Goal: Task Accomplishment & Management: Use online tool/utility

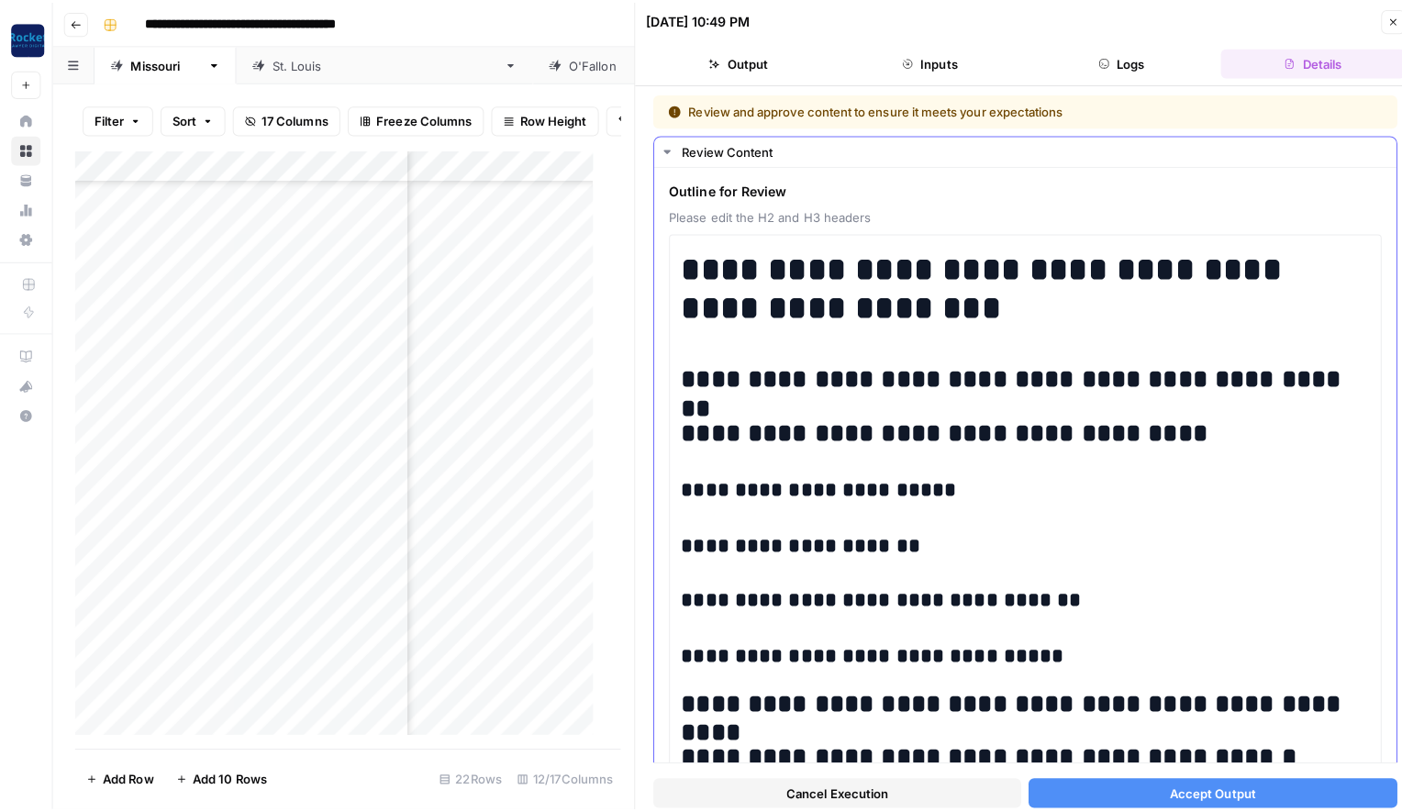
scroll to position [750, 0]
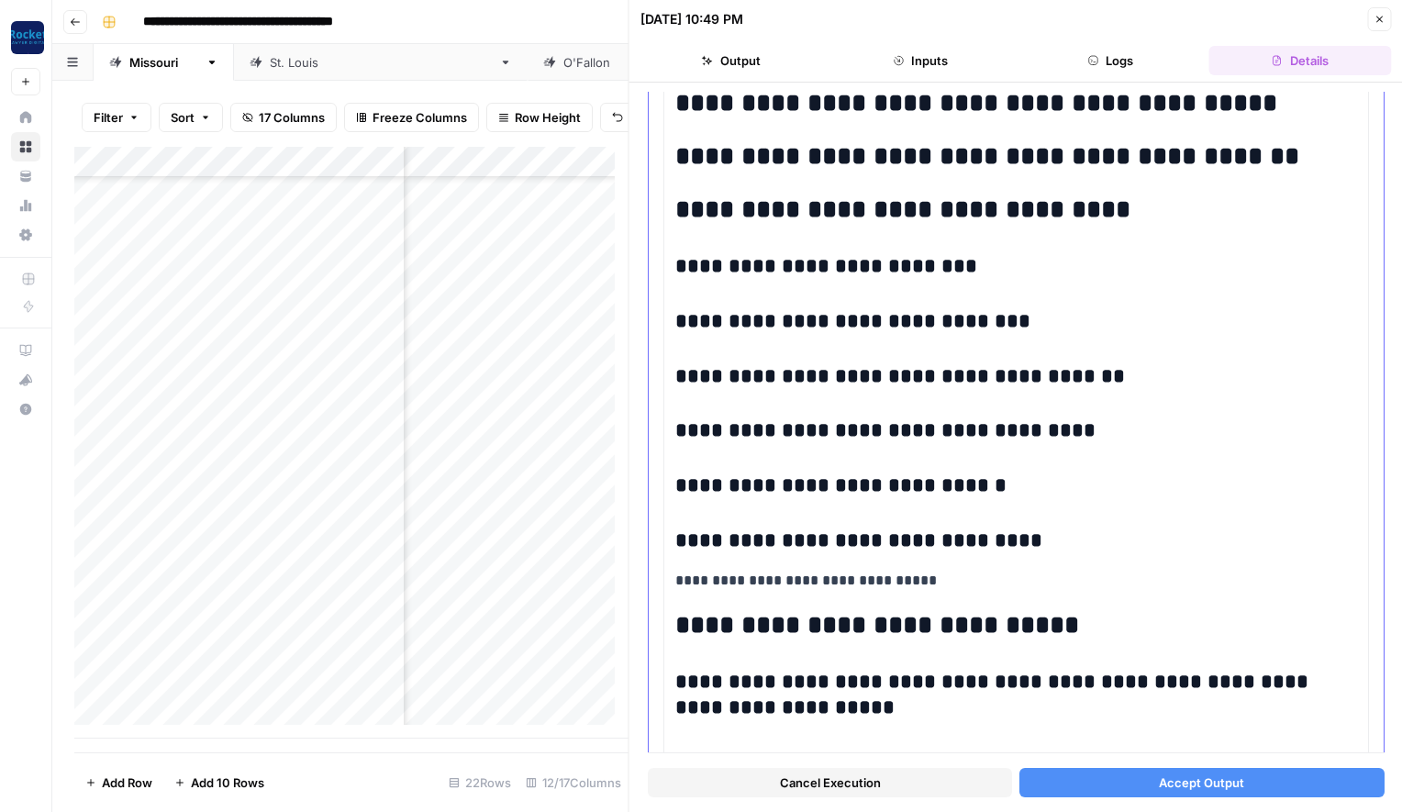
click at [939, 584] on p "**********" at bounding box center [1009, 581] width 668 height 24
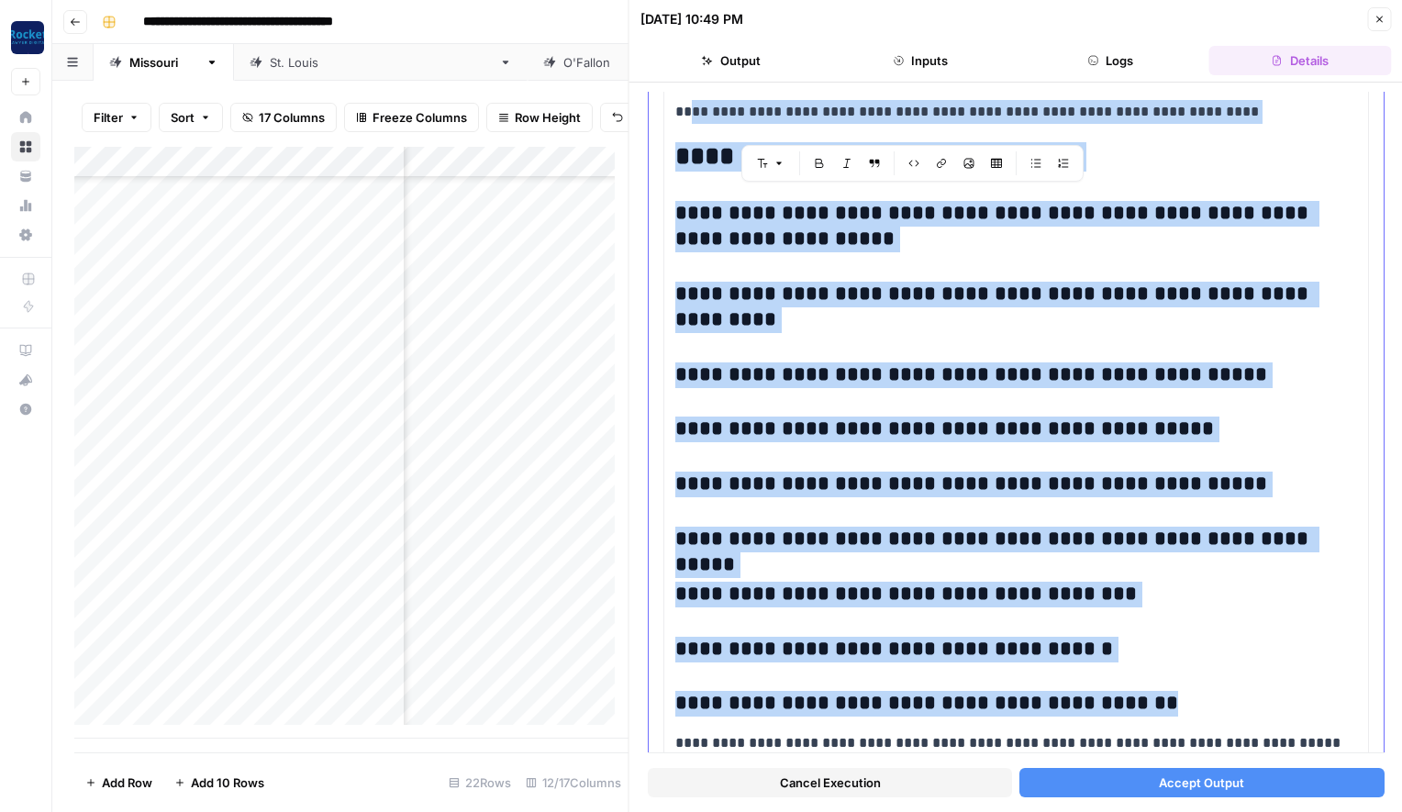
scroll to position [1137, 0]
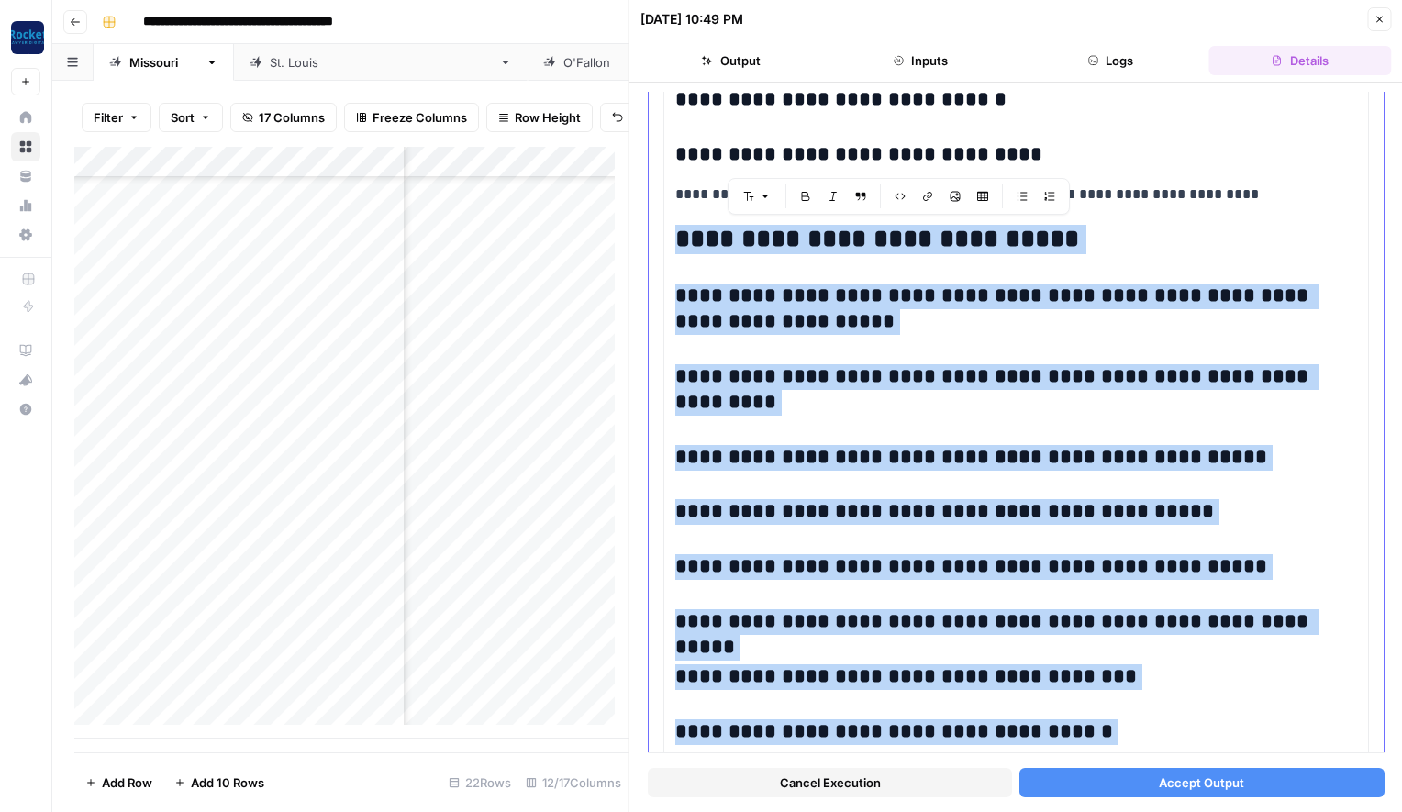
drag, startPoint x: 1126, startPoint y: 613, endPoint x: 677, endPoint y: 238, distance: 584.9
click at [677, 238] on div "**********" at bounding box center [1016, 255] width 682 height 2309
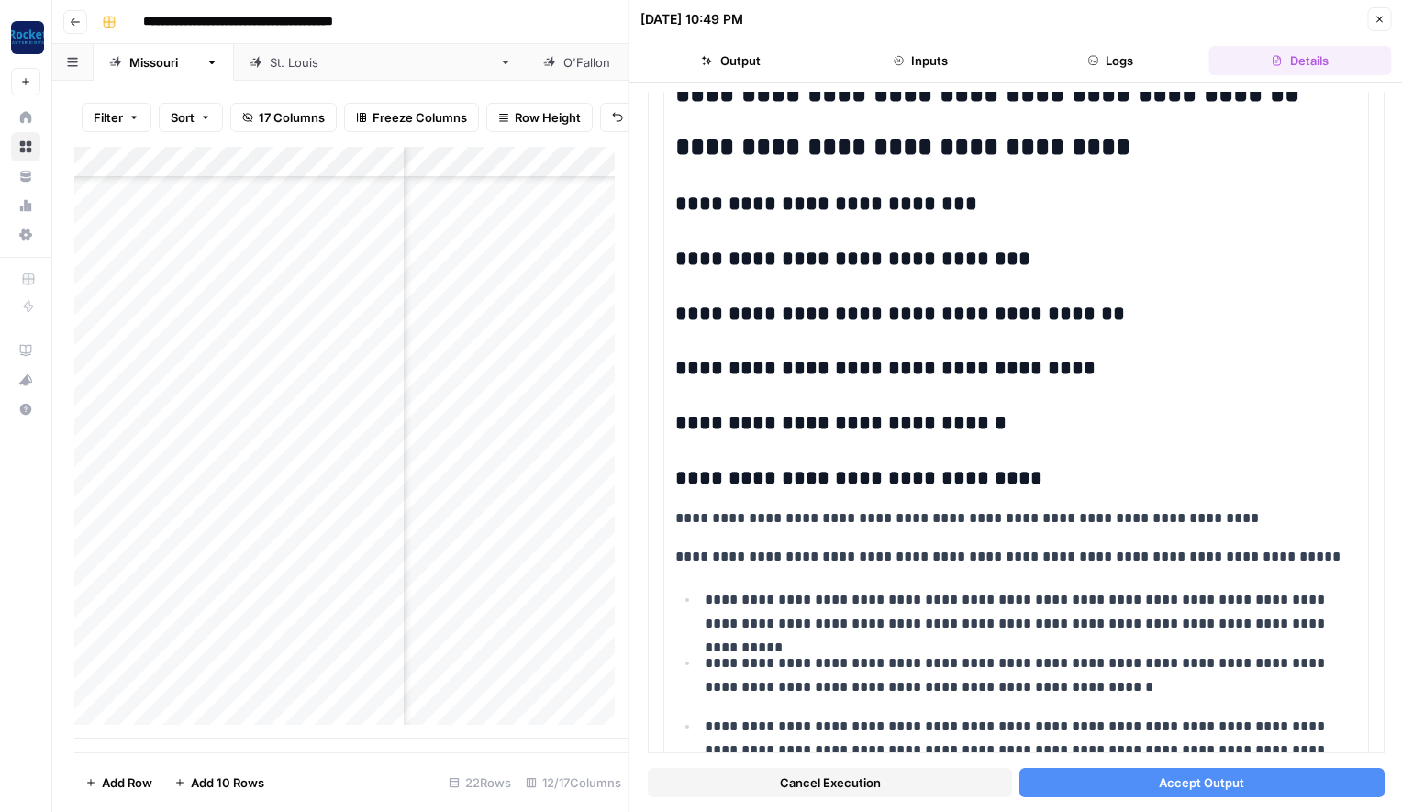
scroll to position [824, 0]
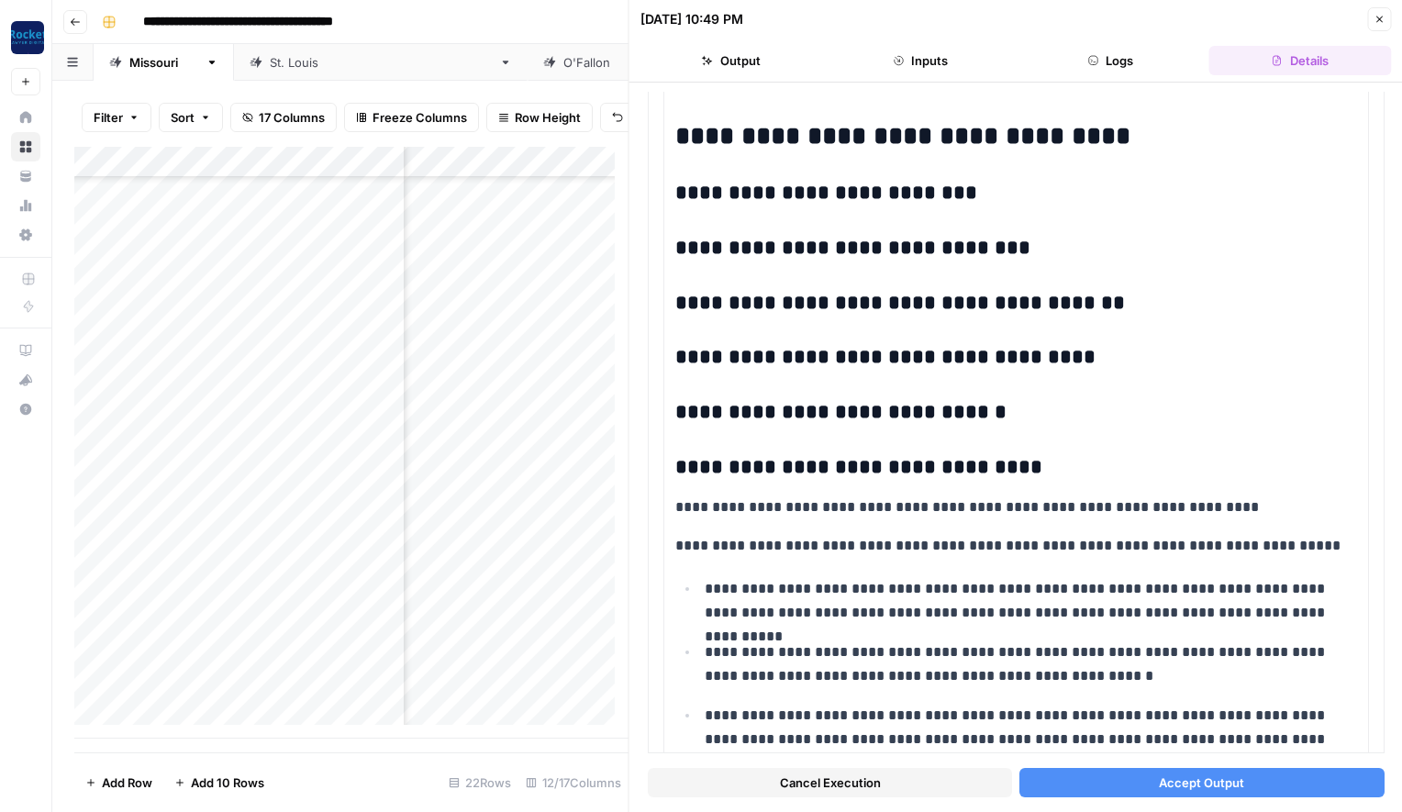
click at [1211, 787] on span "Accept Output" at bounding box center [1201, 782] width 85 height 18
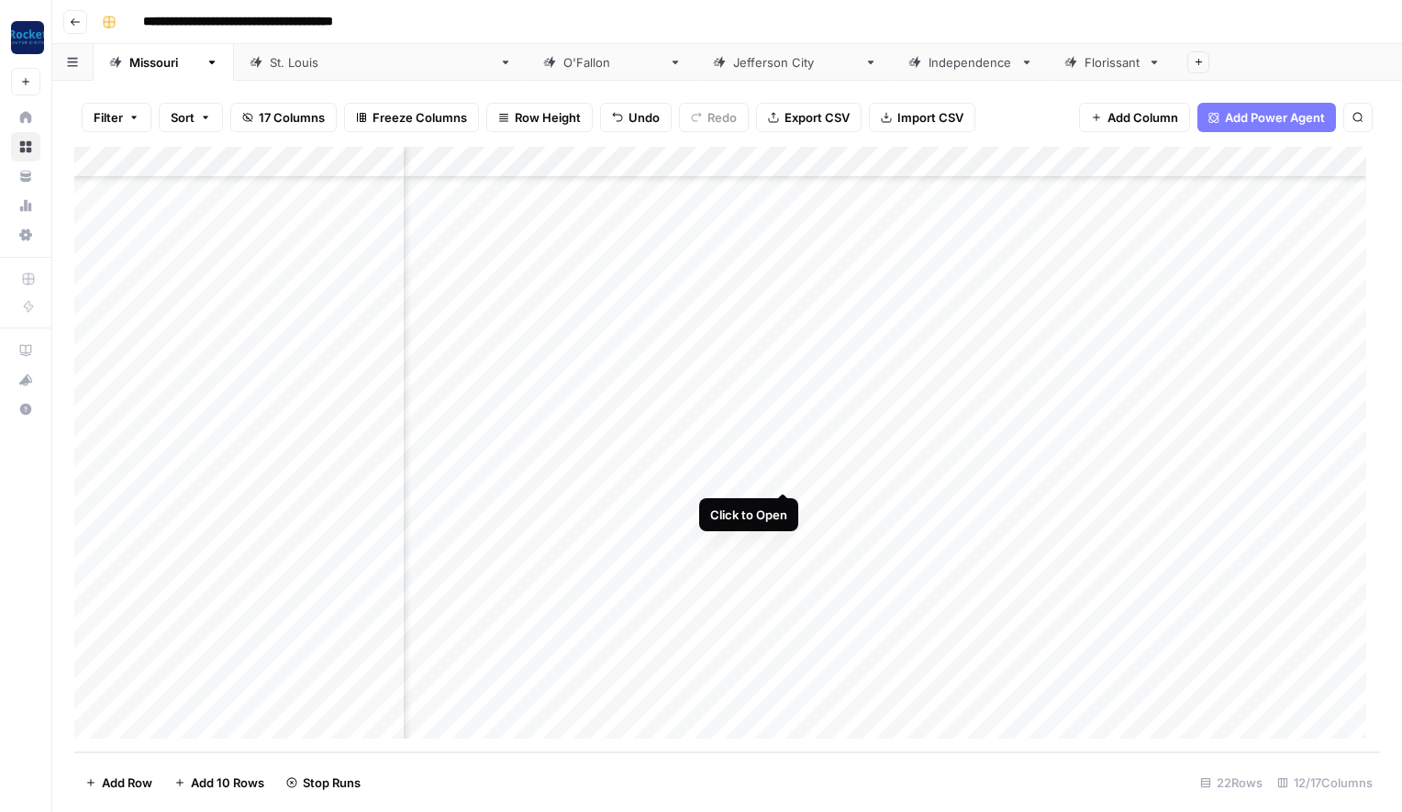
click at [783, 471] on div "Add Column" at bounding box center [727, 450] width 1306 height 606
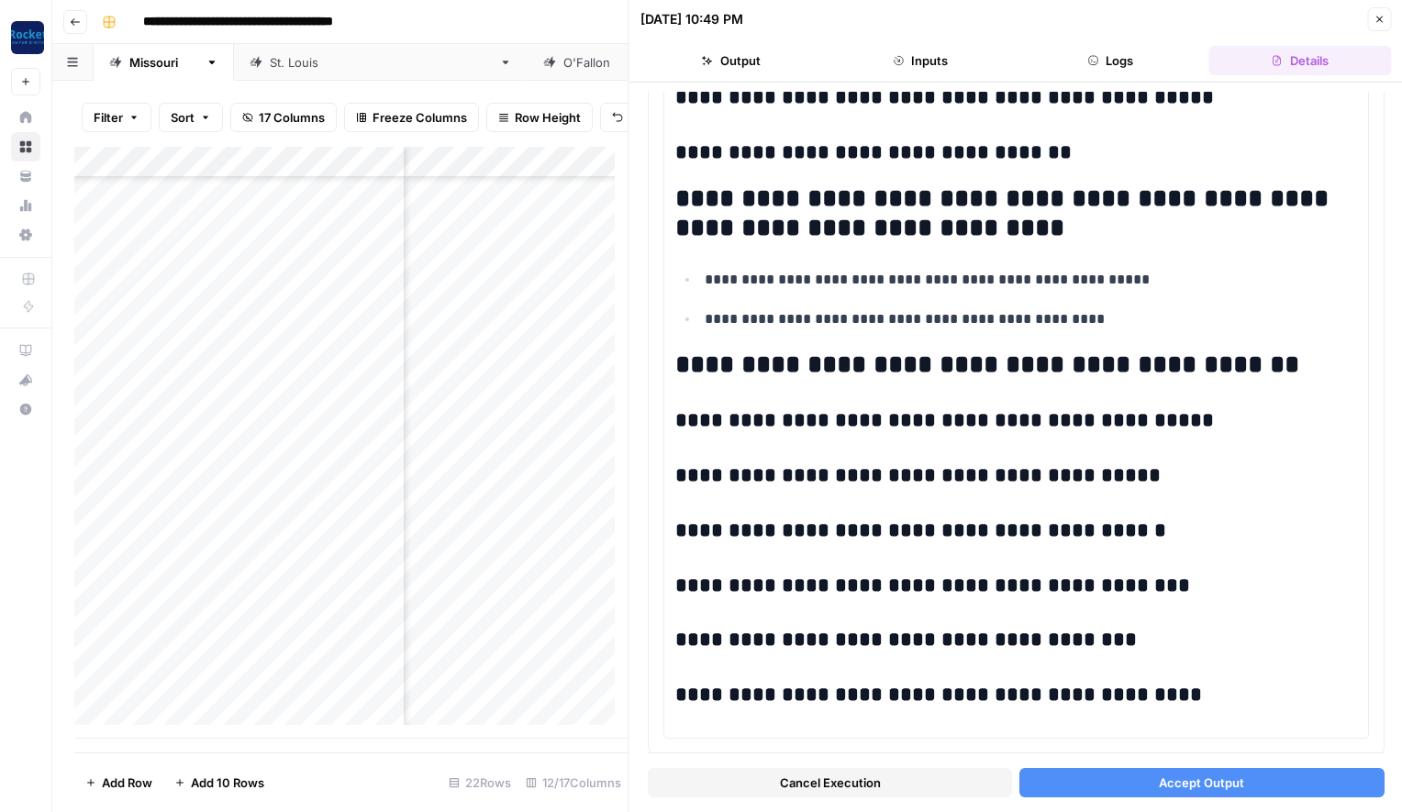
scroll to position [2414, 0]
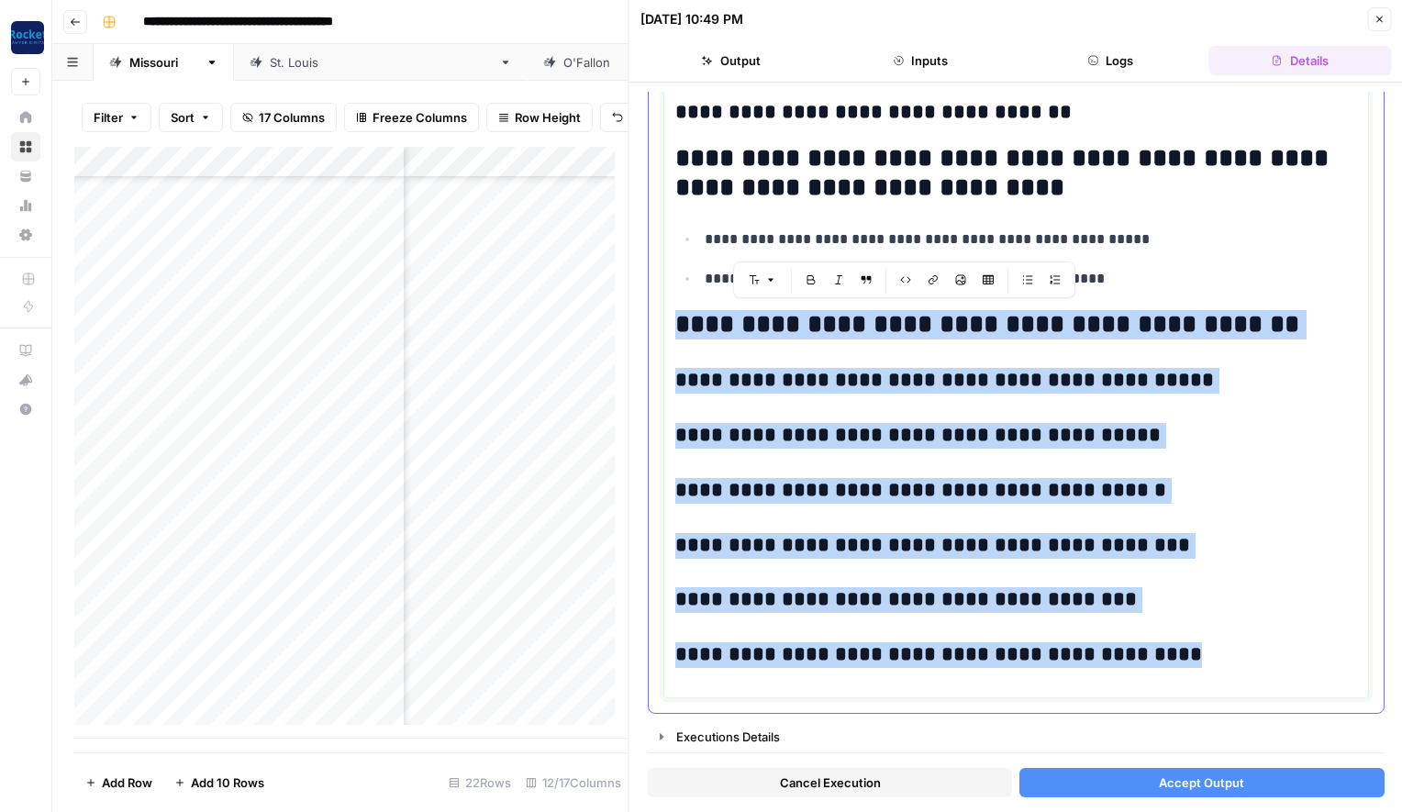
drag, startPoint x: 1142, startPoint y: 655, endPoint x: 676, endPoint y: 314, distance: 577.7
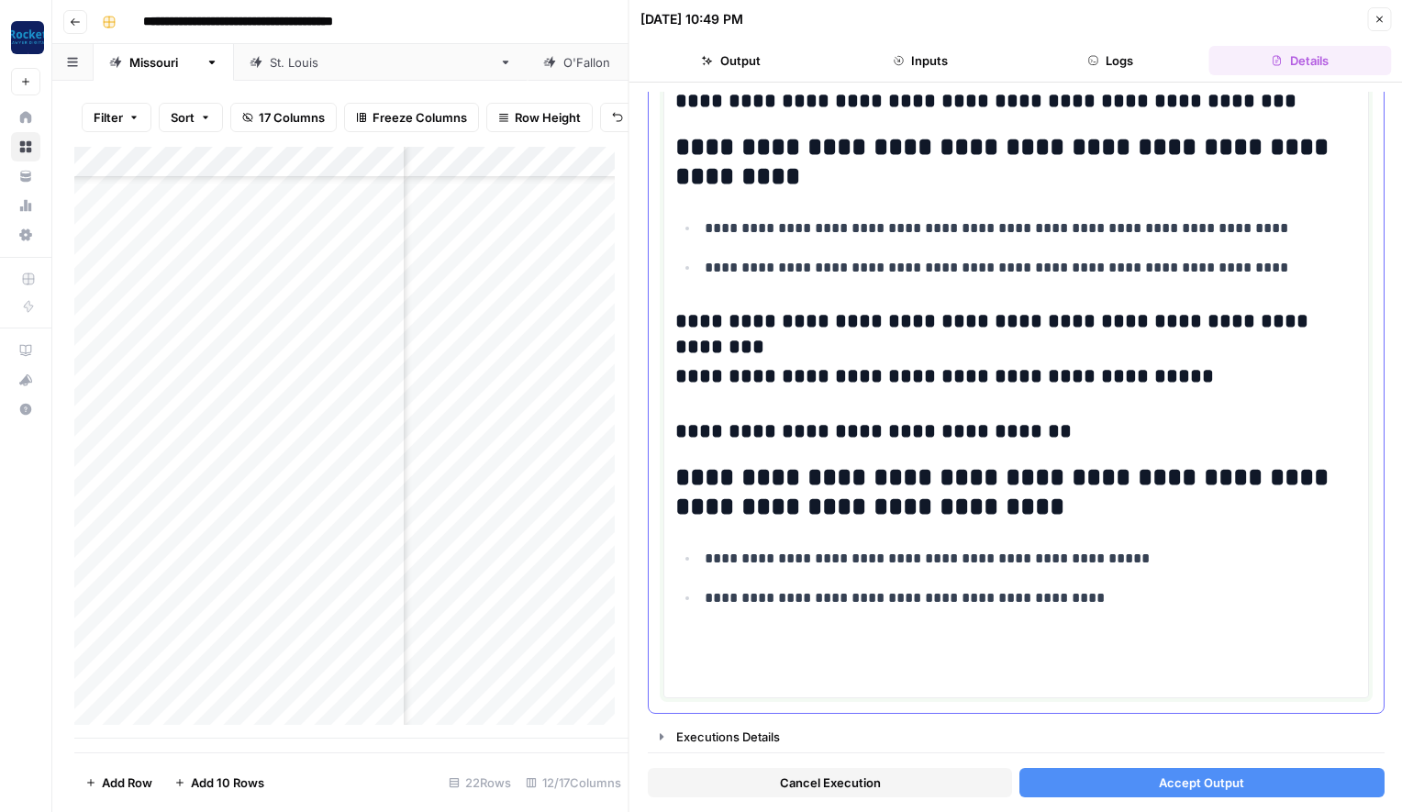
scroll to position [2029, 0]
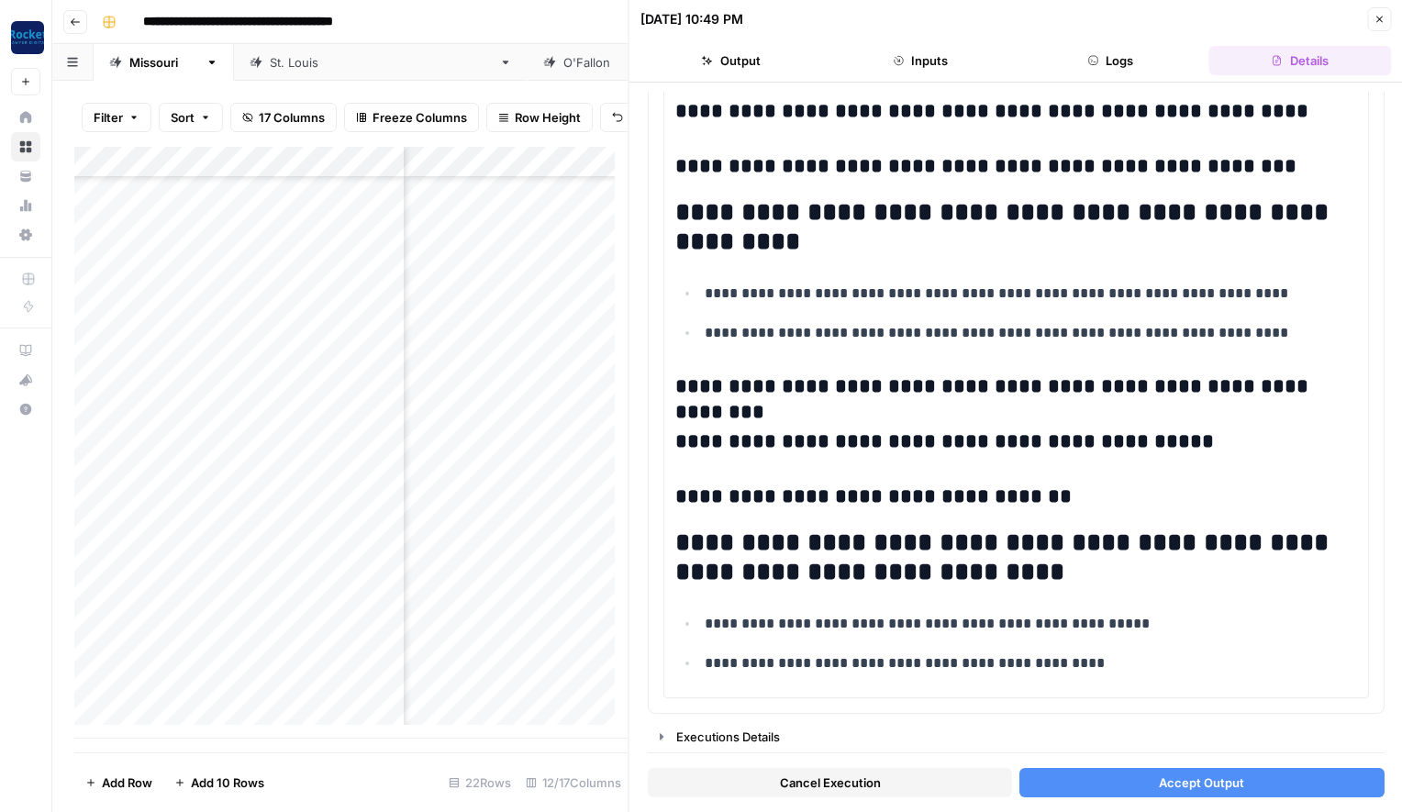
click at [1194, 781] on span "Accept Output" at bounding box center [1201, 782] width 85 height 18
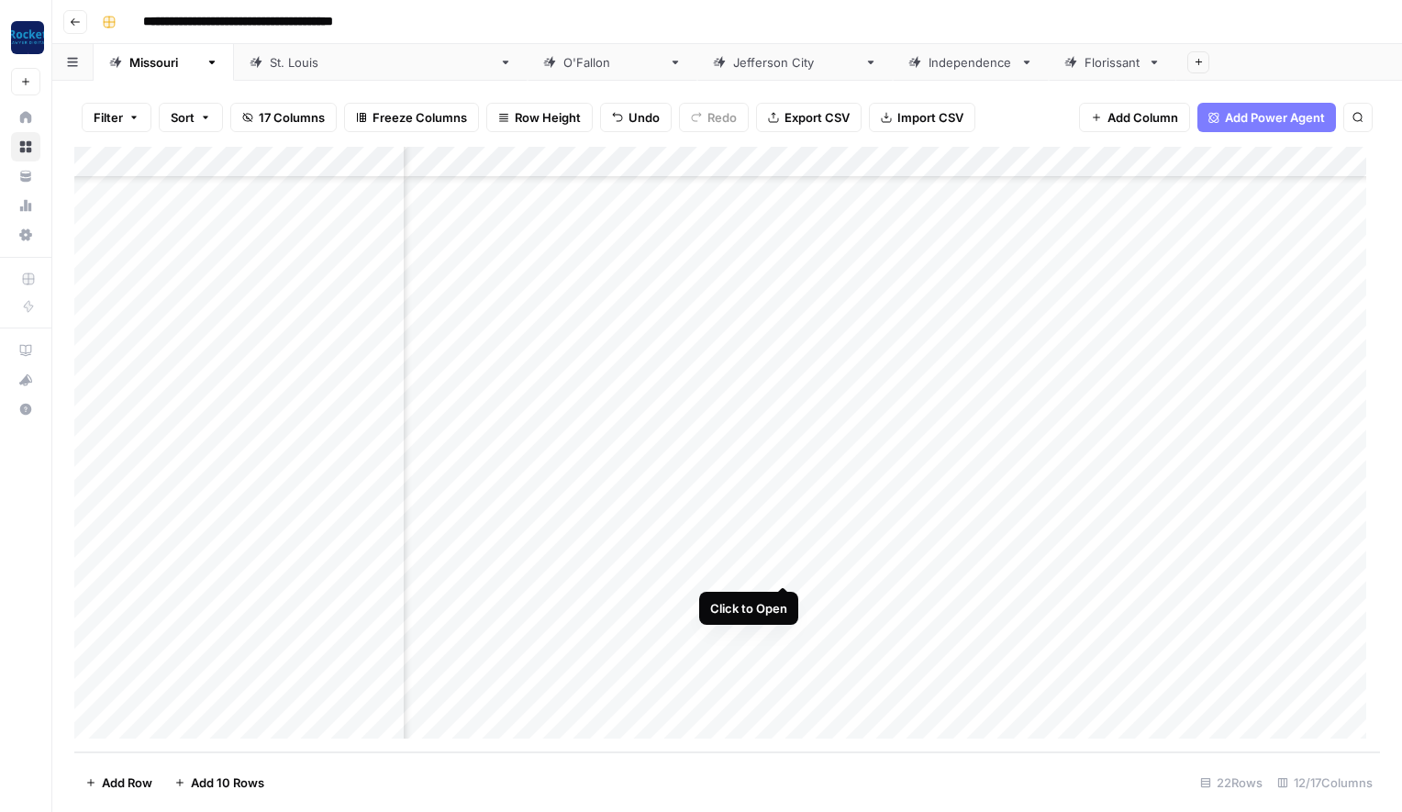
click at [784, 563] on div "Add Column" at bounding box center [727, 450] width 1306 height 606
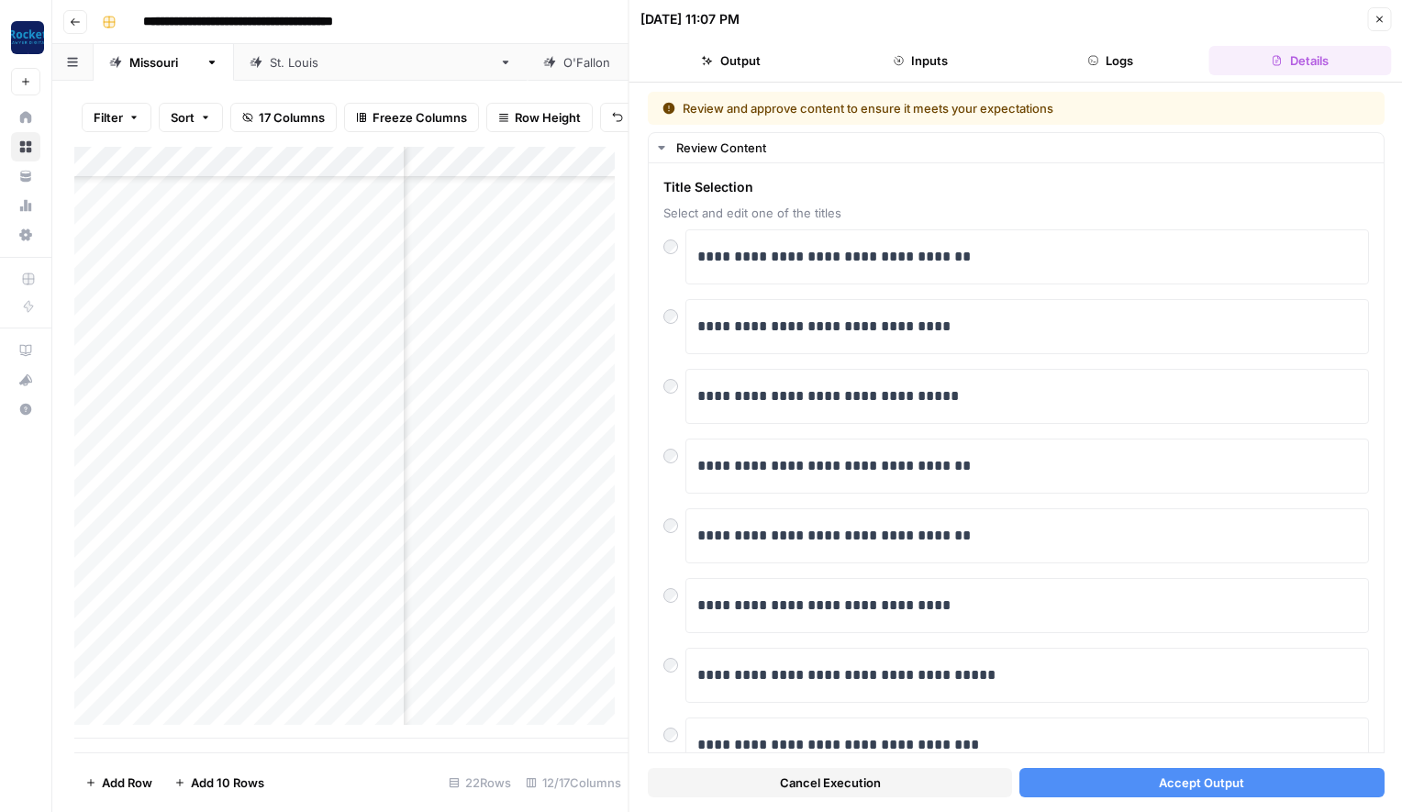
click at [1139, 783] on button "Accept Output" at bounding box center [1201, 782] width 364 height 29
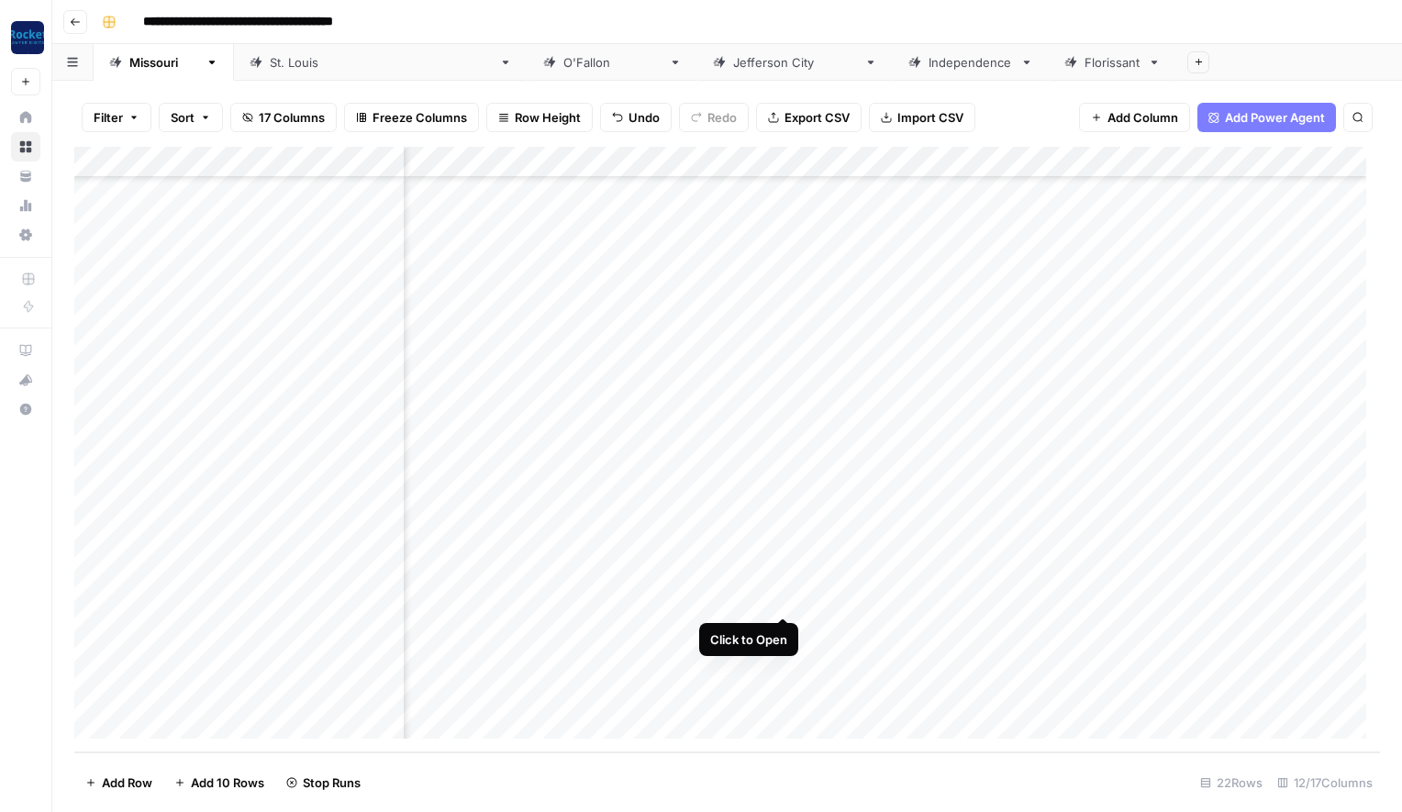
click at [786, 594] on div "Add Column" at bounding box center [727, 450] width 1306 height 606
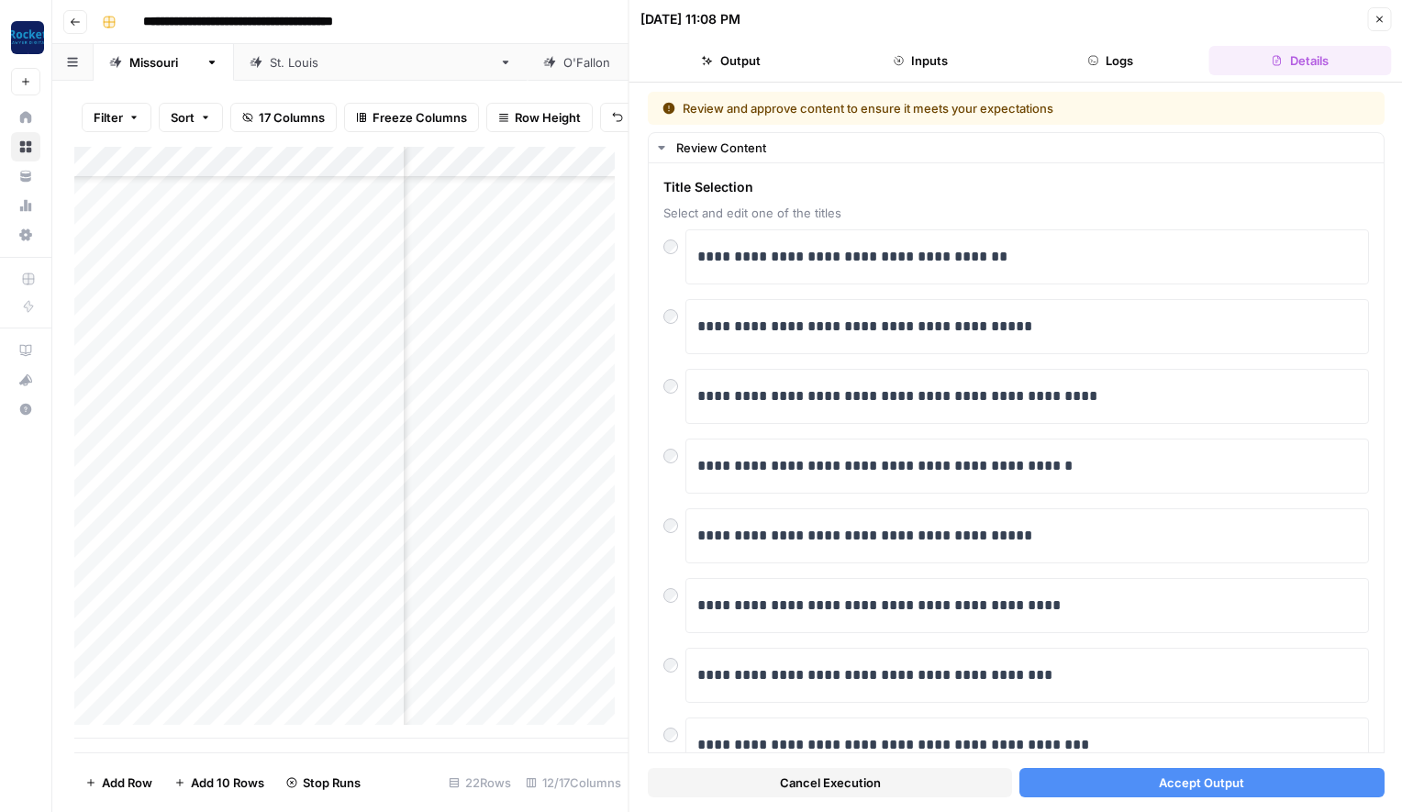
click at [1169, 784] on span "Accept Output" at bounding box center [1201, 782] width 85 height 18
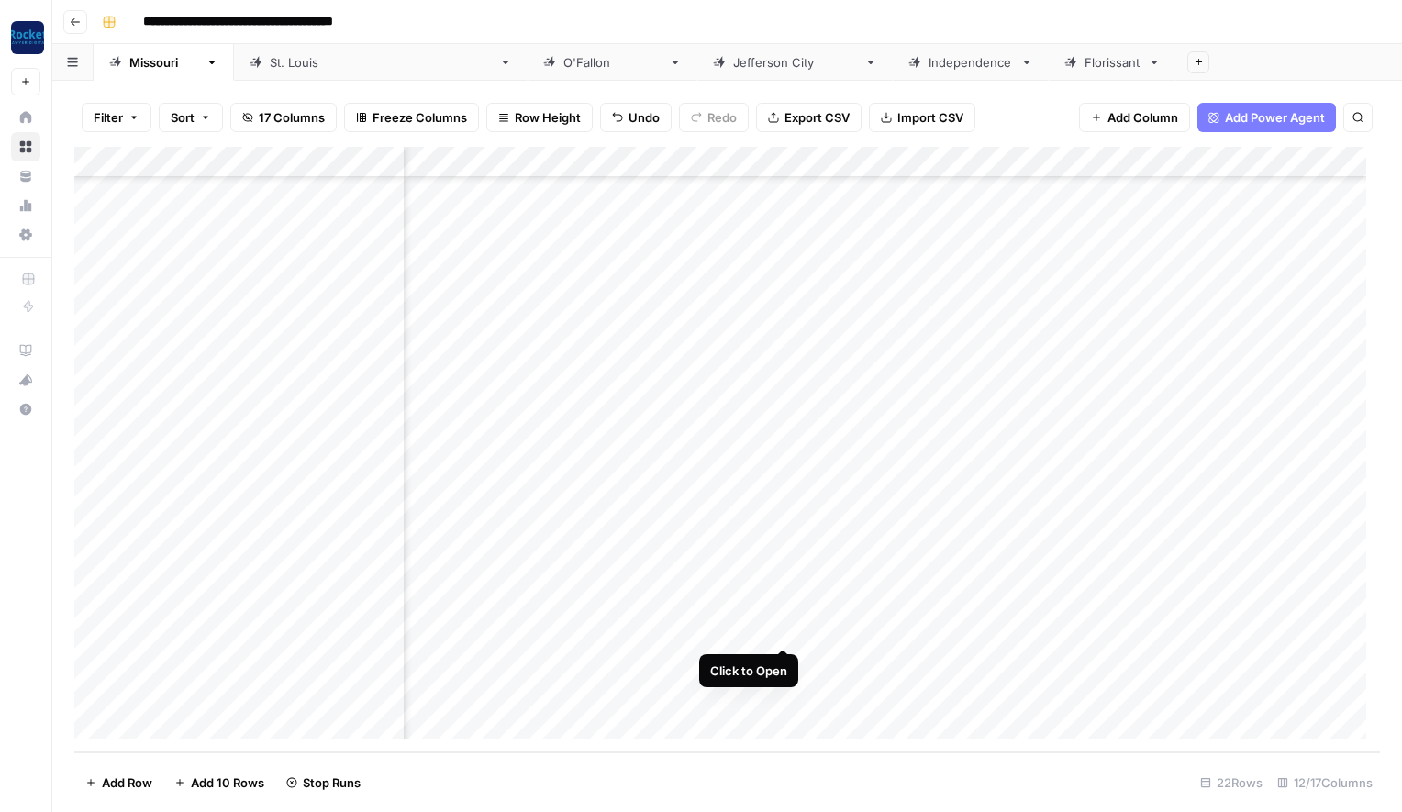
click at [784, 628] on div "Add Column" at bounding box center [727, 450] width 1306 height 606
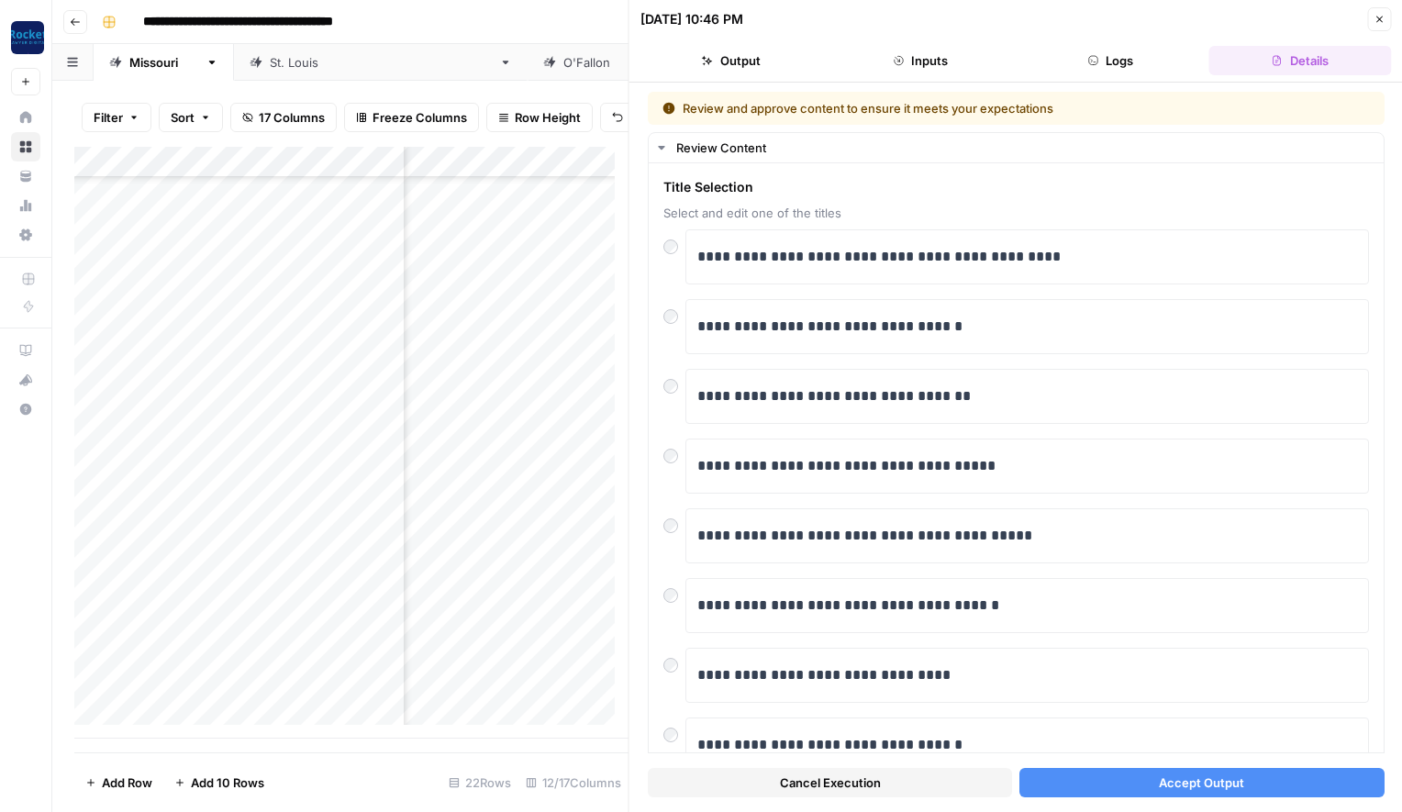
click at [1182, 776] on span "Accept Output" at bounding box center [1201, 782] width 85 height 18
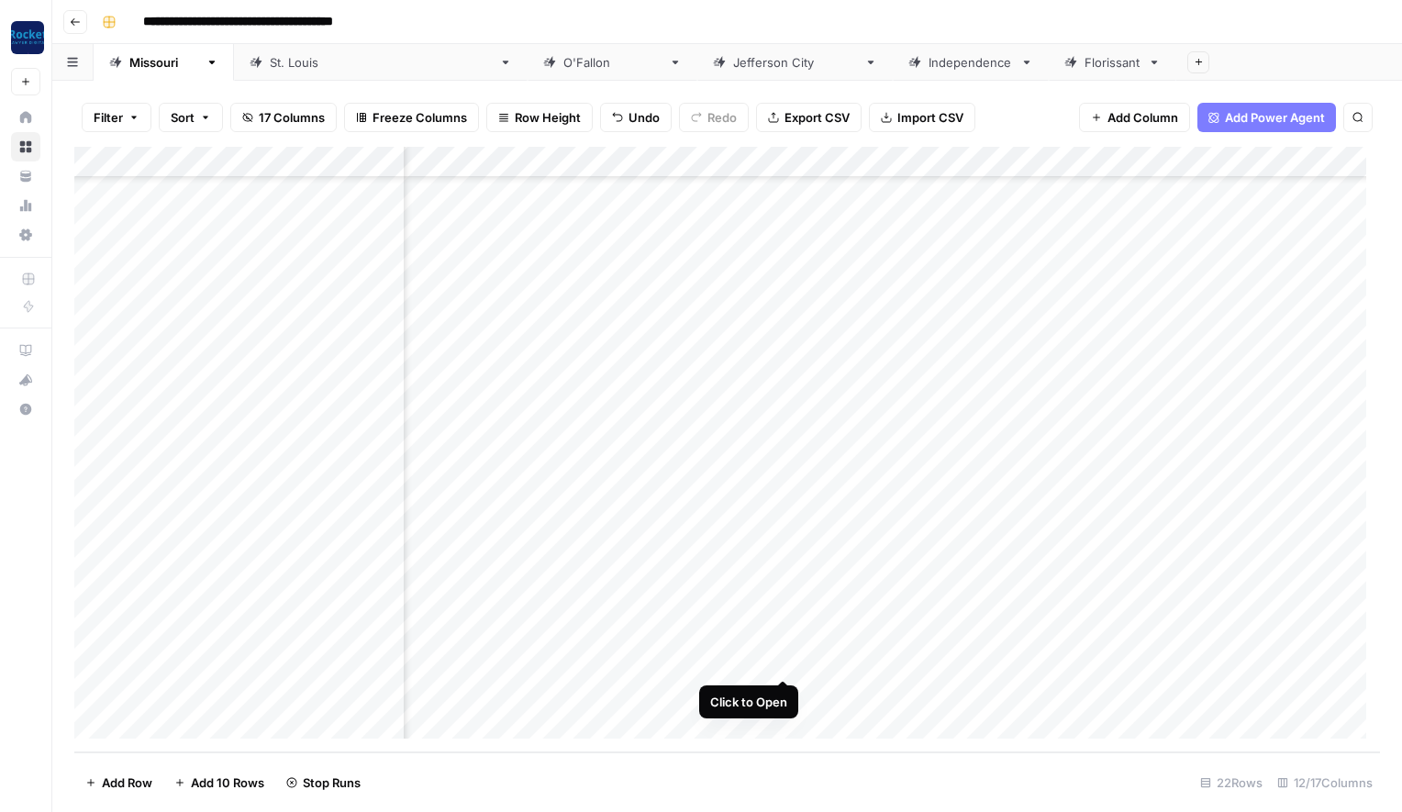
click at [781, 660] on div "Add Column" at bounding box center [727, 450] width 1306 height 606
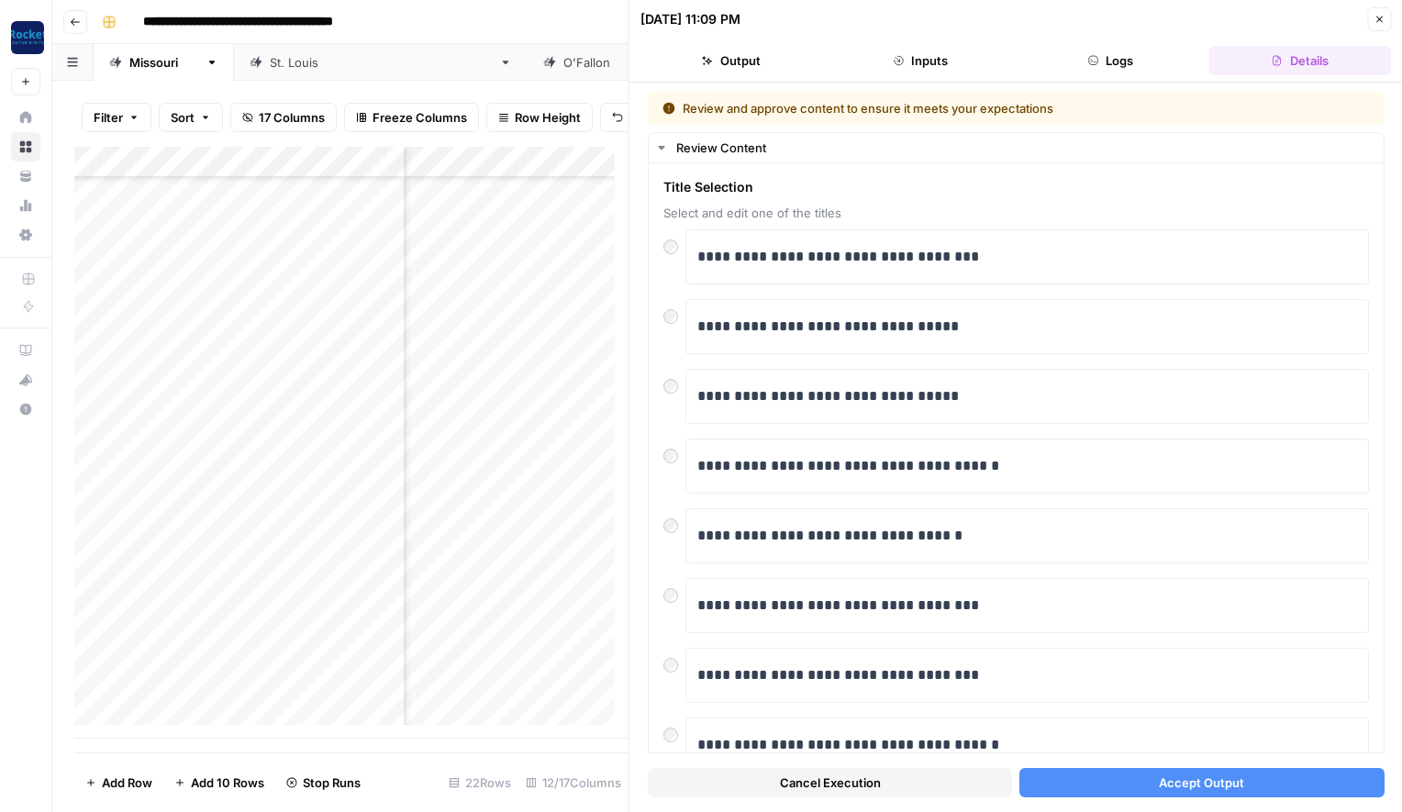
click at [1239, 774] on button "Accept Output" at bounding box center [1201, 782] width 364 height 29
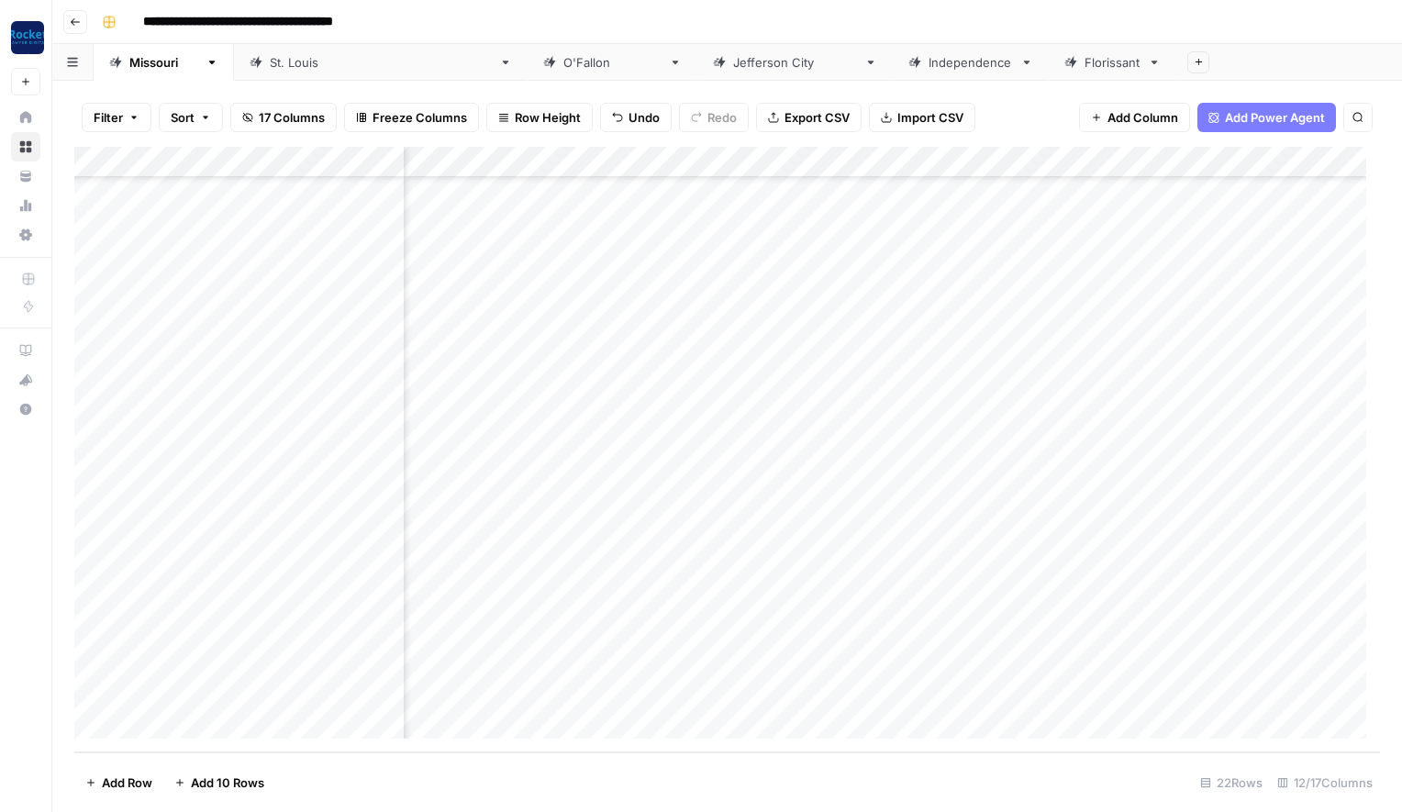
click at [829, 21] on div "**********" at bounding box center [738, 21] width 1289 height 29
click at [949, 440] on div "Add Column" at bounding box center [727, 450] width 1306 height 606
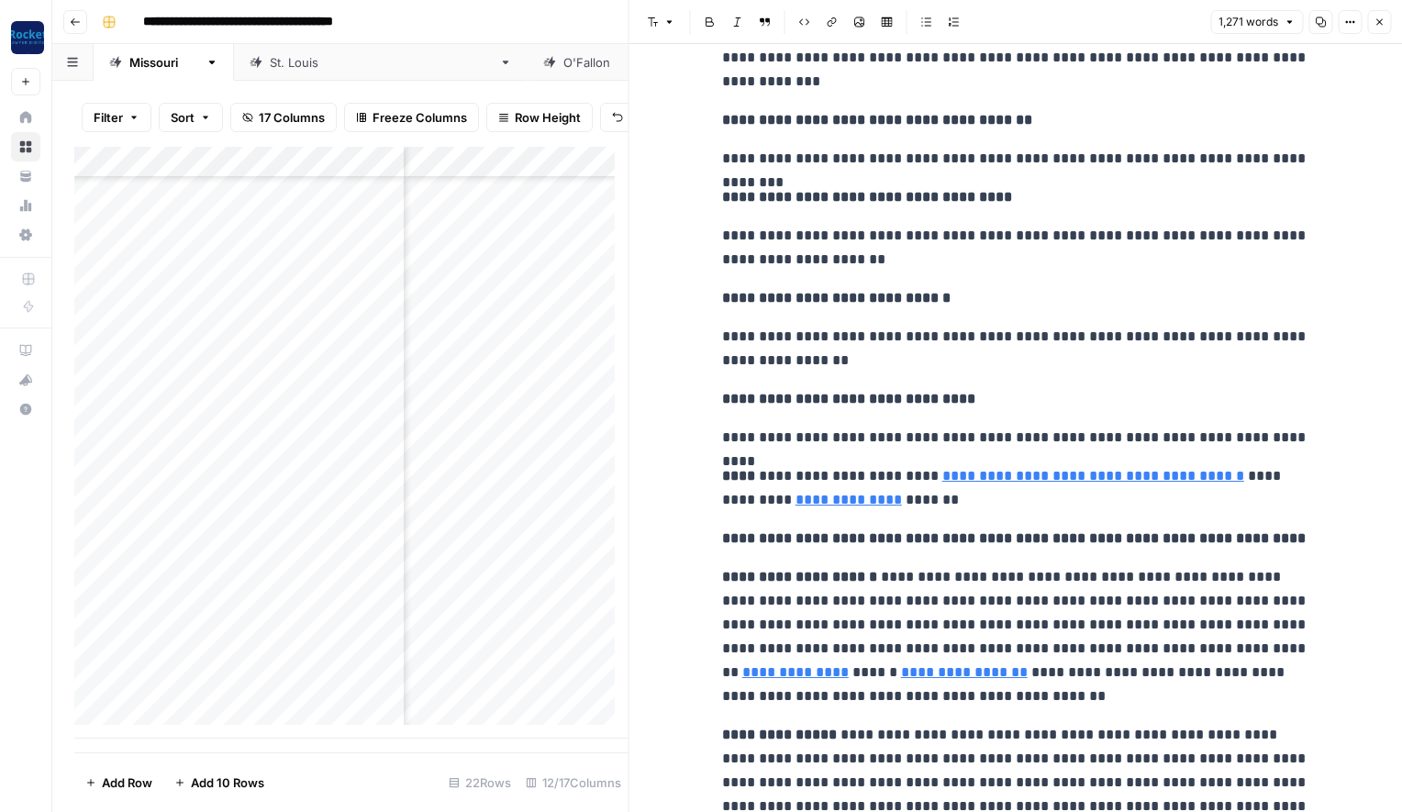
scroll to position [4721, 0]
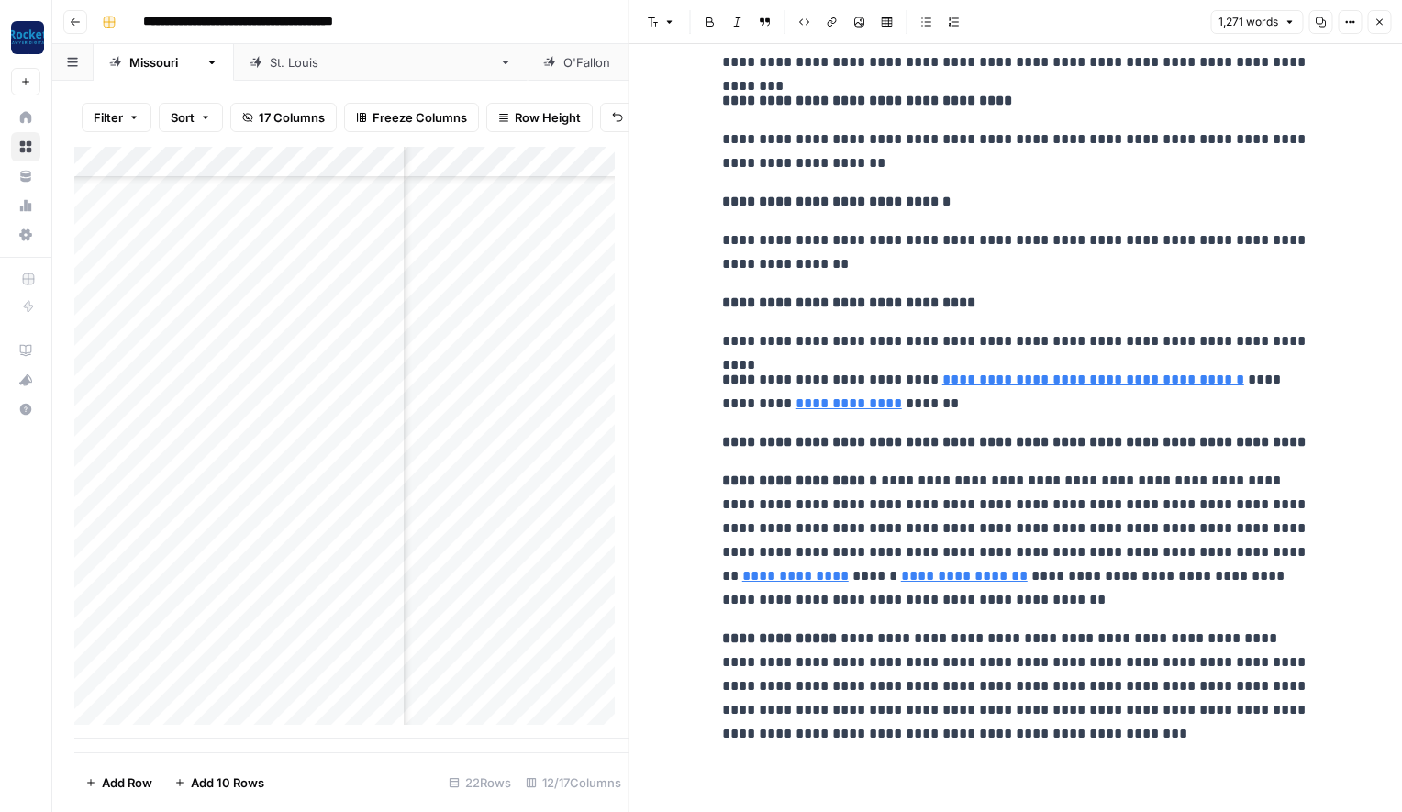
click at [1376, 18] on icon "button" at bounding box center [1378, 22] width 11 height 11
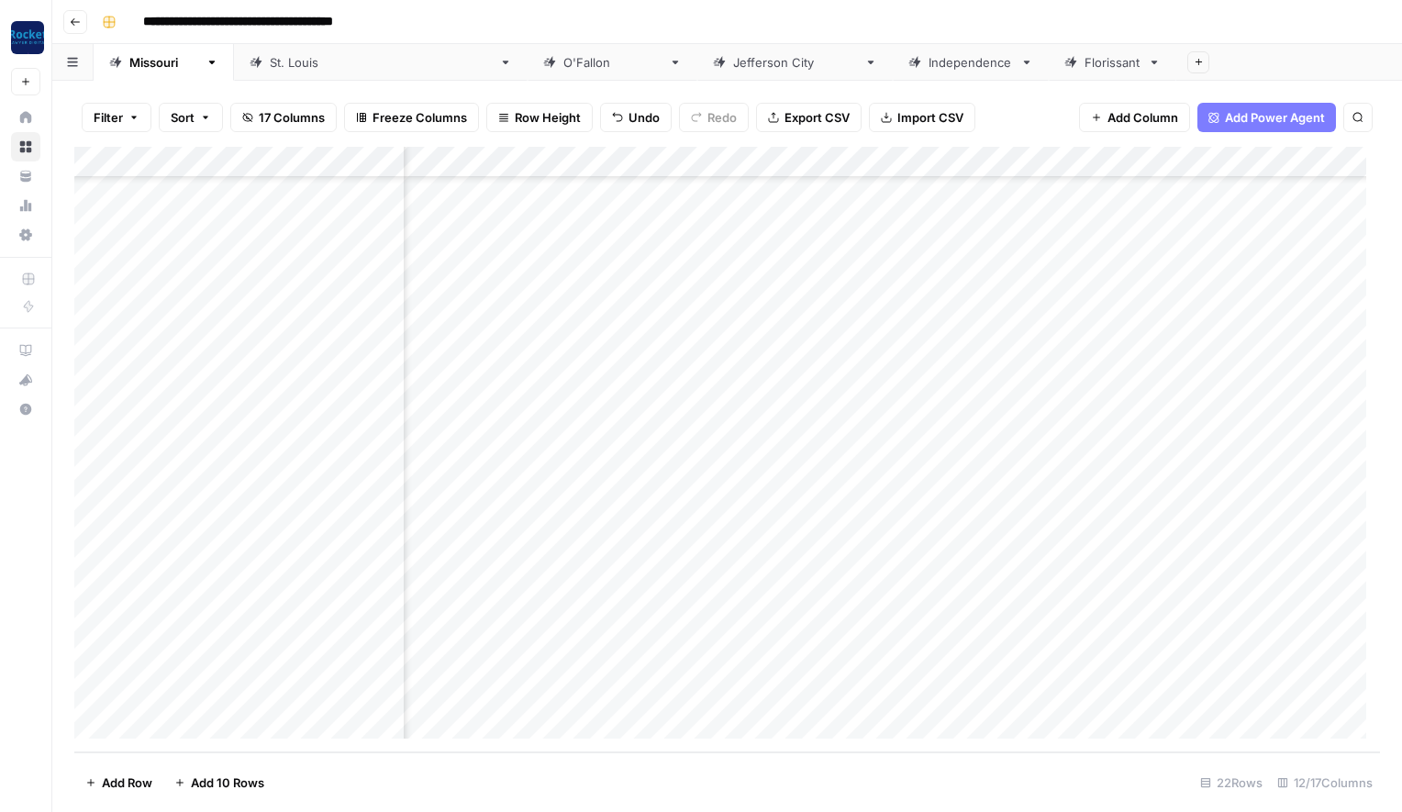
scroll to position [155, 442]
click at [1135, 441] on div "Add Column" at bounding box center [727, 450] width 1306 height 606
click at [1137, 504] on div "Add Column" at bounding box center [727, 450] width 1306 height 606
click at [1138, 534] on div "Add Column" at bounding box center [727, 450] width 1306 height 606
click at [1140, 471] on div "Add Column" at bounding box center [727, 450] width 1306 height 606
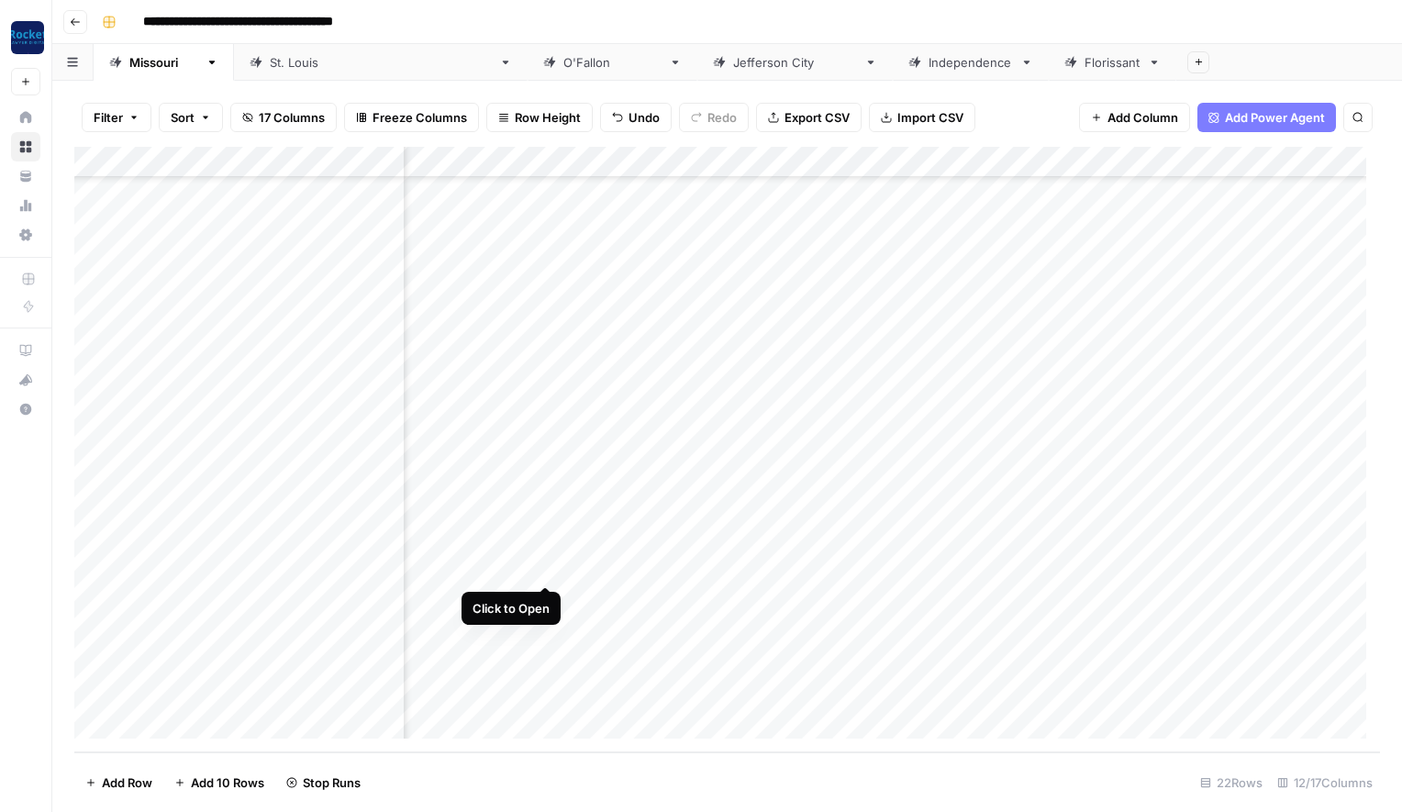
click at [545, 563] on div "Add Column" at bounding box center [727, 450] width 1306 height 606
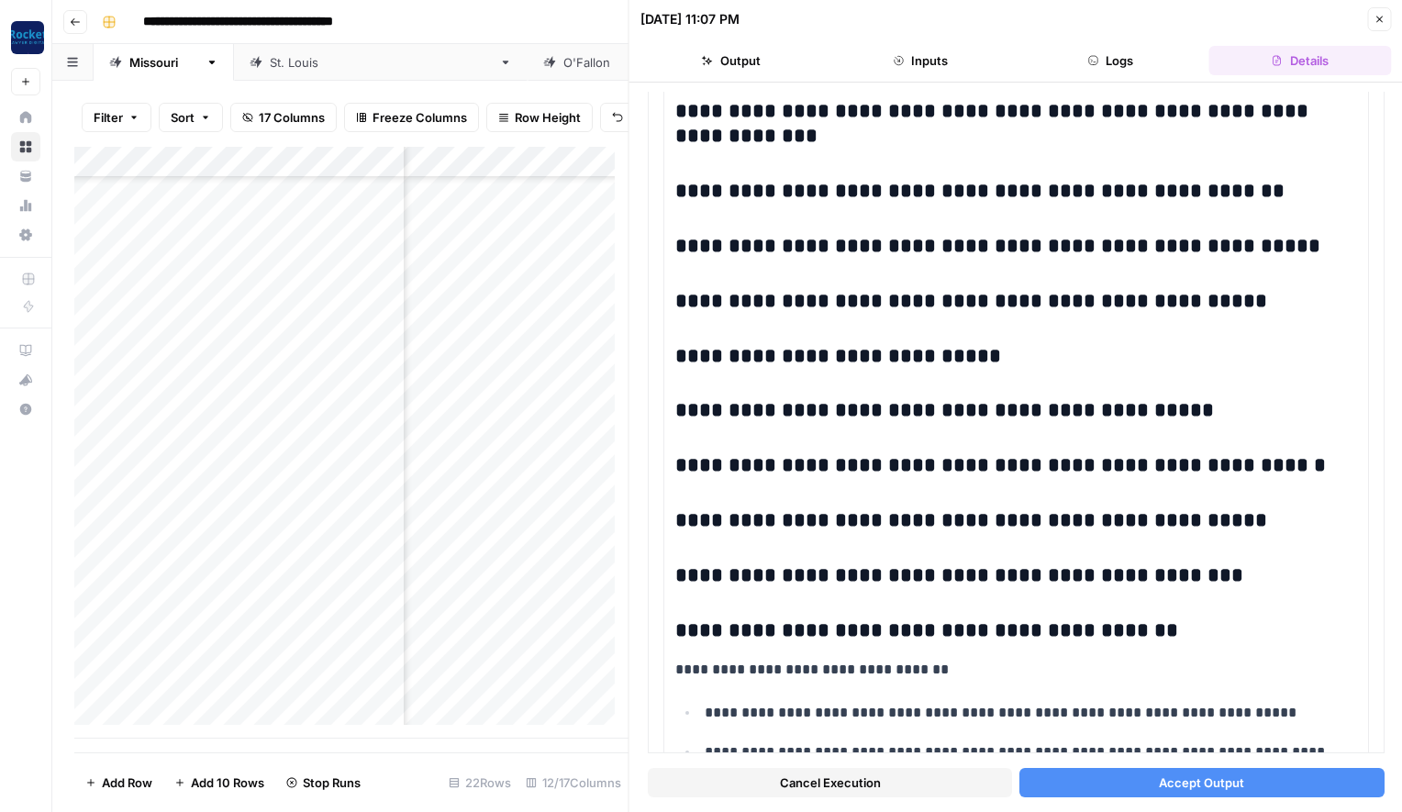
scroll to position [1299, 0]
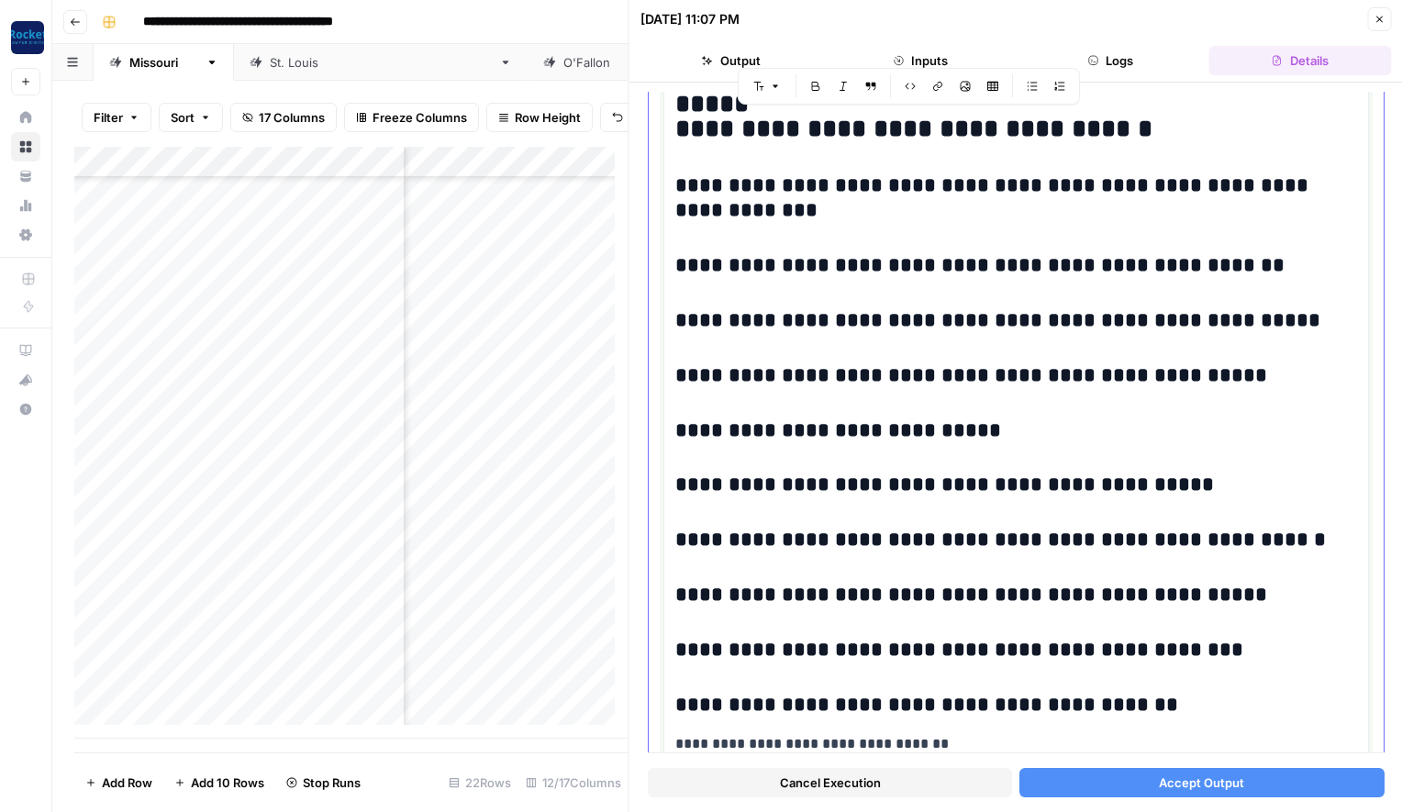
drag, startPoint x: 1146, startPoint y: 707, endPoint x: 669, endPoint y: 140, distance: 741.0
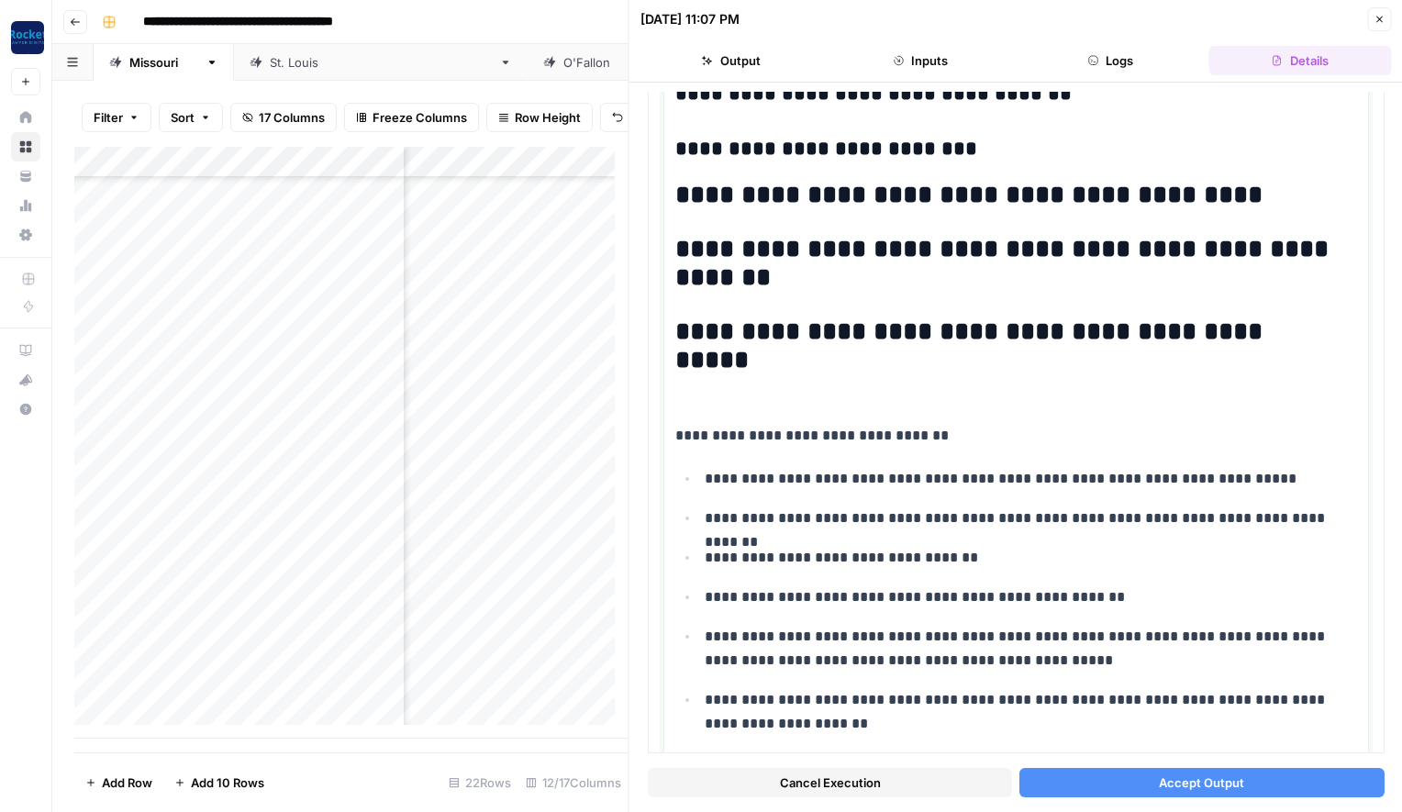
scroll to position [1050, 0]
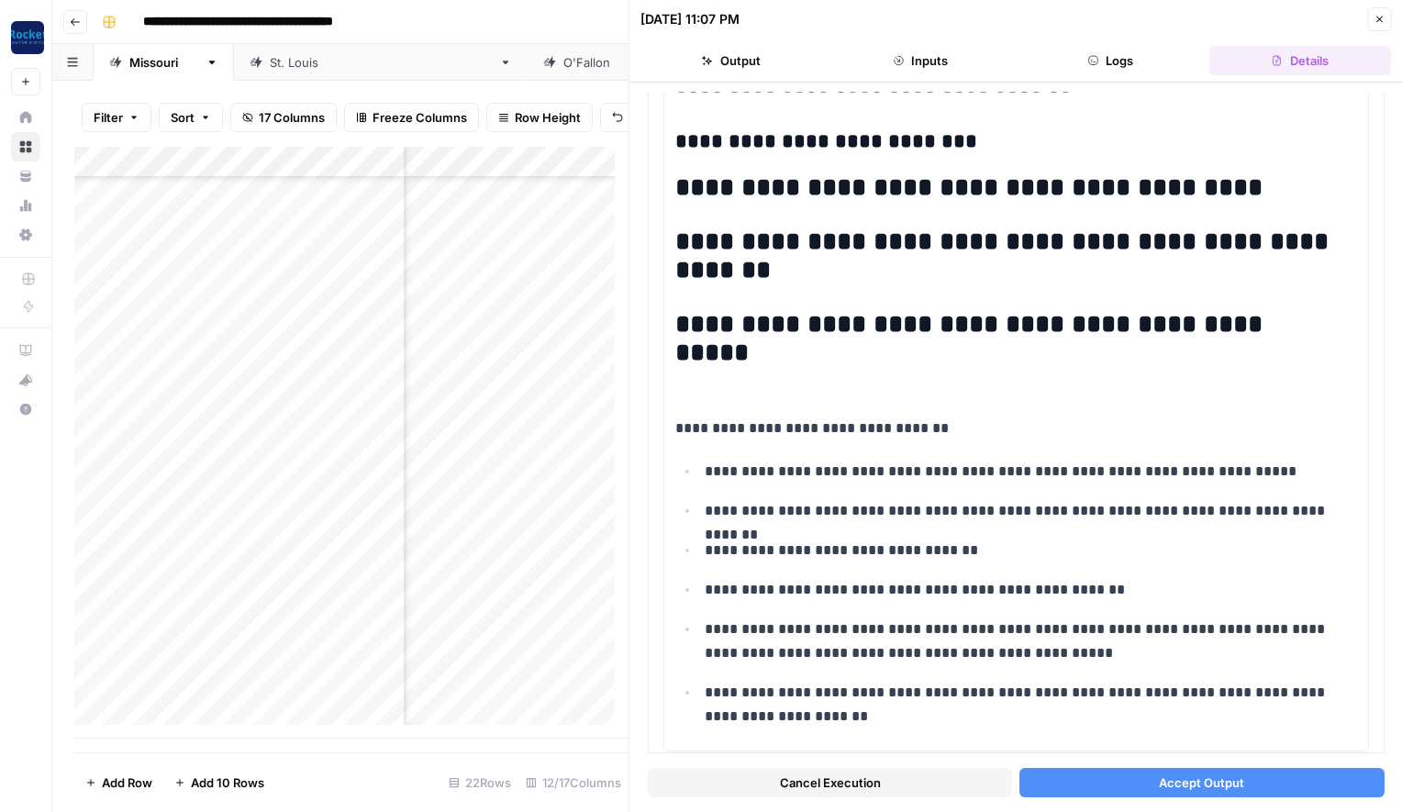
click at [1212, 785] on span "Accept Output" at bounding box center [1201, 782] width 85 height 18
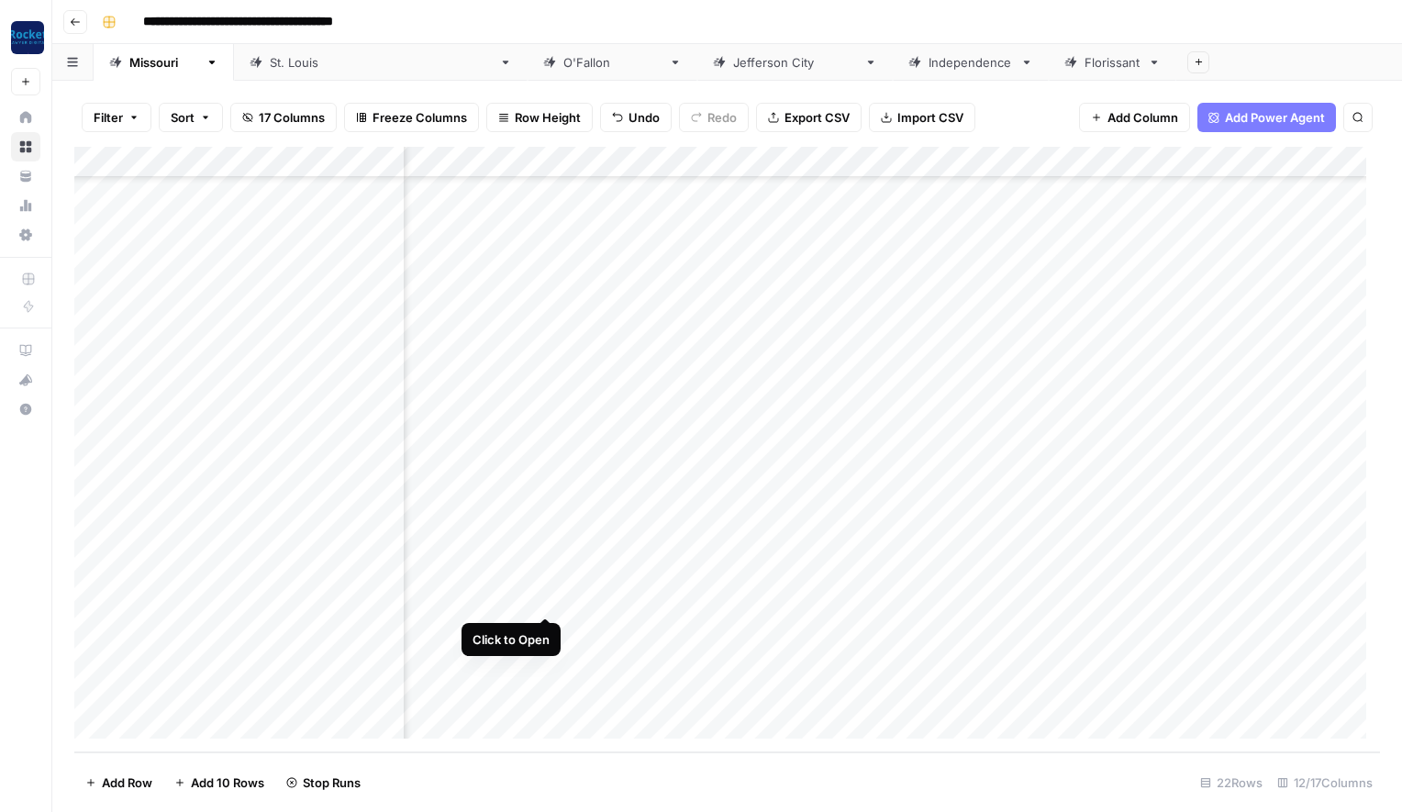
click at [545, 595] on div "Add Column" at bounding box center [727, 450] width 1306 height 606
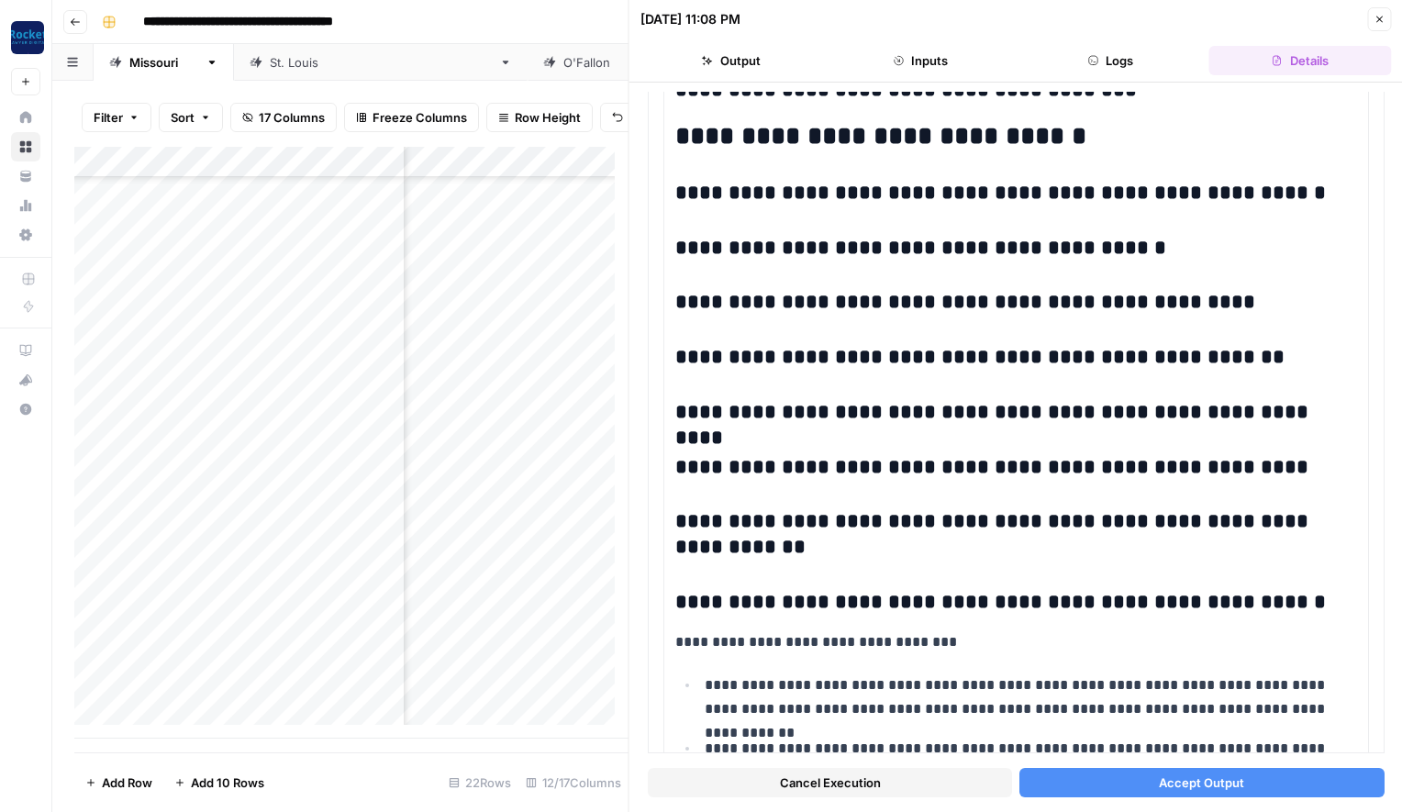
scroll to position [1593, 0]
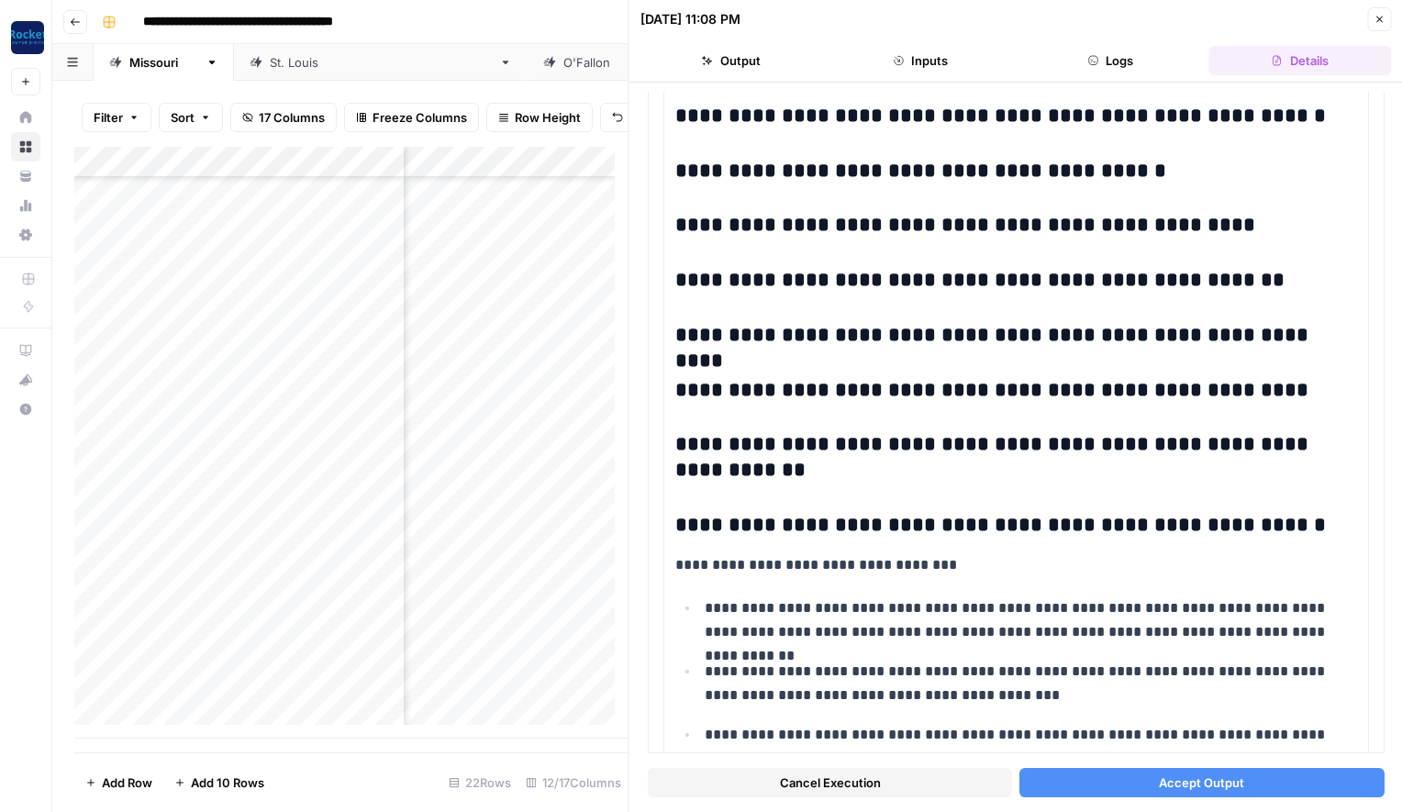
click at [1245, 784] on button "Accept Output" at bounding box center [1201, 782] width 364 height 29
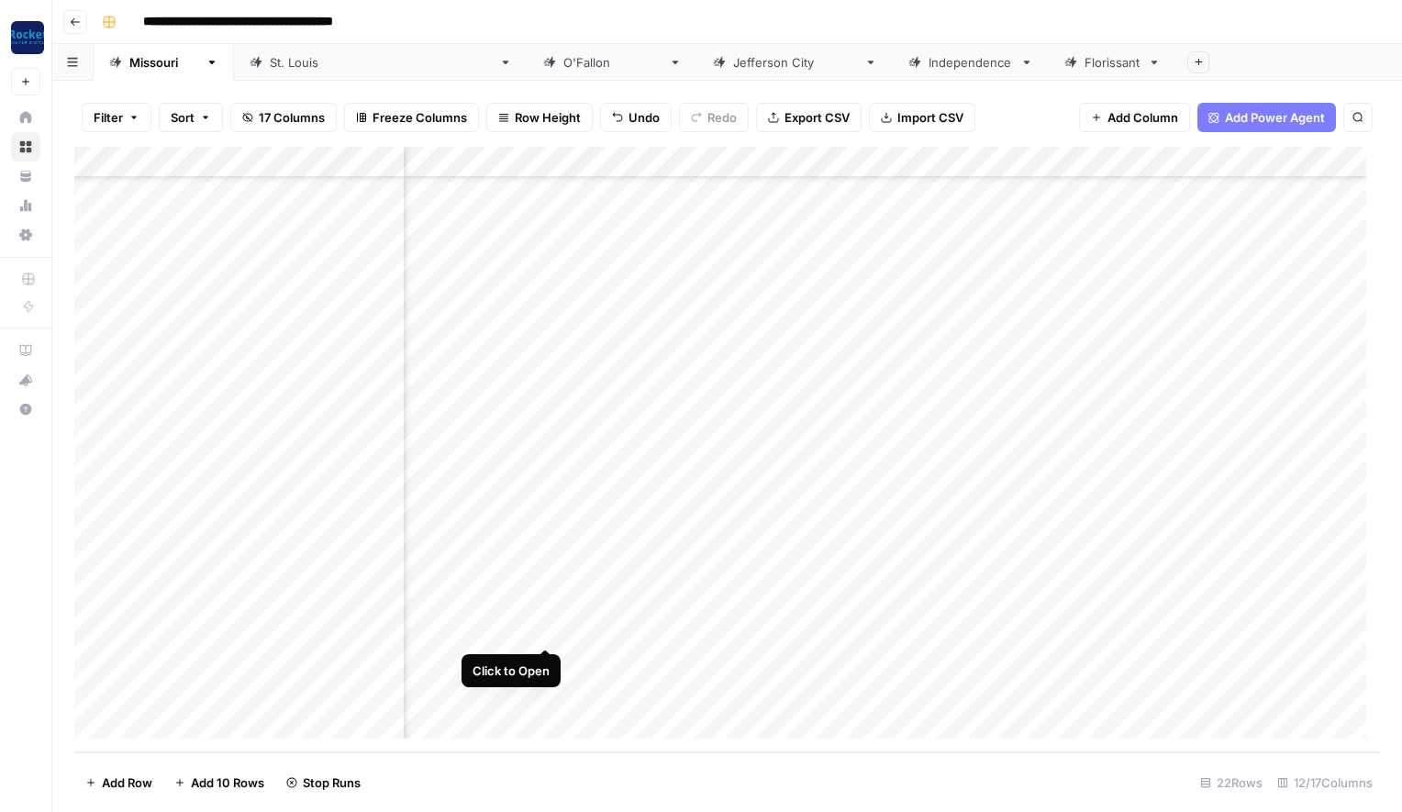
click at [543, 627] on div "Add Column" at bounding box center [727, 450] width 1306 height 606
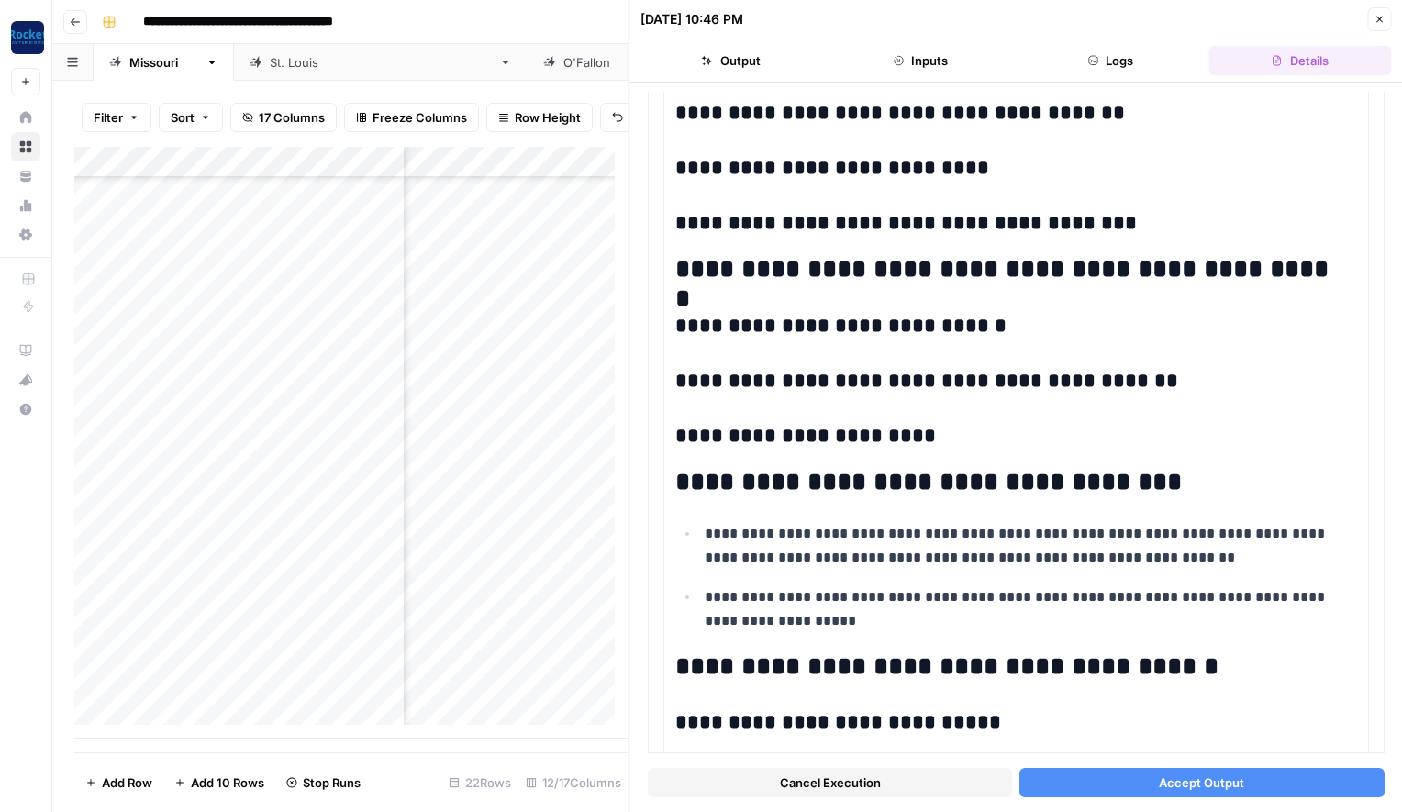
scroll to position [833, 0]
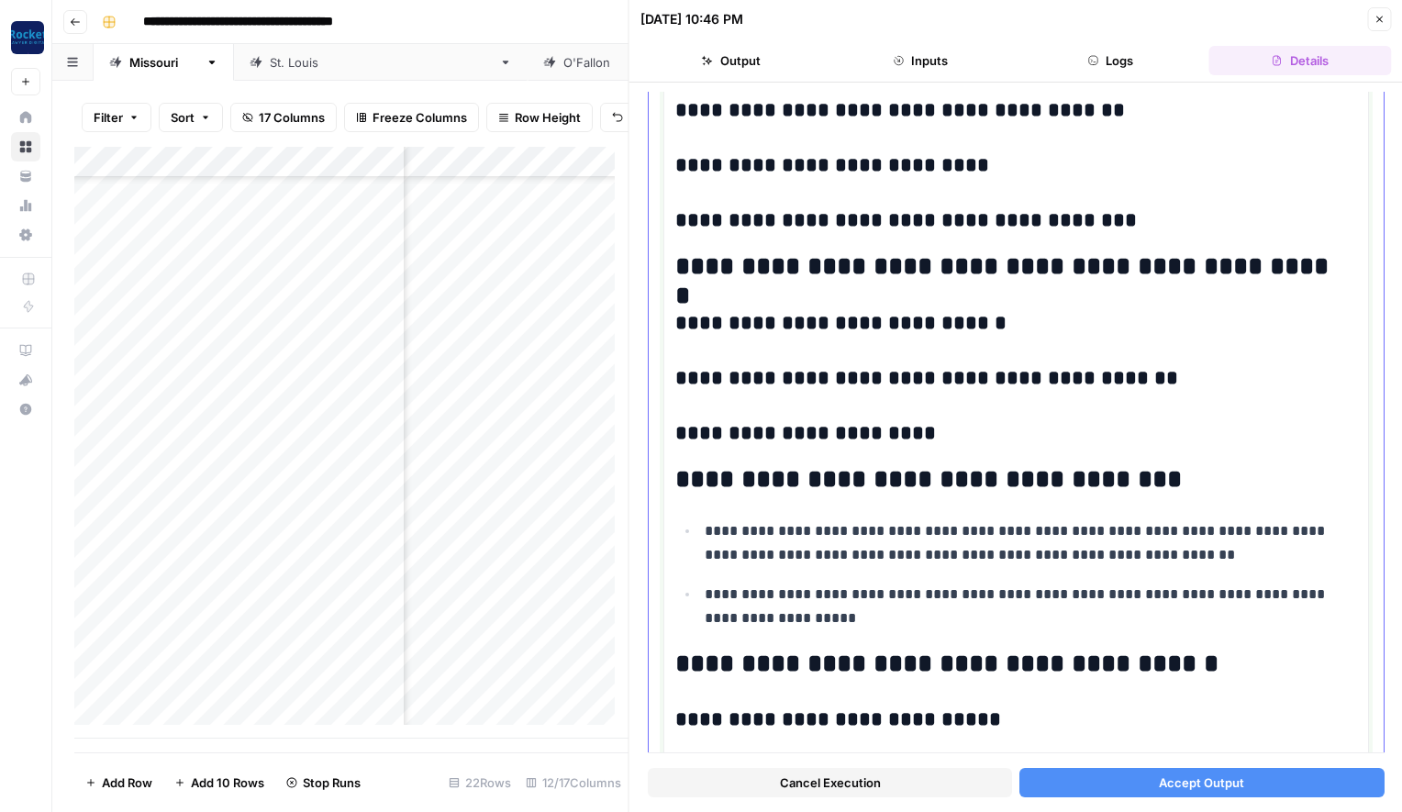
click at [958, 427] on h3 "**********" at bounding box center [1009, 434] width 668 height 26
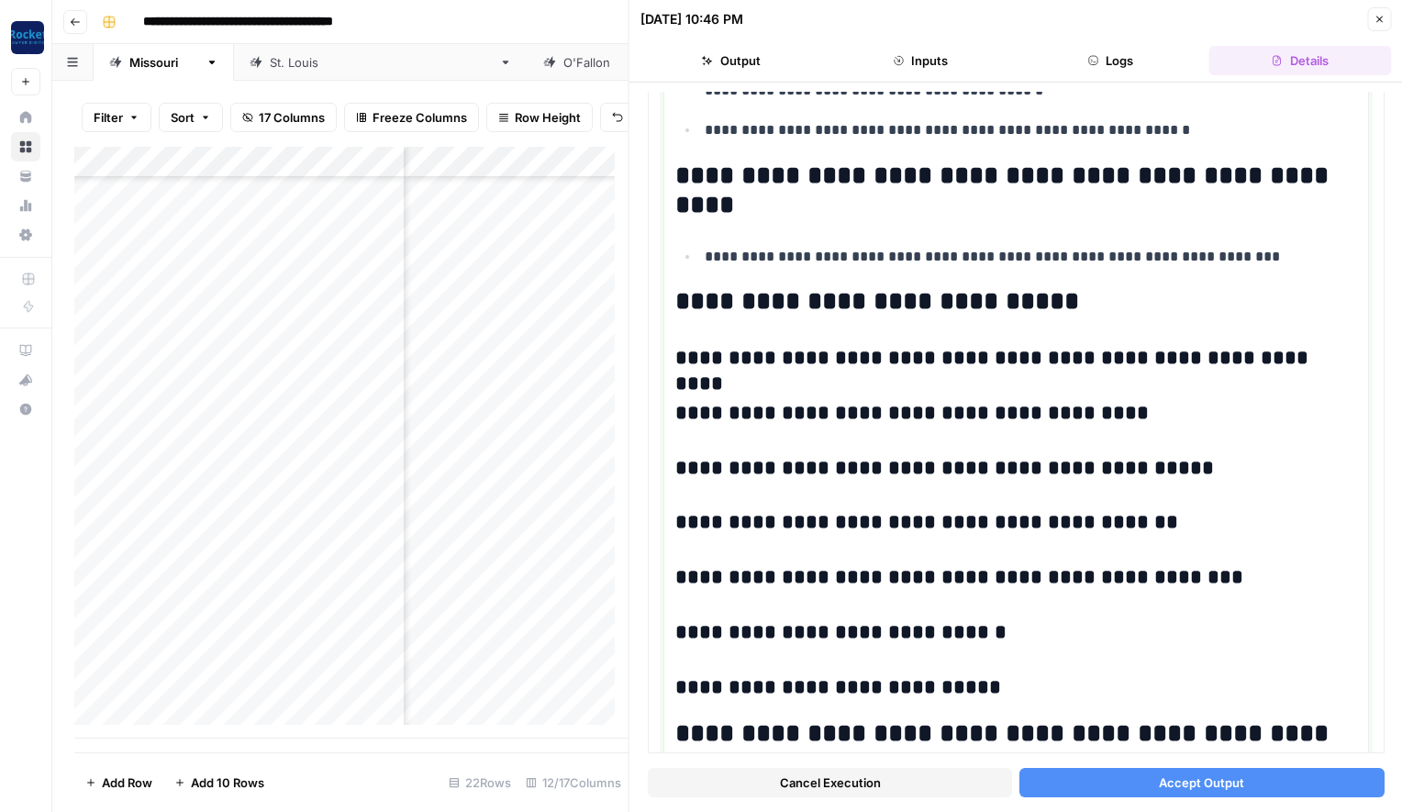
scroll to position [1774, 0]
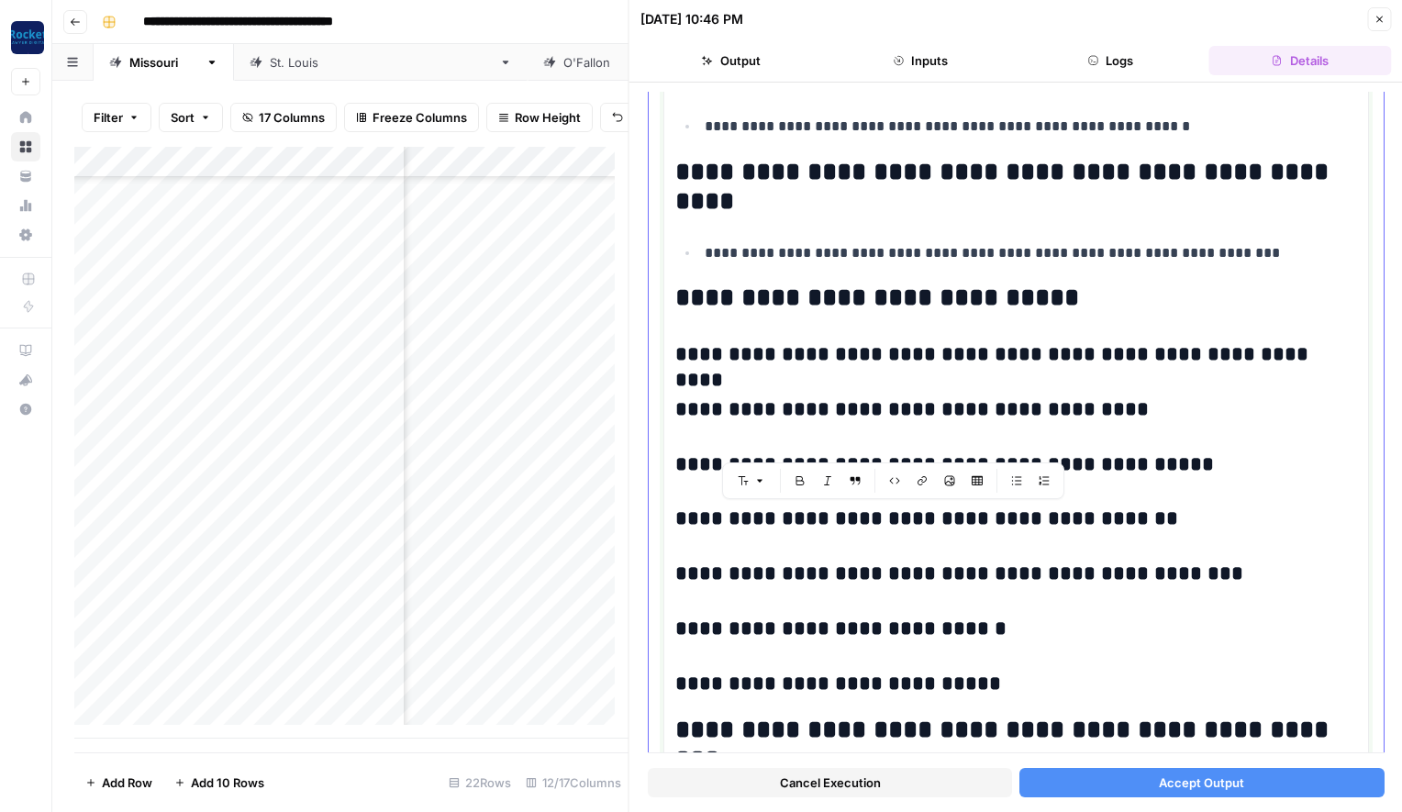
drag, startPoint x: 1124, startPoint y: 517, endPoint x: 672, endPoint y: 518, distance: 452.3
copy h3 "**********"
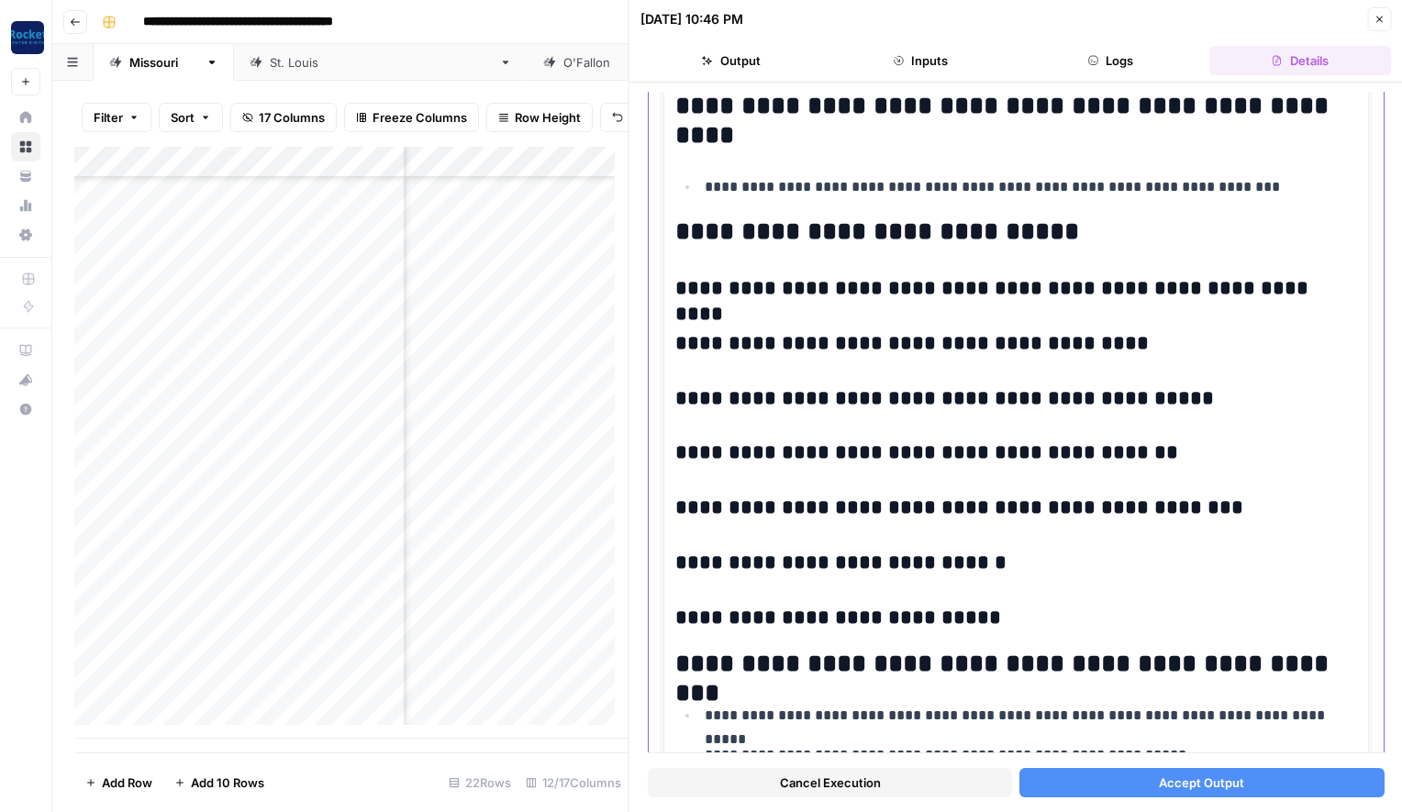
scroll to position [1775, 0]
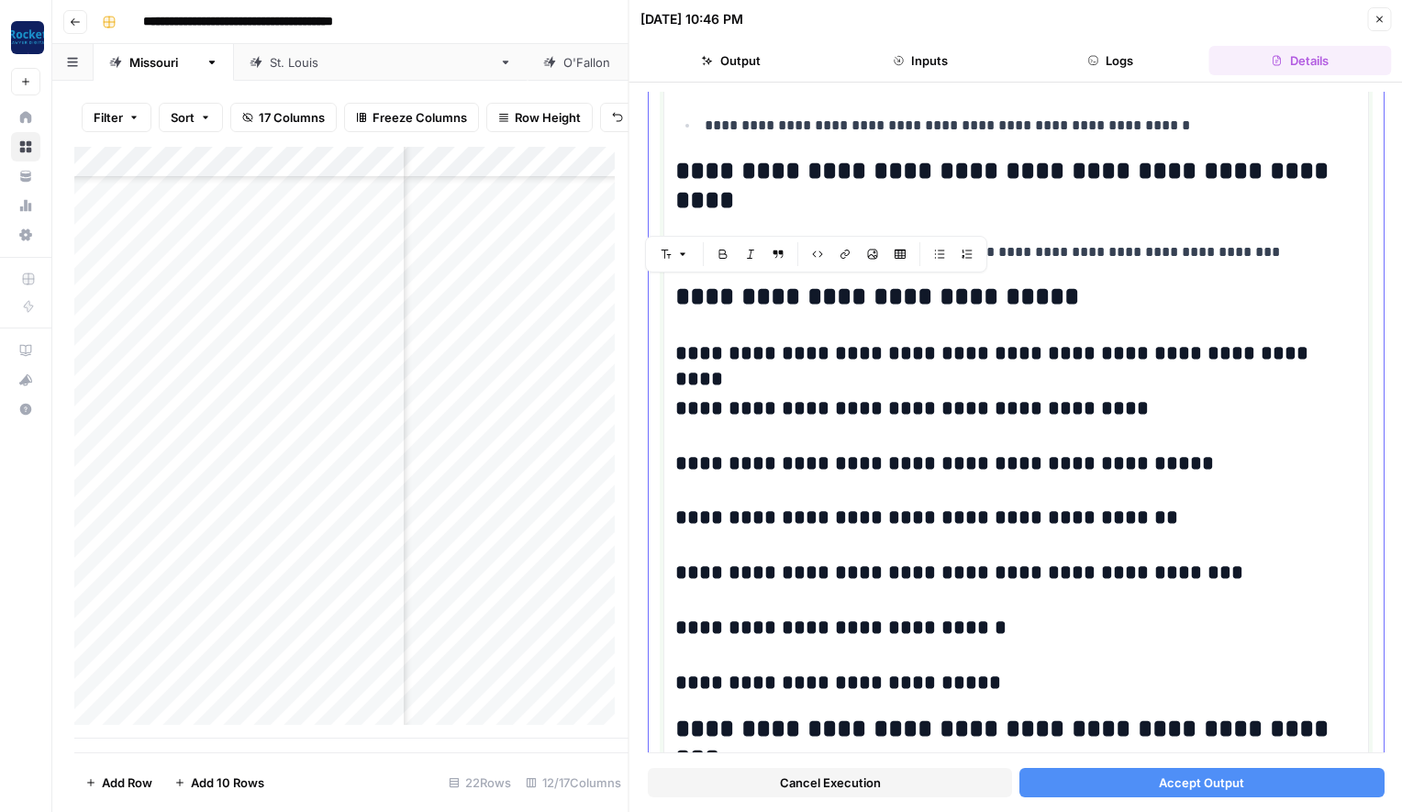
drag, startPoint x: 972, startPoint y: 482, endPoint x: 675, endPoint y: 292, distance: 352.0
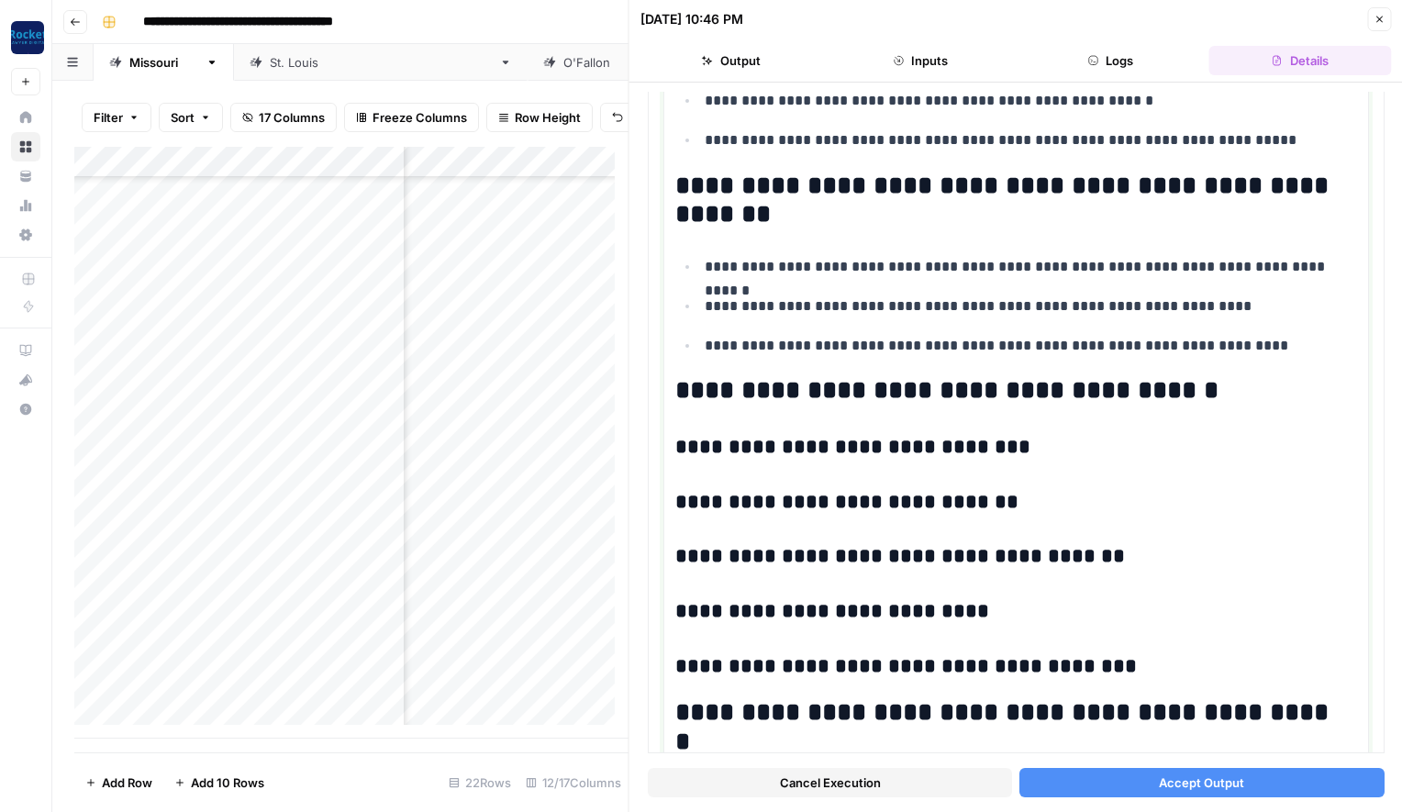
scroll to position [362, 0]
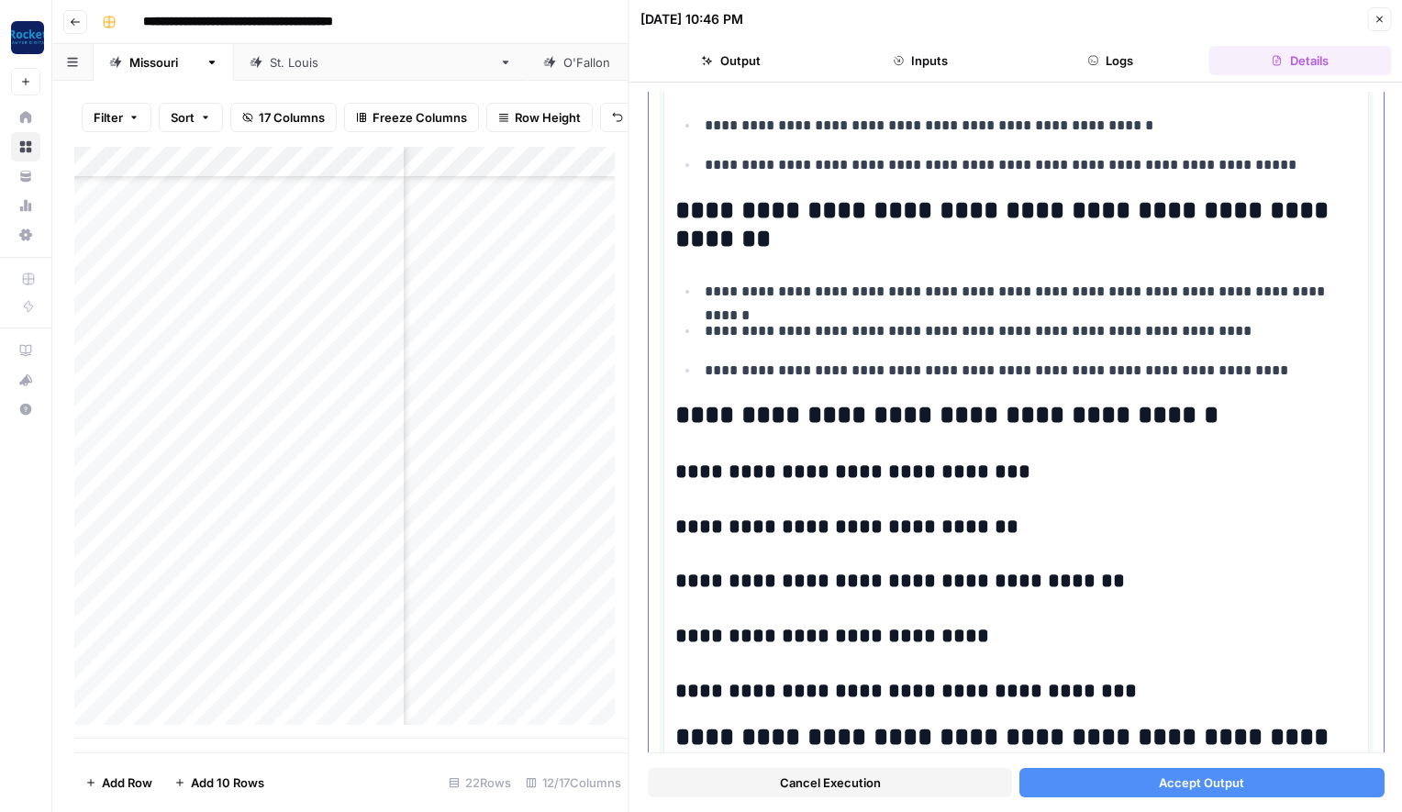
click at [1264, 372] on p "**********" at bounding box center [1024, 371] width 639 height 24
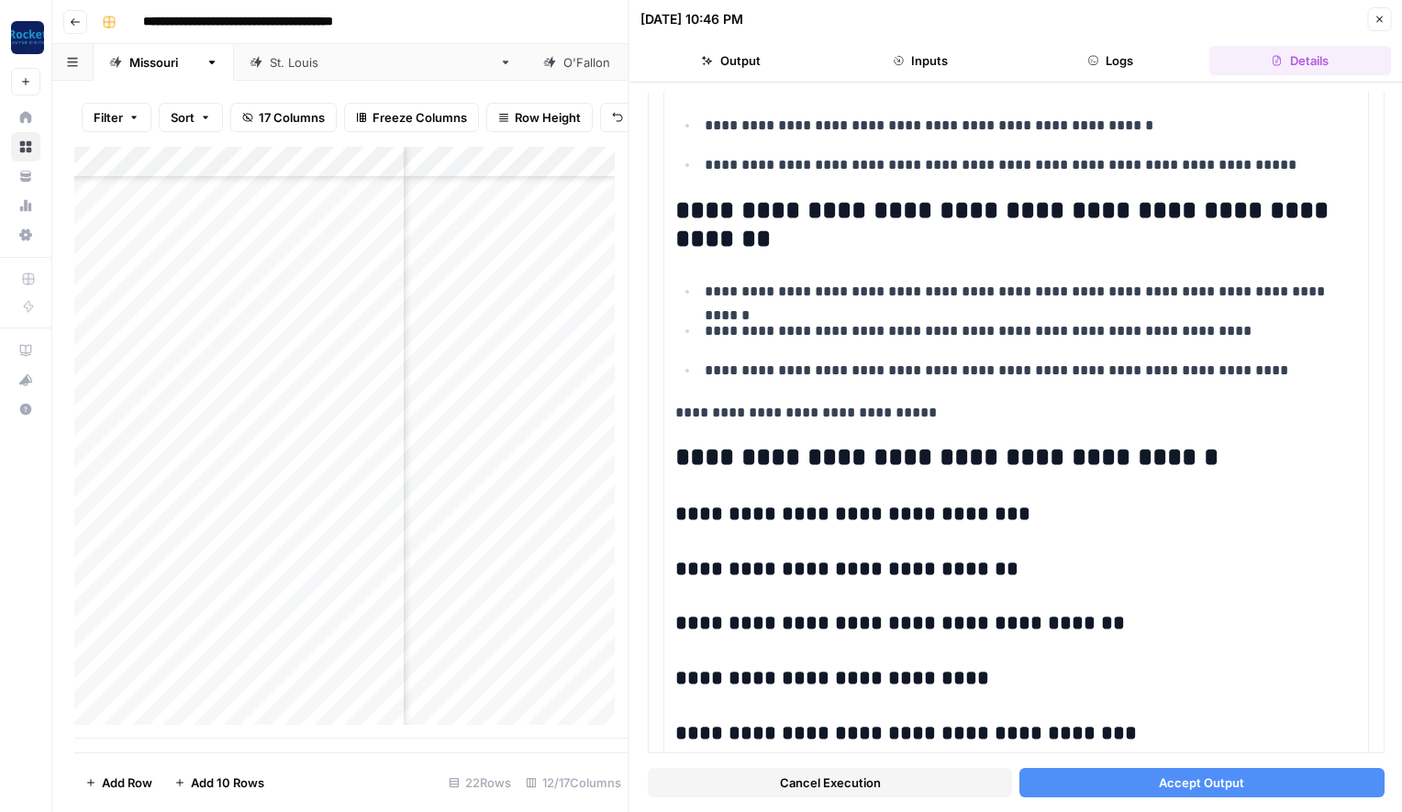
click at [1193, 772] on button "Accept Output" at bounding box center [1201, 782] width 364 height 29
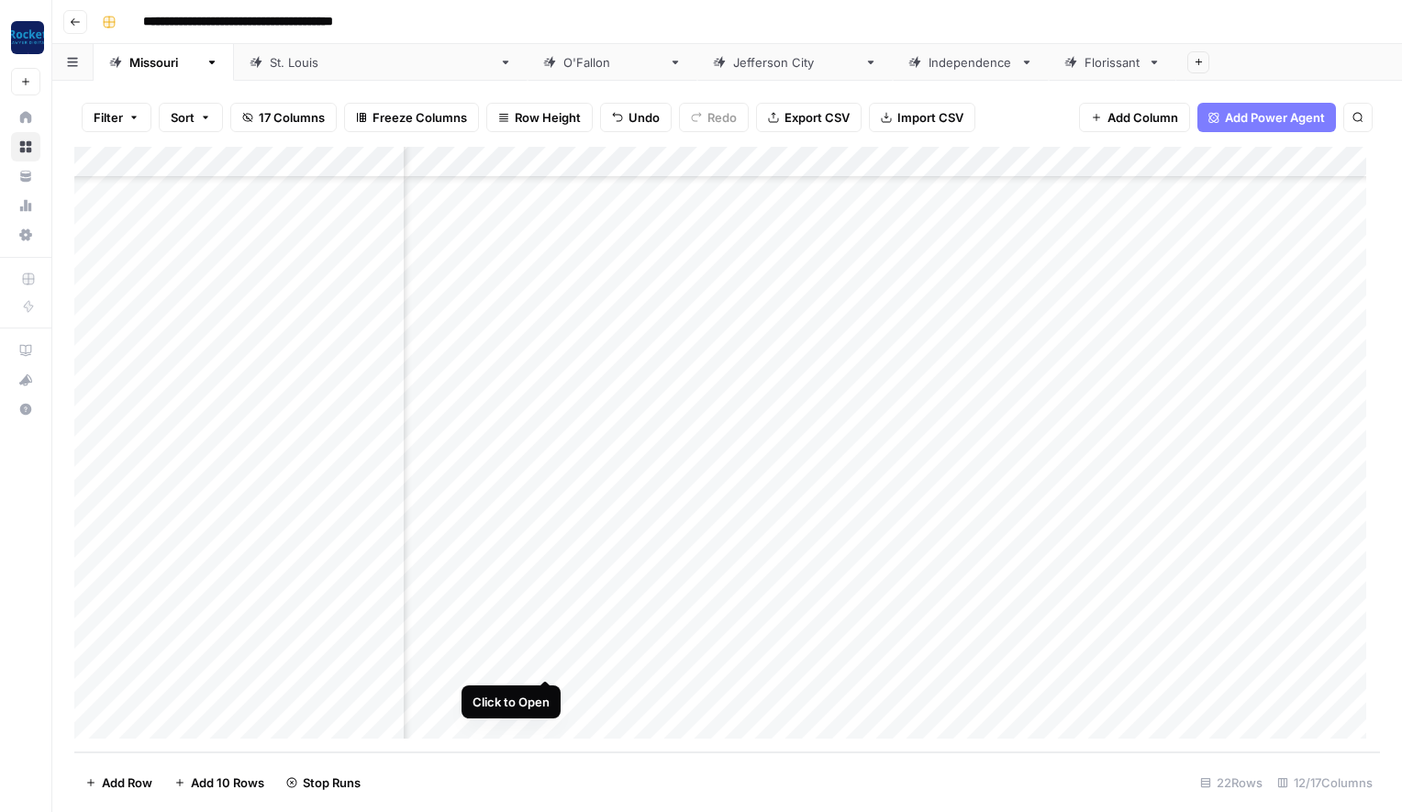
click at [542, 659] on div "Add Column" at bounding box center [727, 450] width 1306 height 606
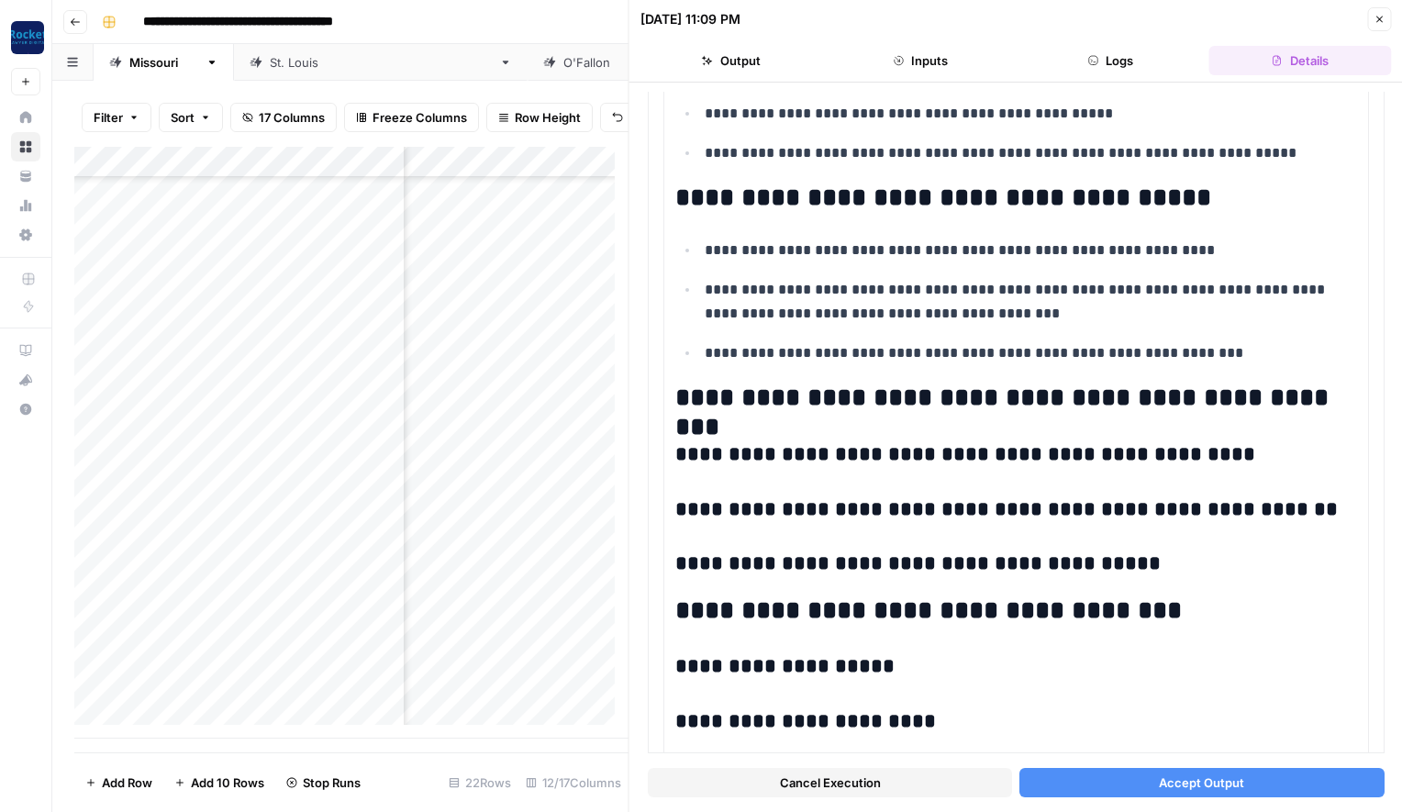
scroll to position [361, 0]
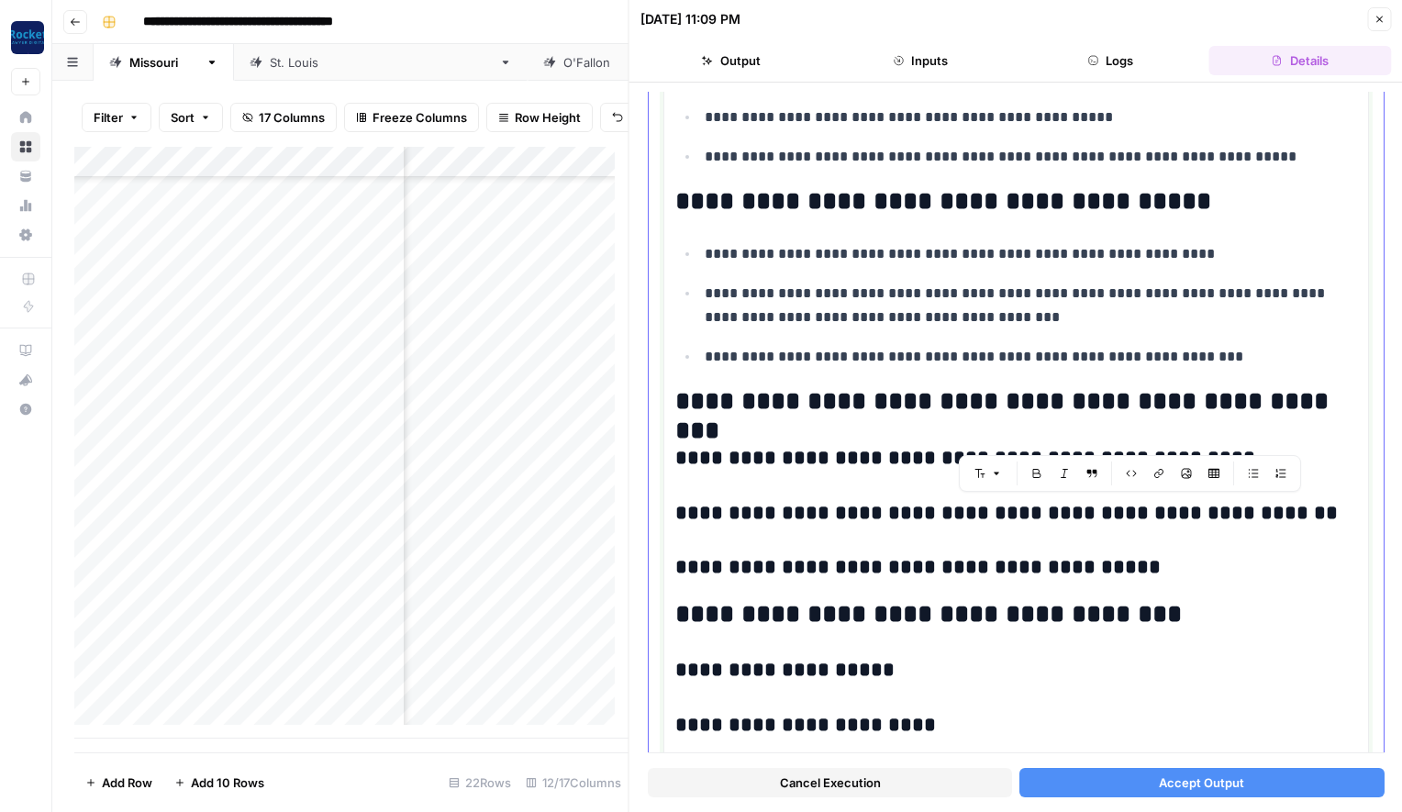
drag, startPoint x: 1255, startPoint y: 511, endPoint x: 1011, endPoint y: 512, distance: 244.0
click at [1011, 512] on h3 "**********" at bounding box center [1009, 514] width 668 height 26
copy h3 "**********"
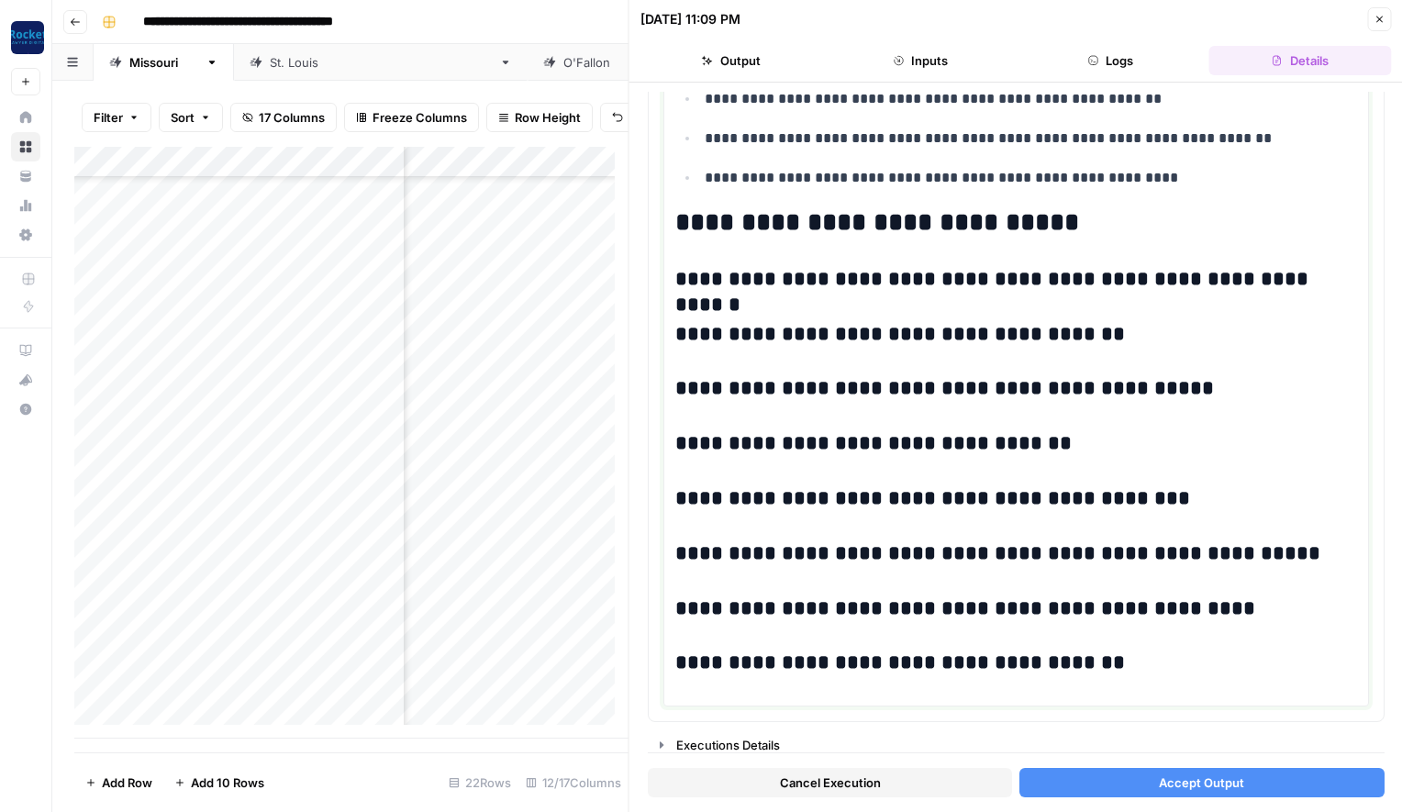
scroll to position [1789, 0]
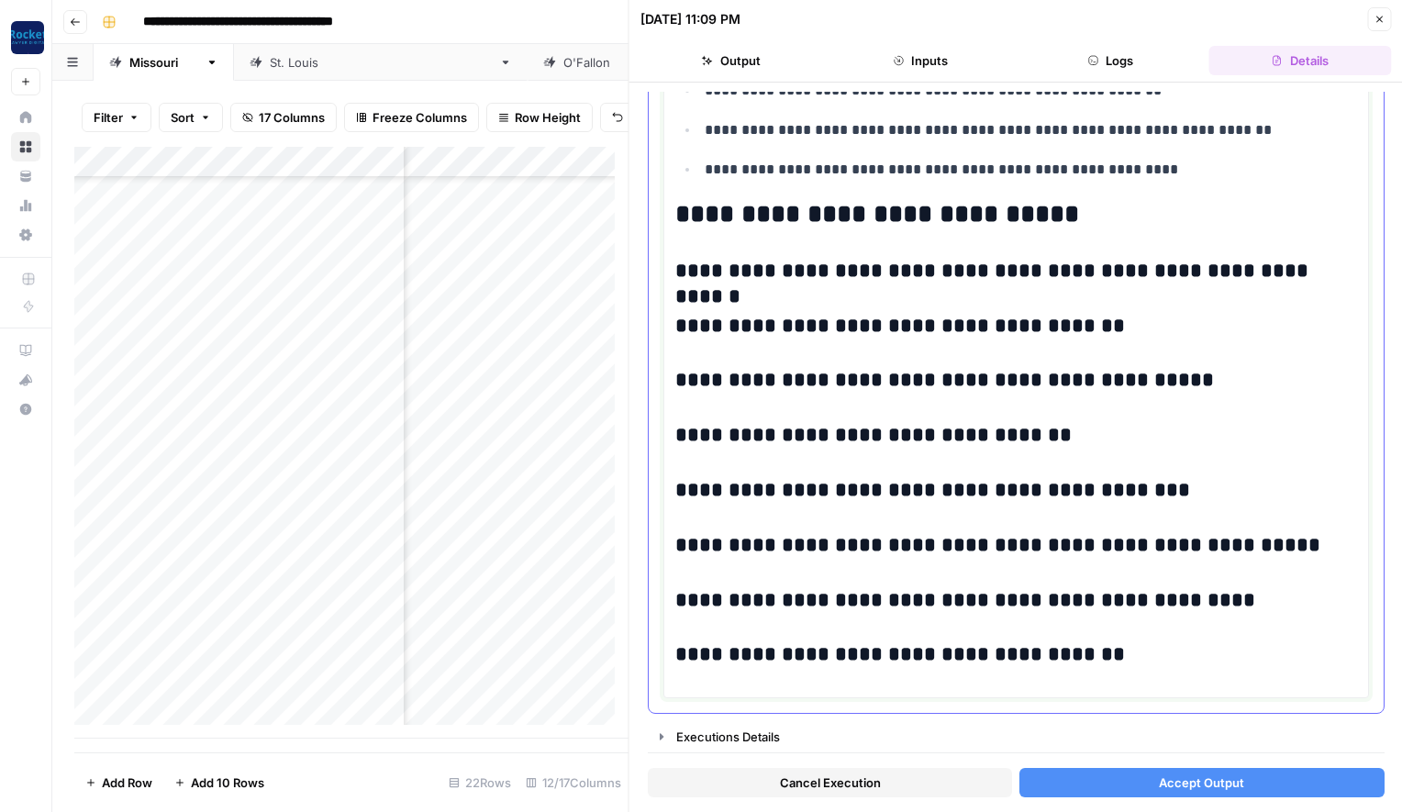
drag, startPoint x: 1091, startPoint y: 655, endPoint x: 674, endPoint y: 218, distance: 603.5
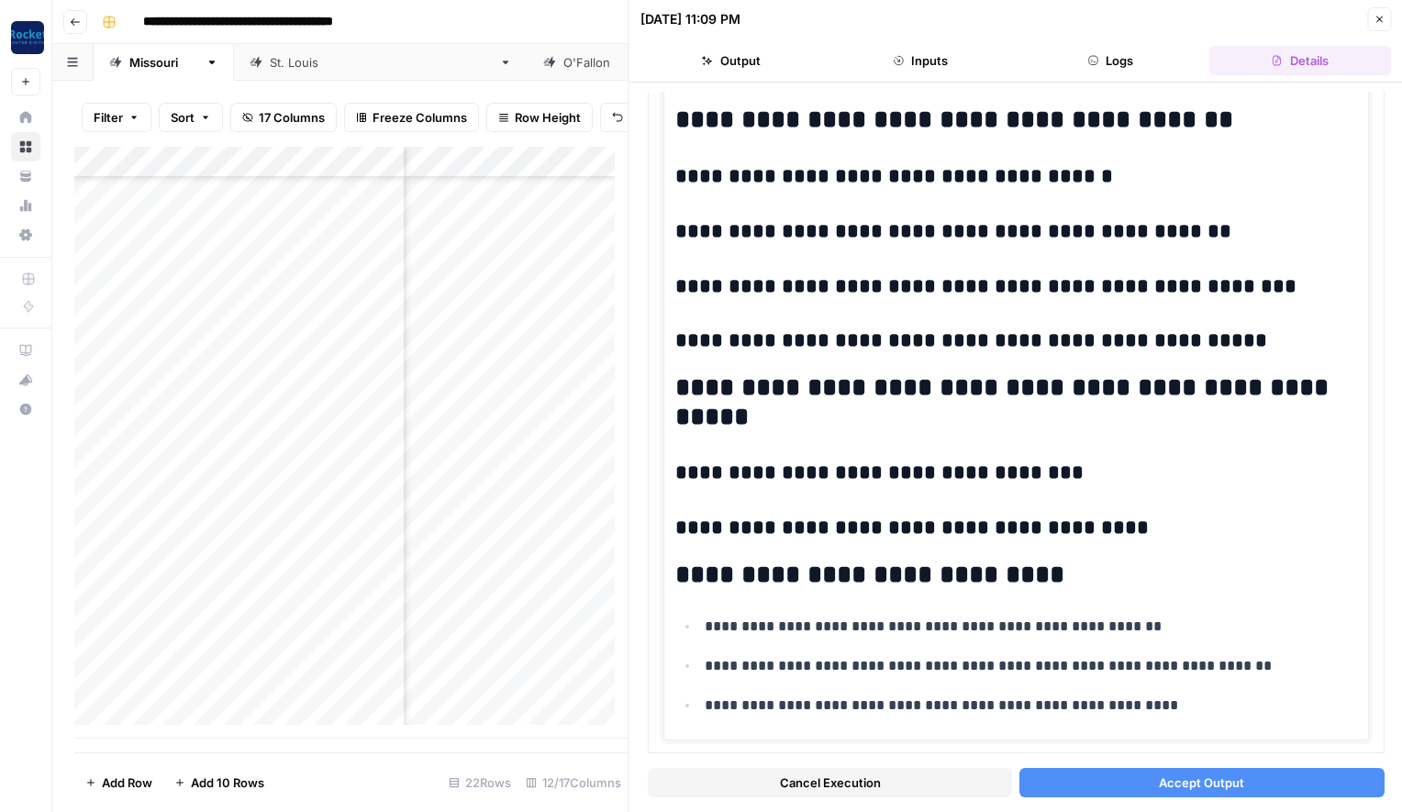
scroll to position [1275, 0]
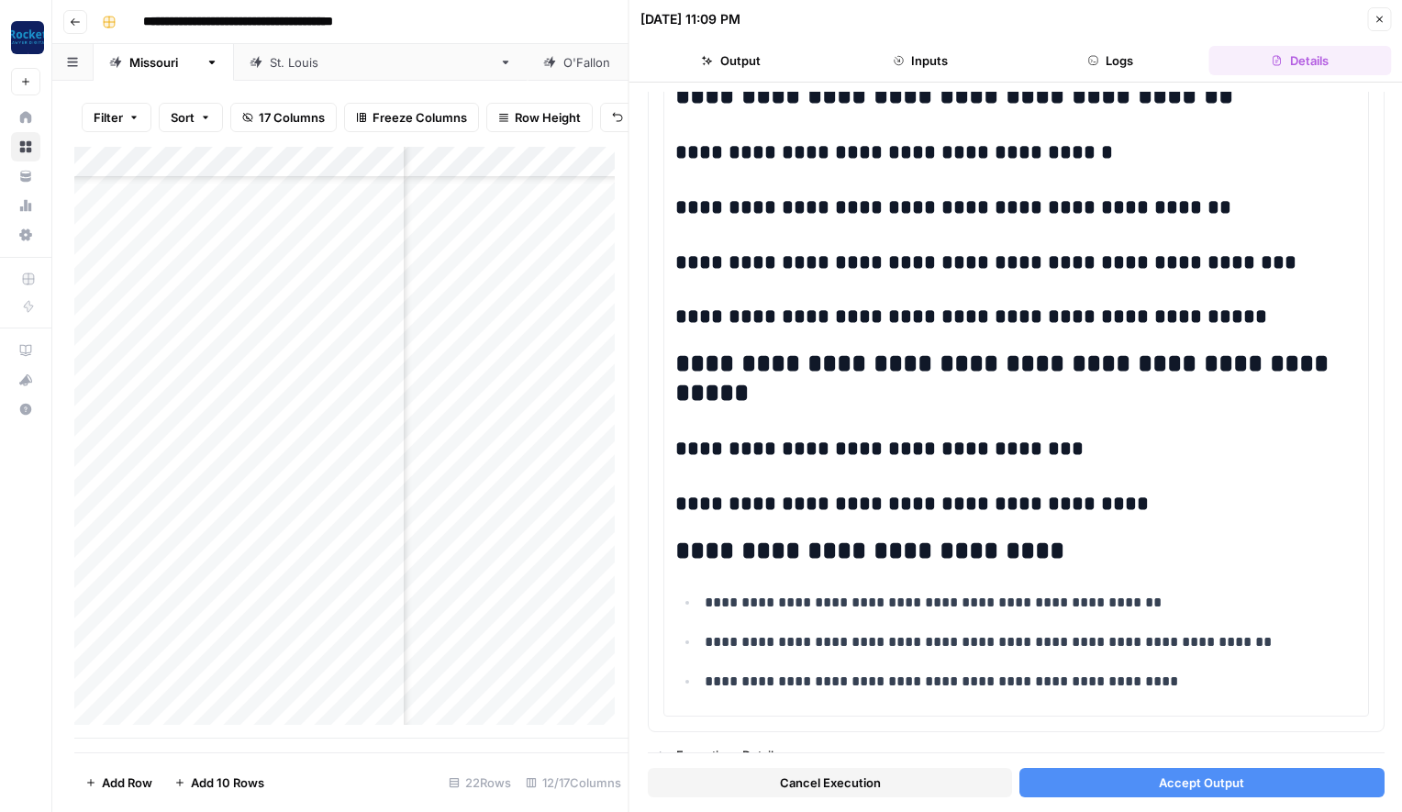
click at [1206, 780] on span "Accept Output" at bounding box center [1201, 782] width 85 height 18
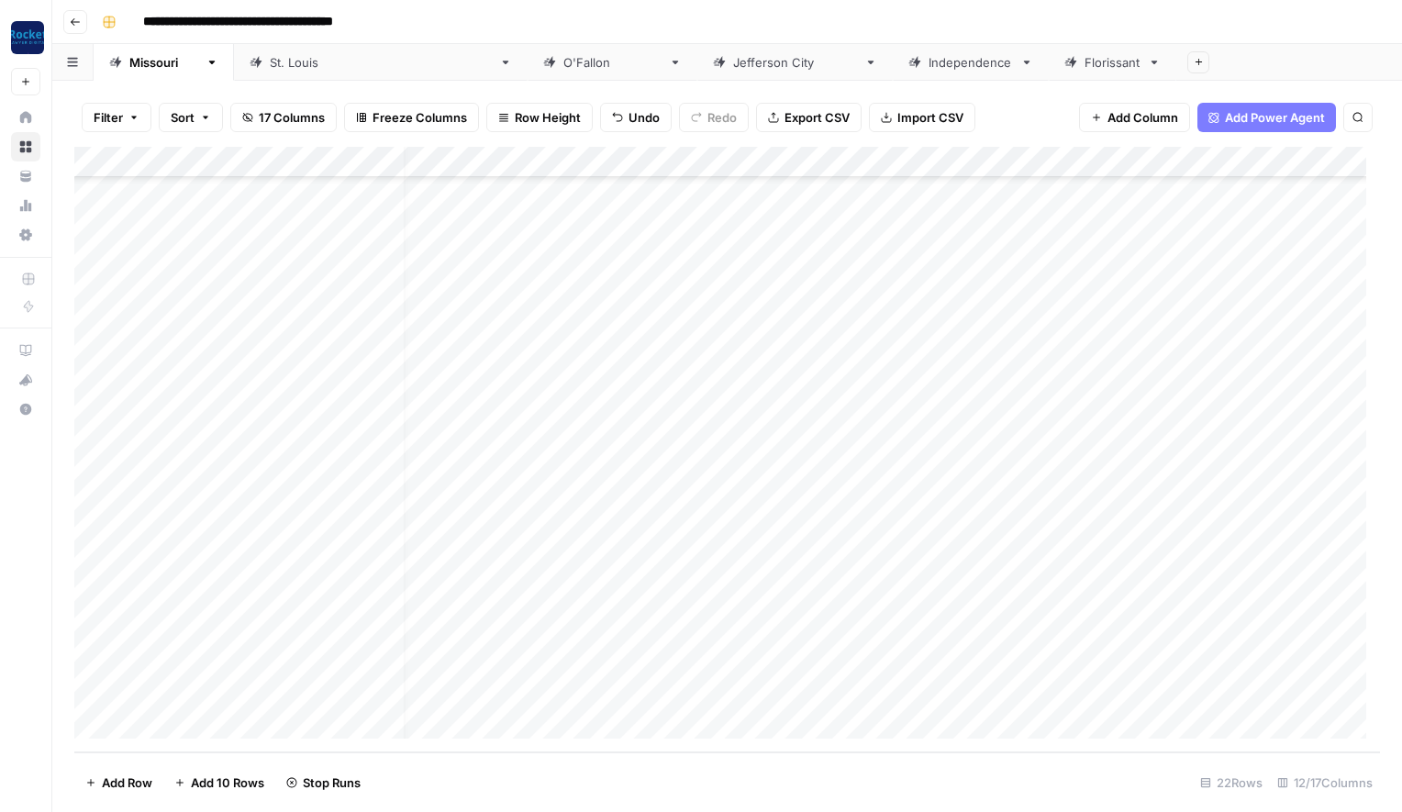
scroll to position [155, 0]
click at [271, 63] on div "[GEOGRAPHIC_DATA][PERSON_NAME]" at bounding box center [381, 62] width 222 height 18
click at [563, 63] on div "[PERSON_NAME]" at bounding box center [612, 62] width 98 height 18
click at [272, 66] on div "[GEOGRAPHIC_DATA][PERSON_NAME]" at bounding box center [381, 62] width 222 height 18
click at [150, 66] on div "[US_STATE]" at bounding box center [163, 62] width 69 height 18
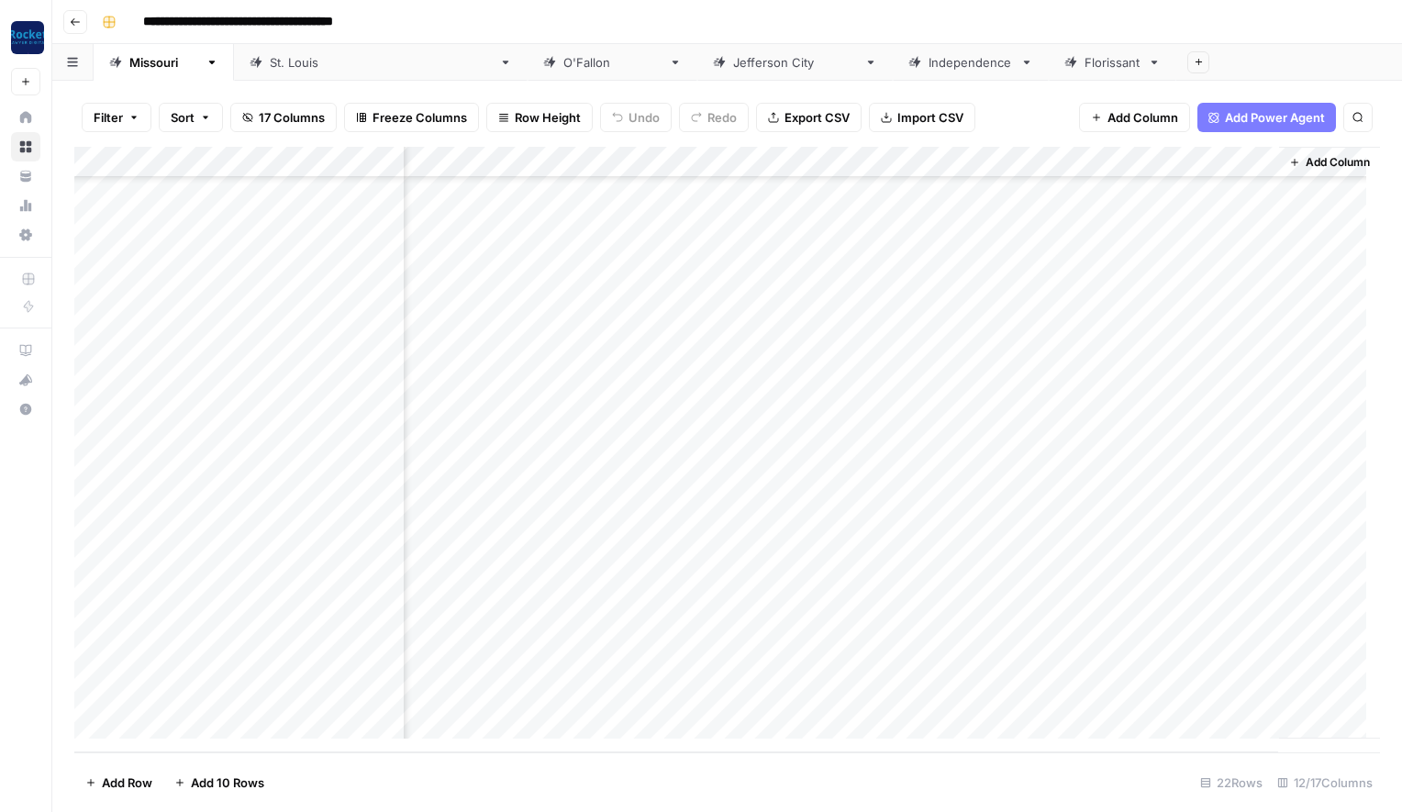
scroll to position [155, 897]
click at [684, 566] on div "Add Column" at bounding box center [727, 450] width 1306 height 606
click at [685, 596] on div "Add Column" at bounding box center [727, 450] width 1306 height 606
click at [684, 628] on div "Add Column" at bounding box center [727, 450] width 1306 height 606
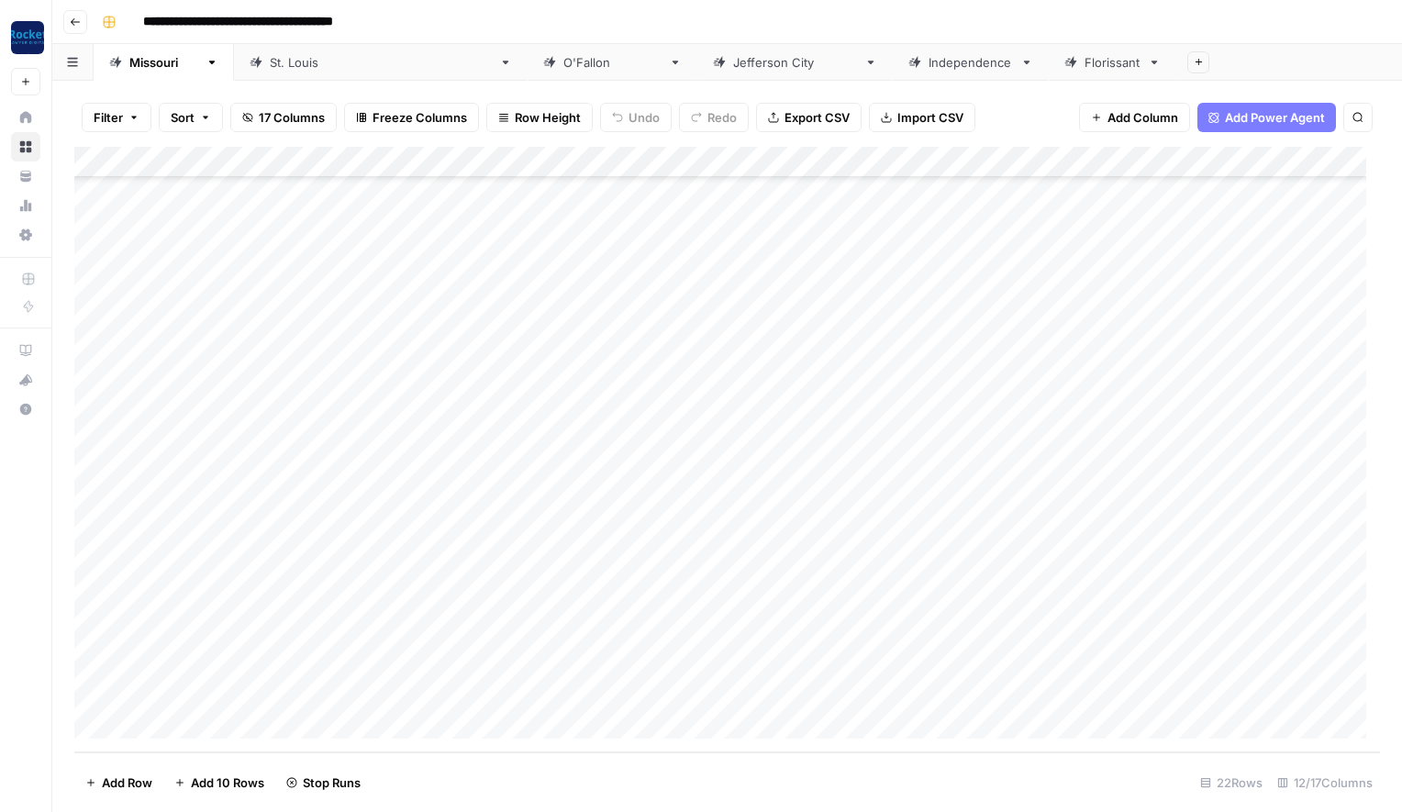
click at [336, 696] on div "Add Column" at bounding box center [727, 450] width 1306 height 606
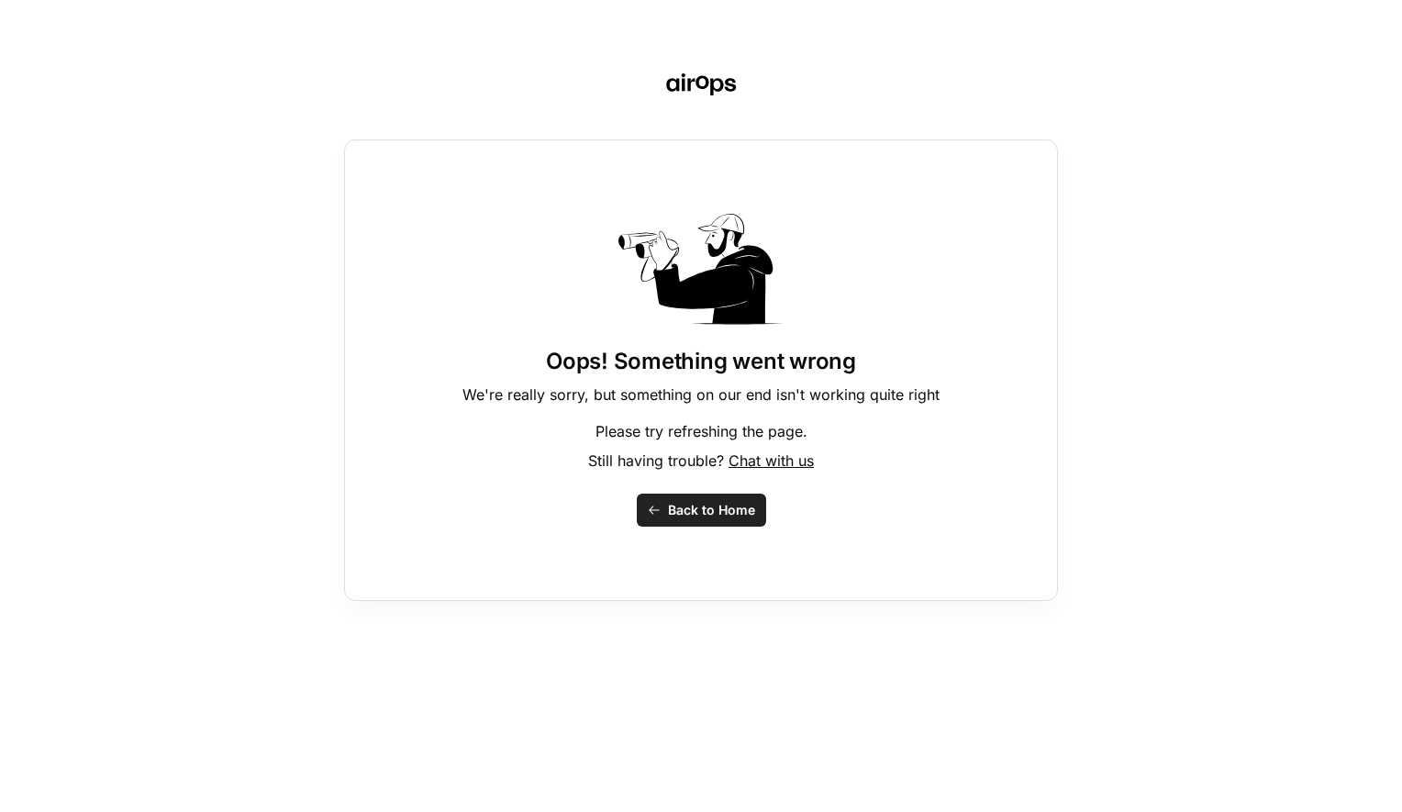
click at [704, 507] on span "Back to Home" at bounding box center [711, 510] width 87 height 18
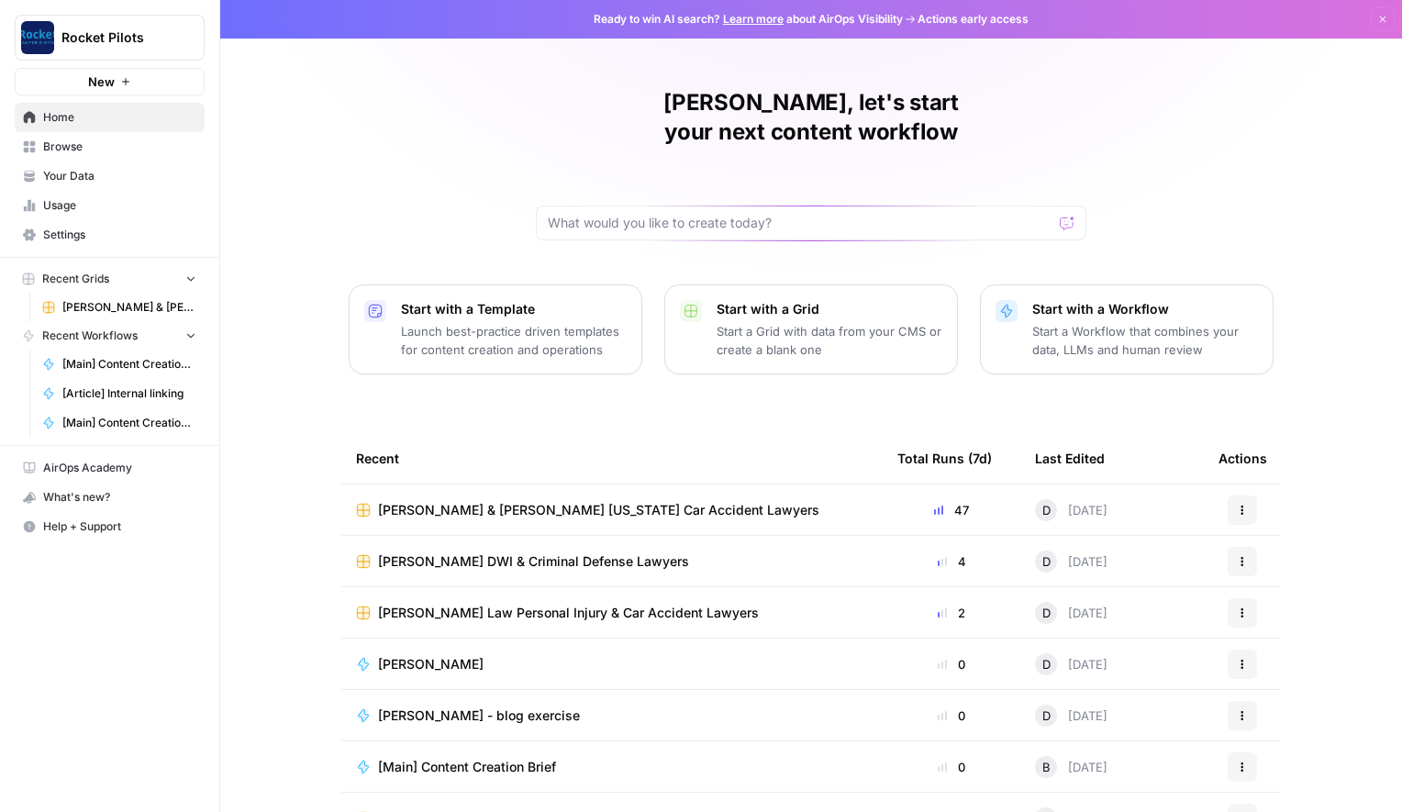
click at [483, 501] on span "[PERSON_NAME] & [PERSON_NAME] [US_STATE] Car Accident Lawyers" at bounding box center [598, 510] width 441 height 18
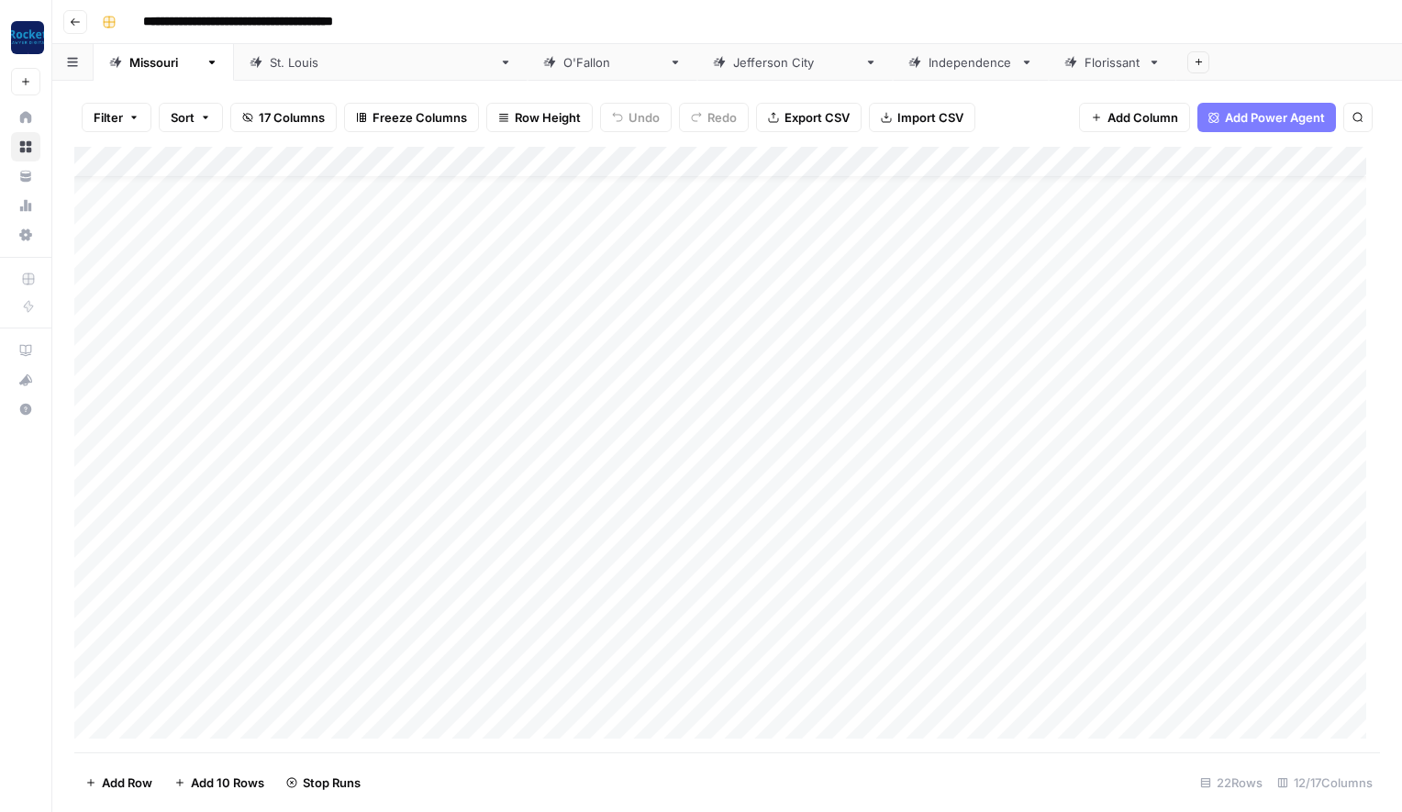
scroll to position [155, 0]
click at [283, 689] on div "Add Column" at bounding box center [727, 450] width 1306 height 606
type textarea "*"
click at [507, 695] on div "Add Column" at bounding box center [727, 450] width 1306 height 606
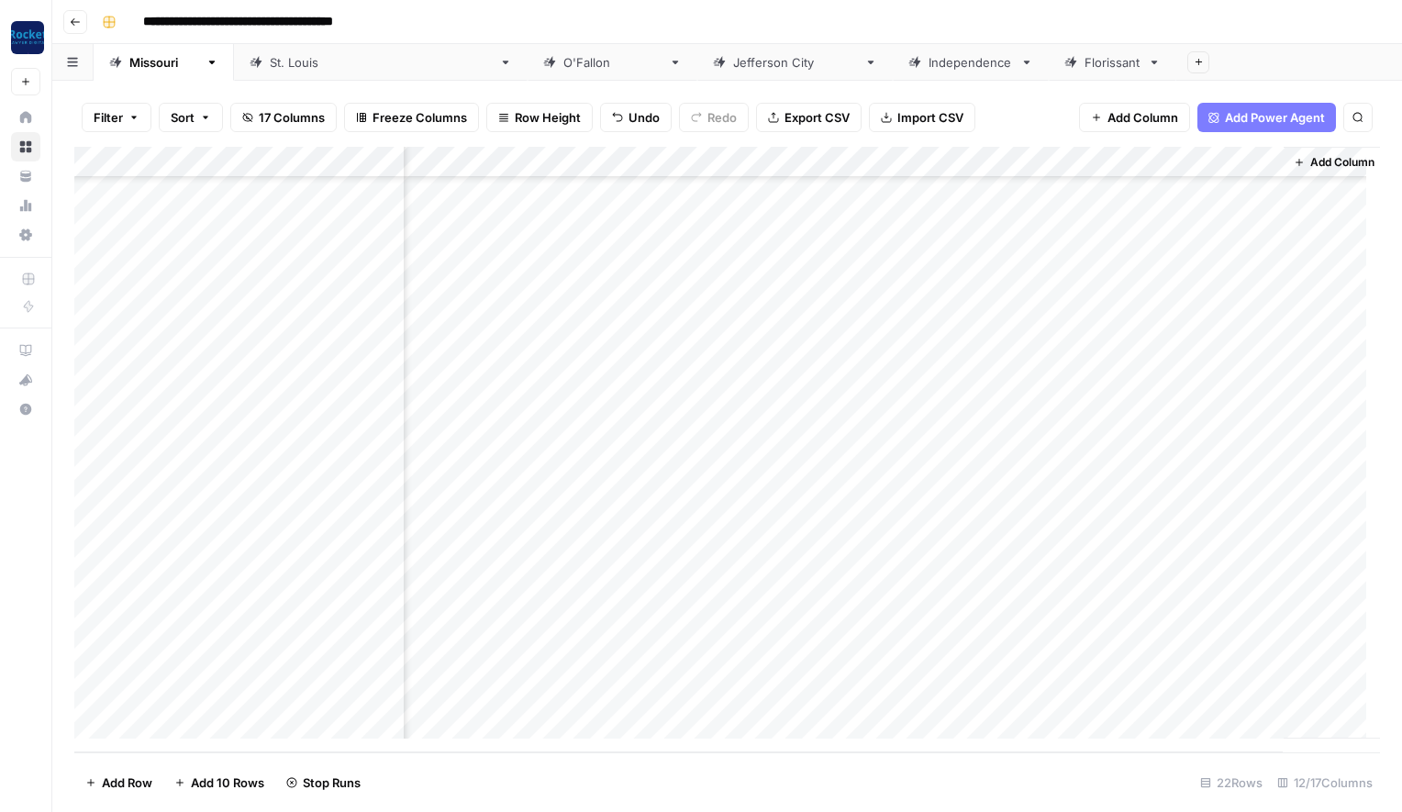
scroll to position [155, 886]
click at [563, 66] on div "[PERSON_NAME]" at bounding box center [612, 62] width 98 height 18
click at [254, 194] on div "Add Column" at bounding box center [727, 255] width 1306 height 217
type textarea "*"
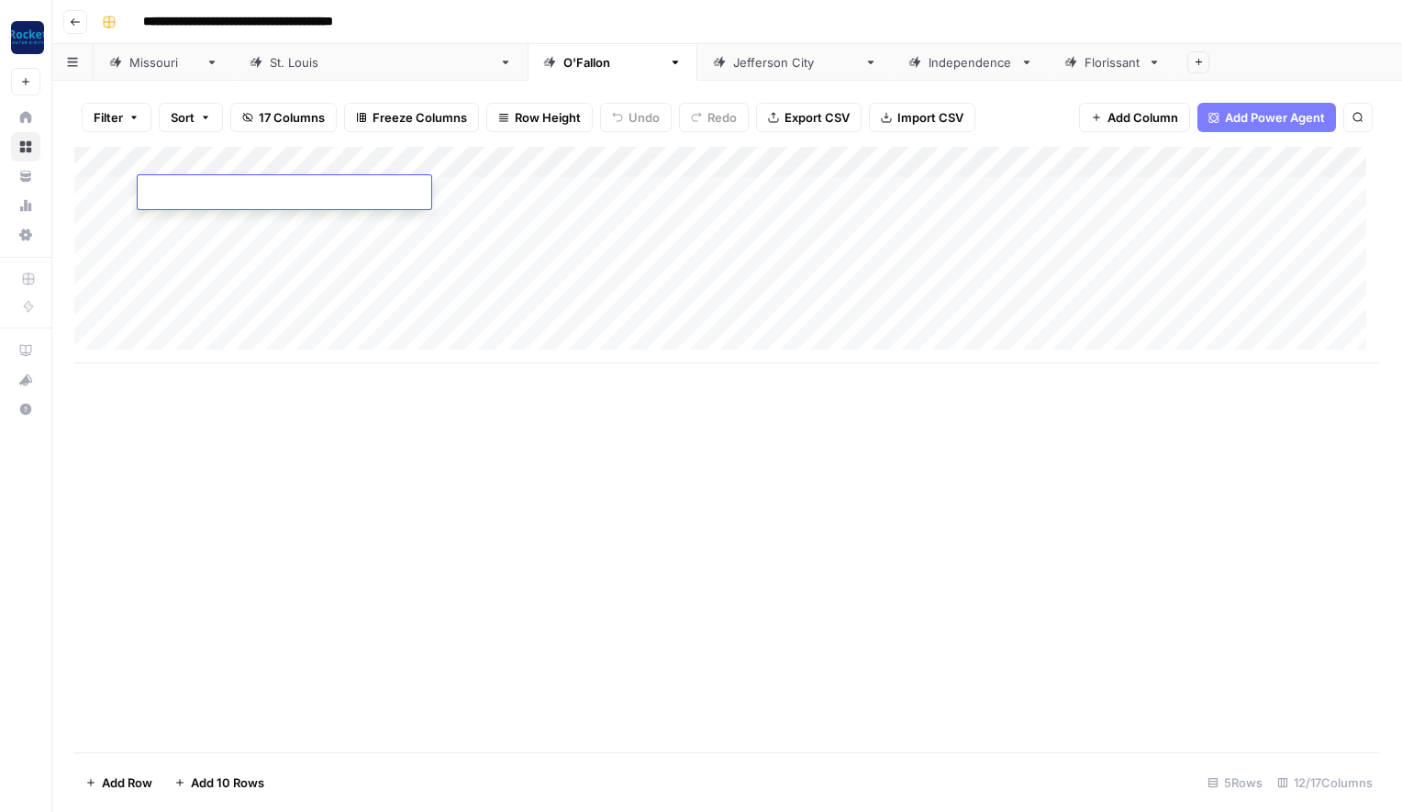
click at [271, 223] on div "Add Column" at bounding box center [727, 255] width 1306 height 217
click at [145, 63] on div "[US_STATE]" at bounding box center [163, 62] width 69 height 18
click at [692, 691] on div "Add Column" at bounding box center [727, 450] width 1306 height 606
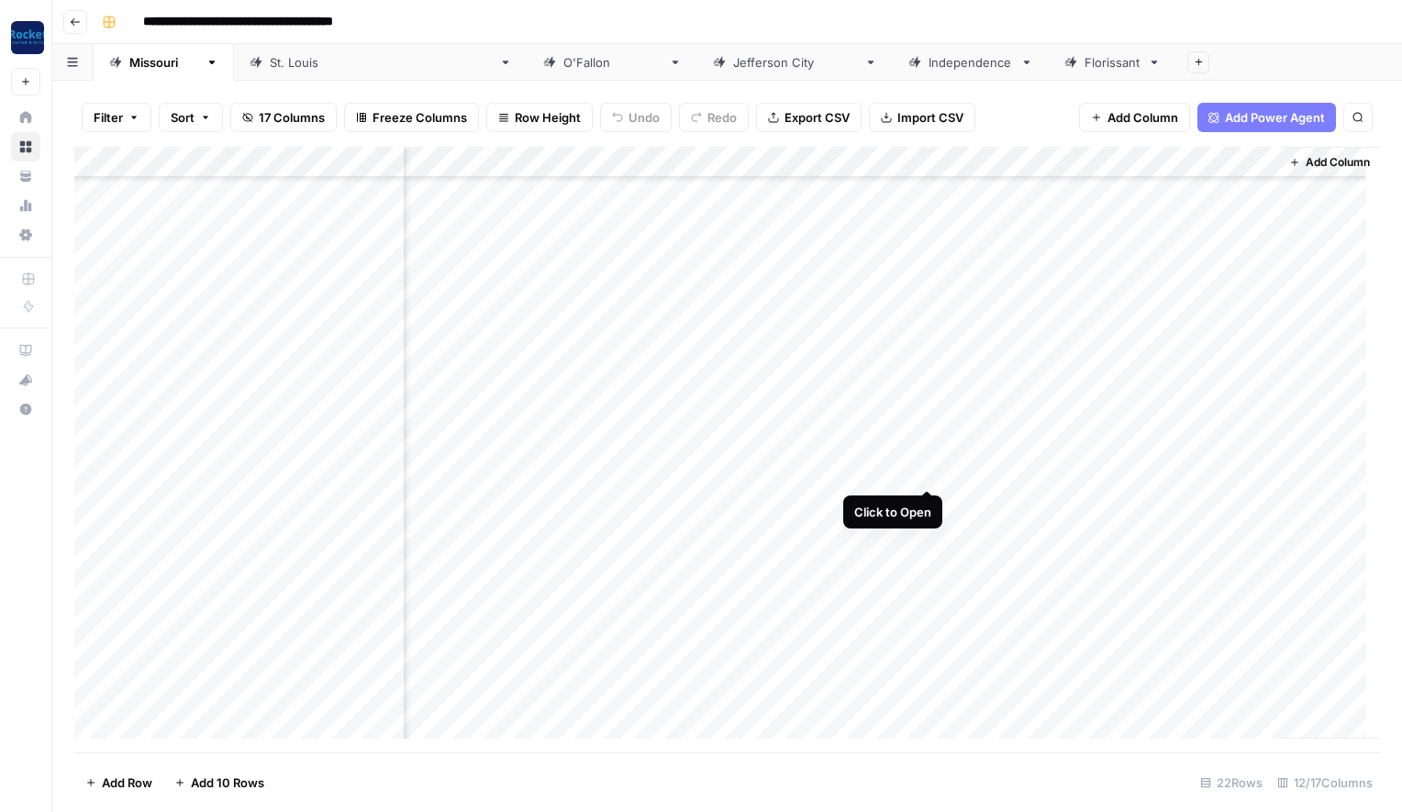
click at [926, 467] on div "Add Column" at bounding box center [727, 450] width 1306 height 606
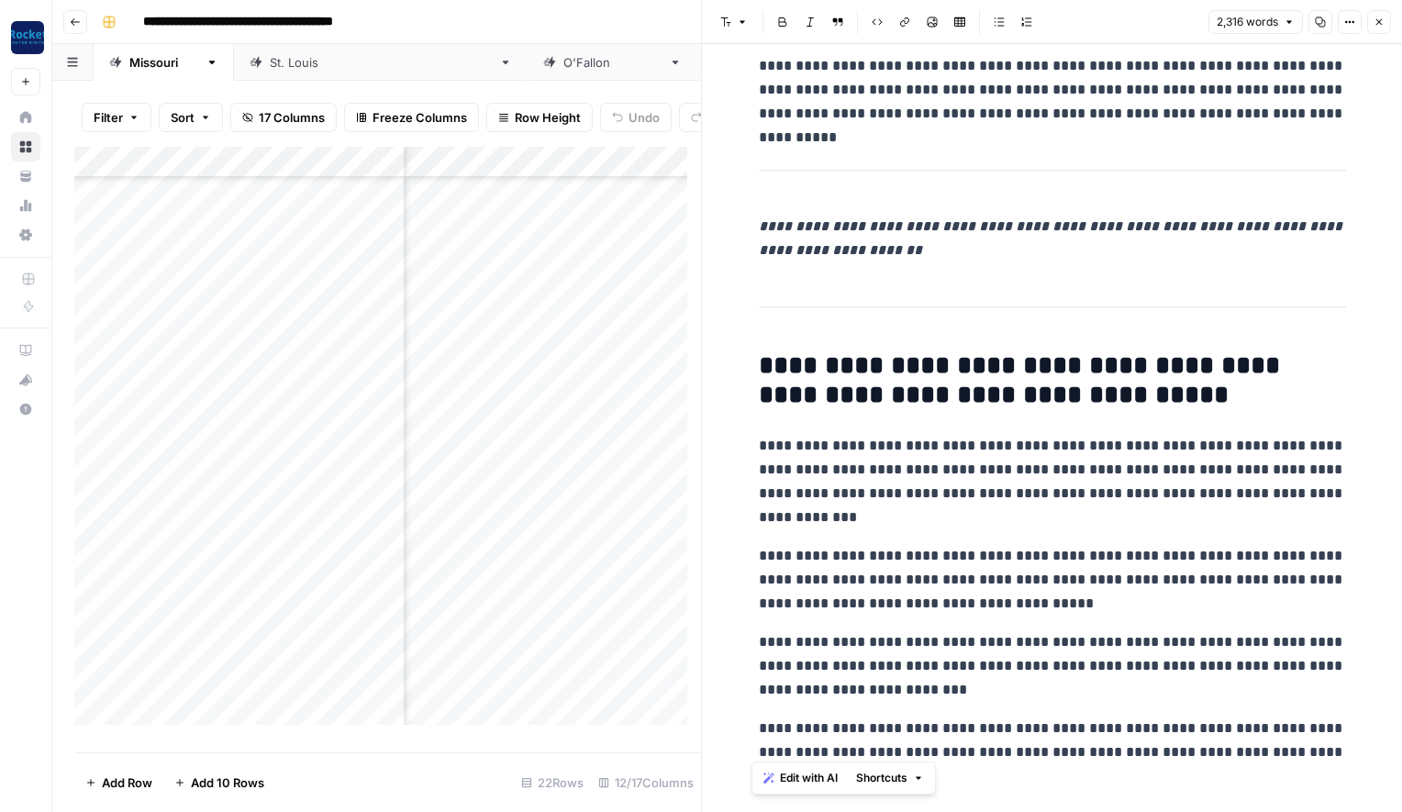
scroll to position [7065, 0]
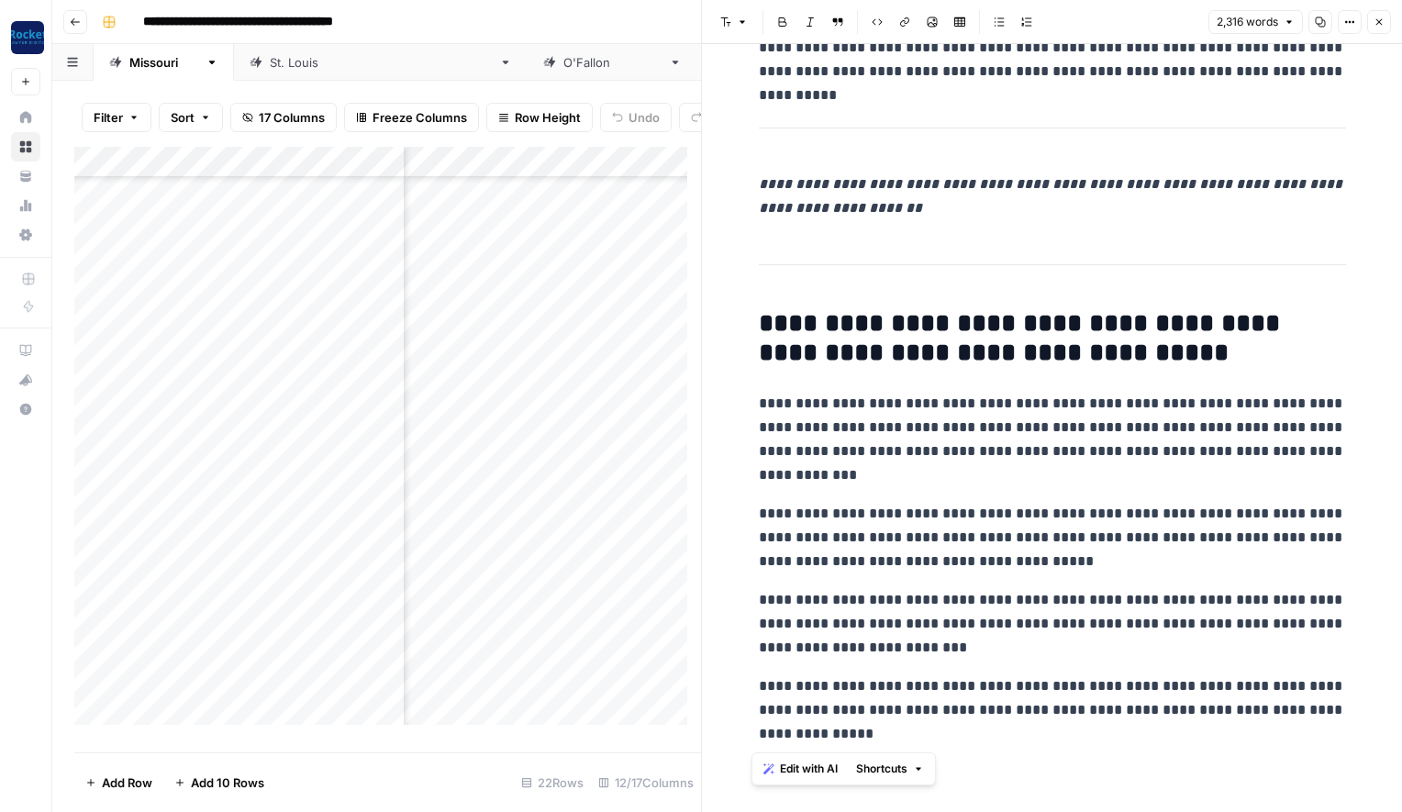
drag, startPoint x: 758, startPoint y: 99, endPoint x: 1151, endPoint y: 756, distance: 765.8
copy div "**********"
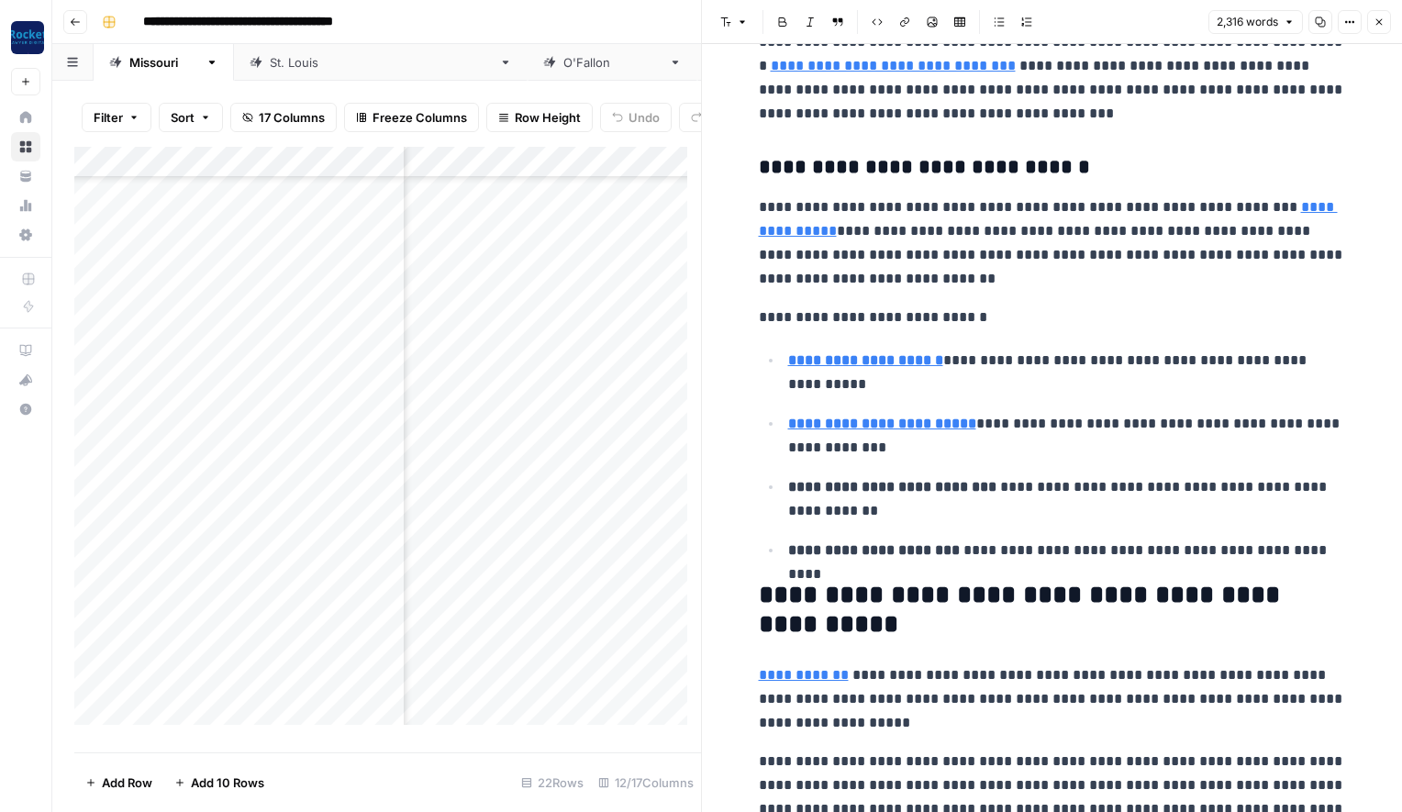
scroll to position [0, 0]
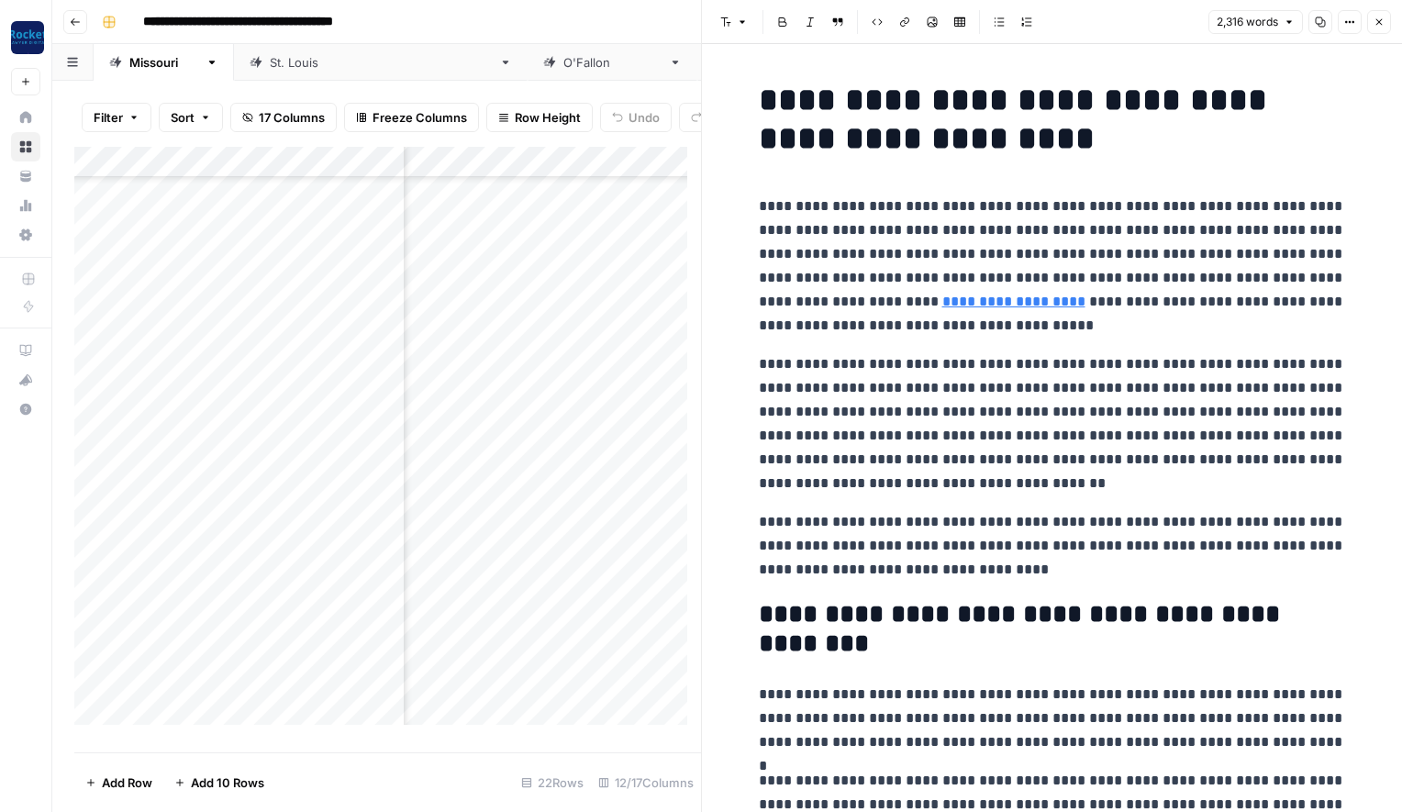
click at [1050, 563] on p "**********" at bounding box center [1052, 546] width 587 height 72
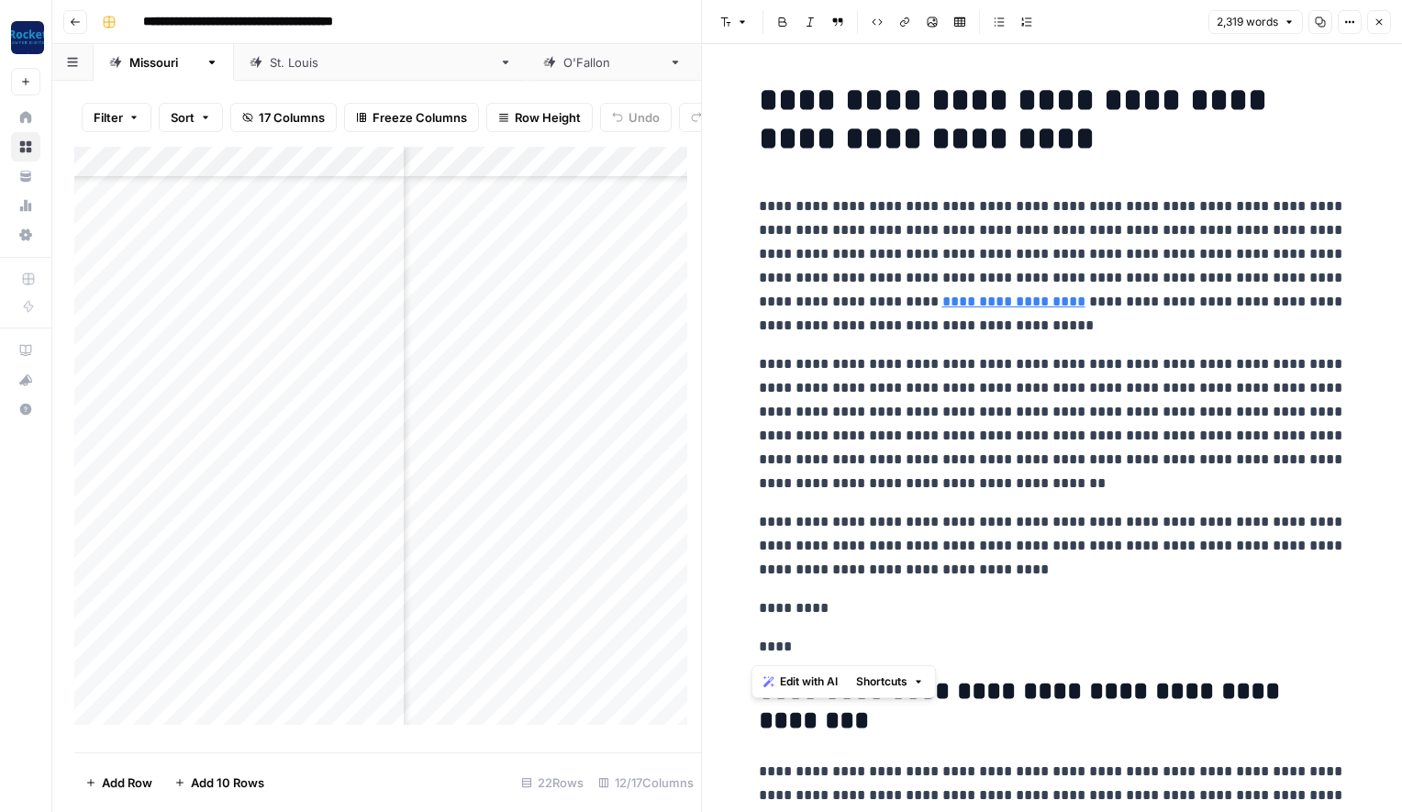
drag, startPoint x: 799, startPoint y: 647, endPoint x: 750, endPoint y: 647, distance: 49.5
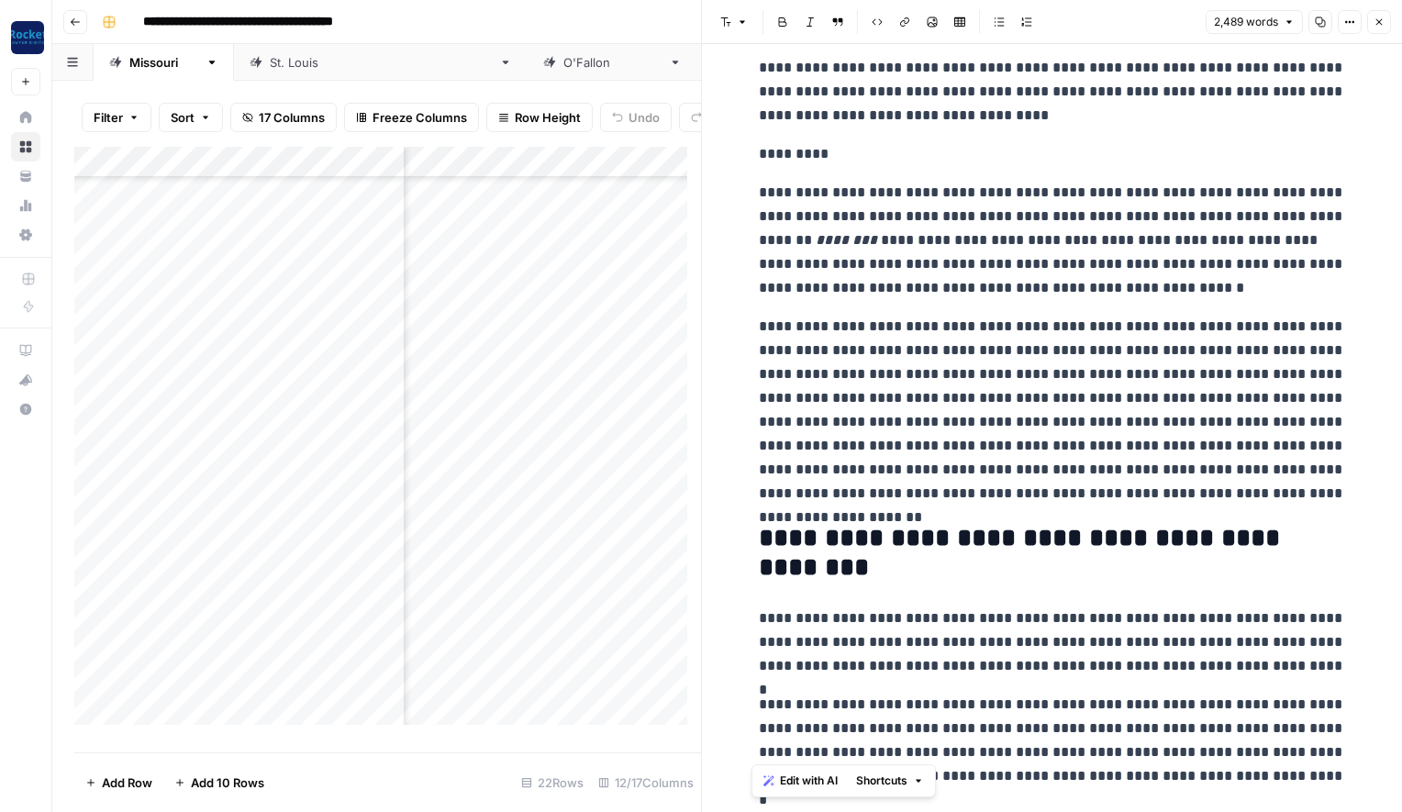
scroll to position [760, 0]
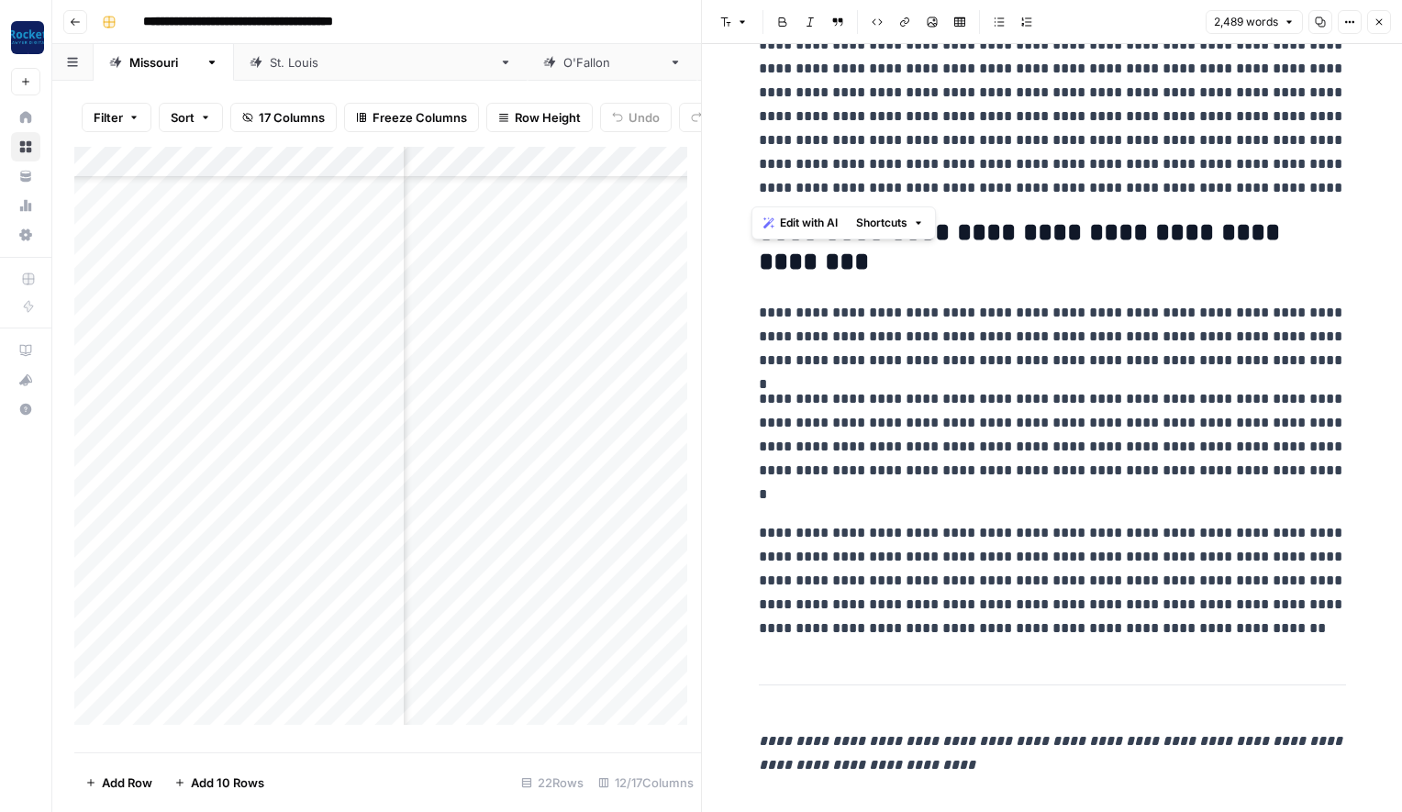
drag, startPoint x: 756, startPoint y: 497, endPoint x: 1308, endPoint y: 183, distance: 635.2
click at [806, 219] on span "Edit with AI" at bounding box center [809, 223] width 58 height 17
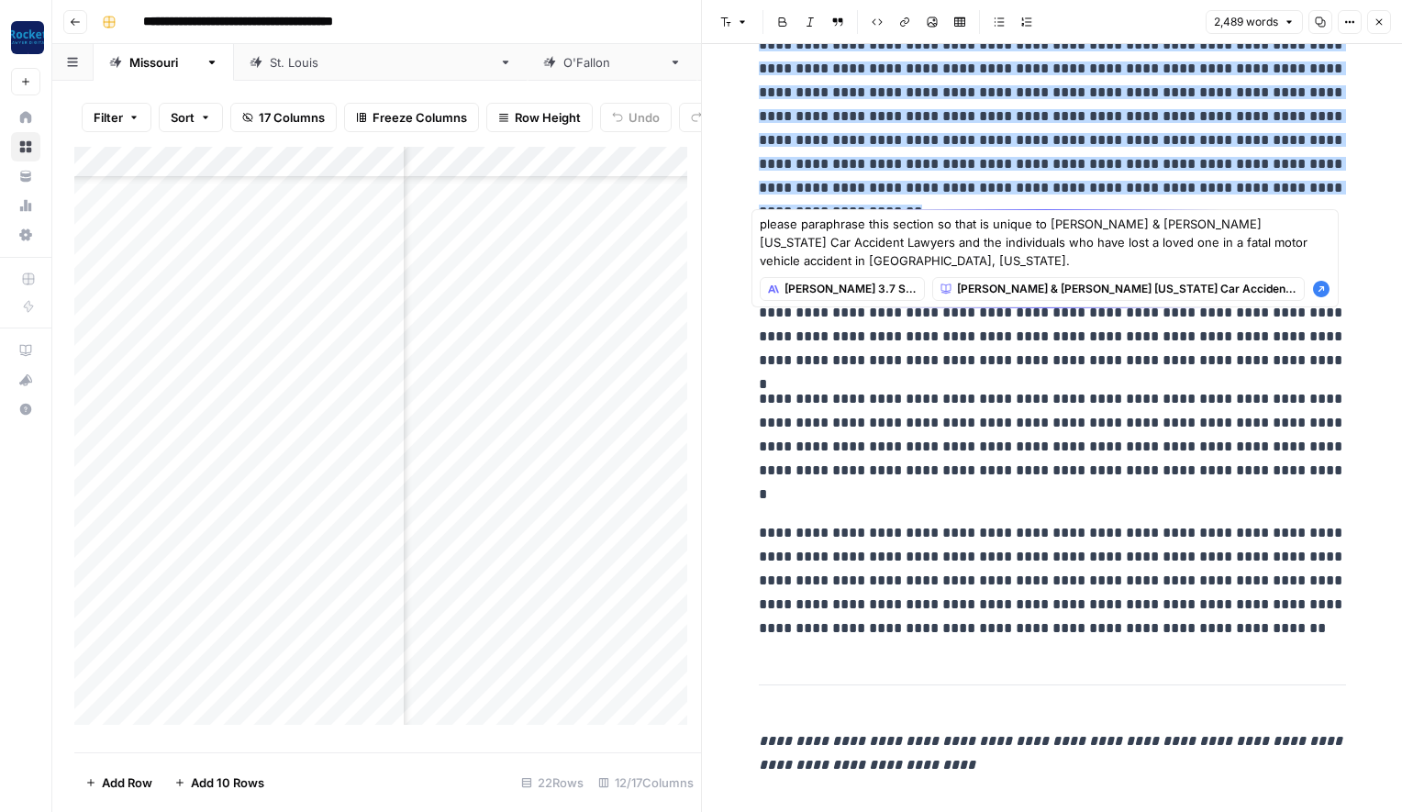
type textarea "please paraphrase this section so that is unique to [PERSON_NAME] & [PERSON_NAM…"
click at [1322, 280] on icon "button" at bounding box center [1321, 289] width 18 height 18
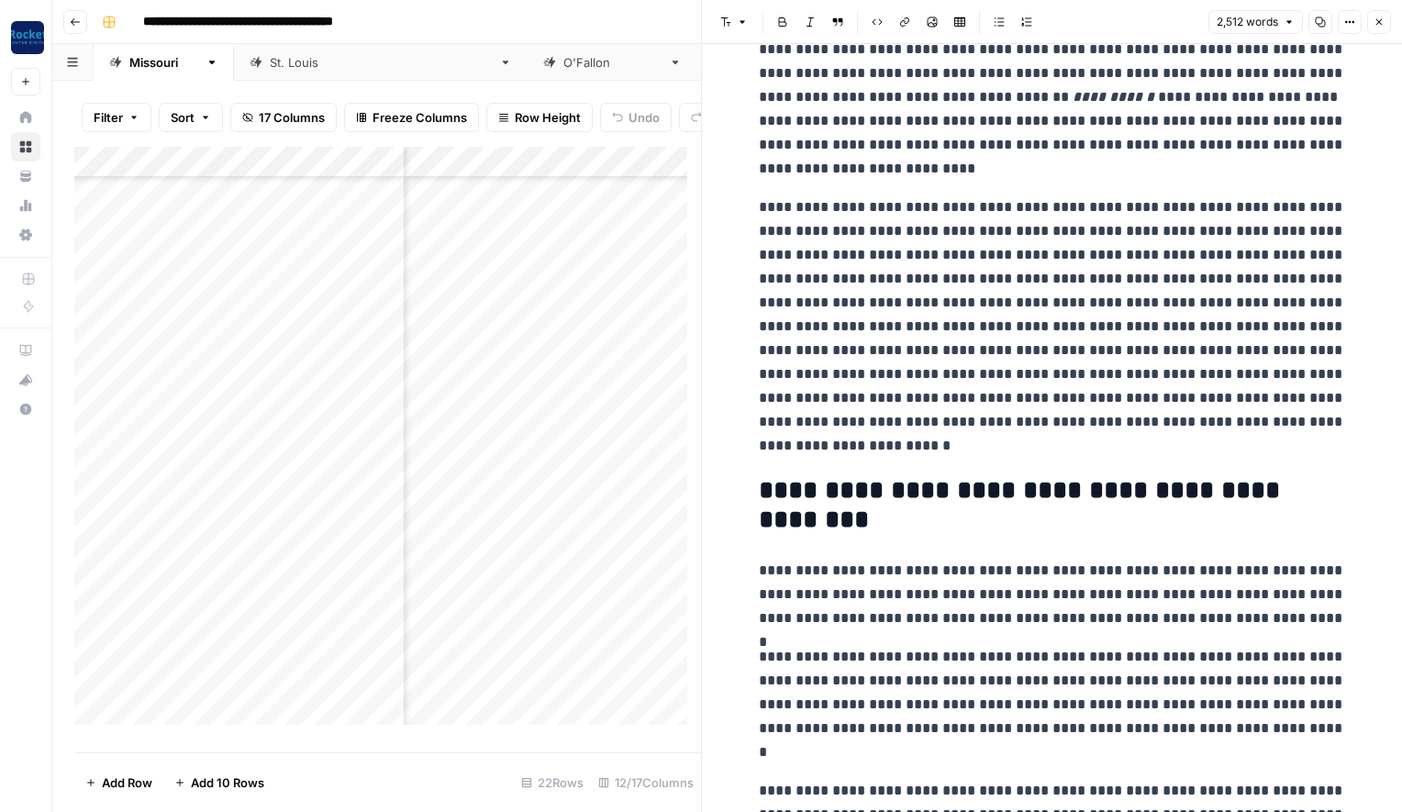
scroll to position [472, 0]
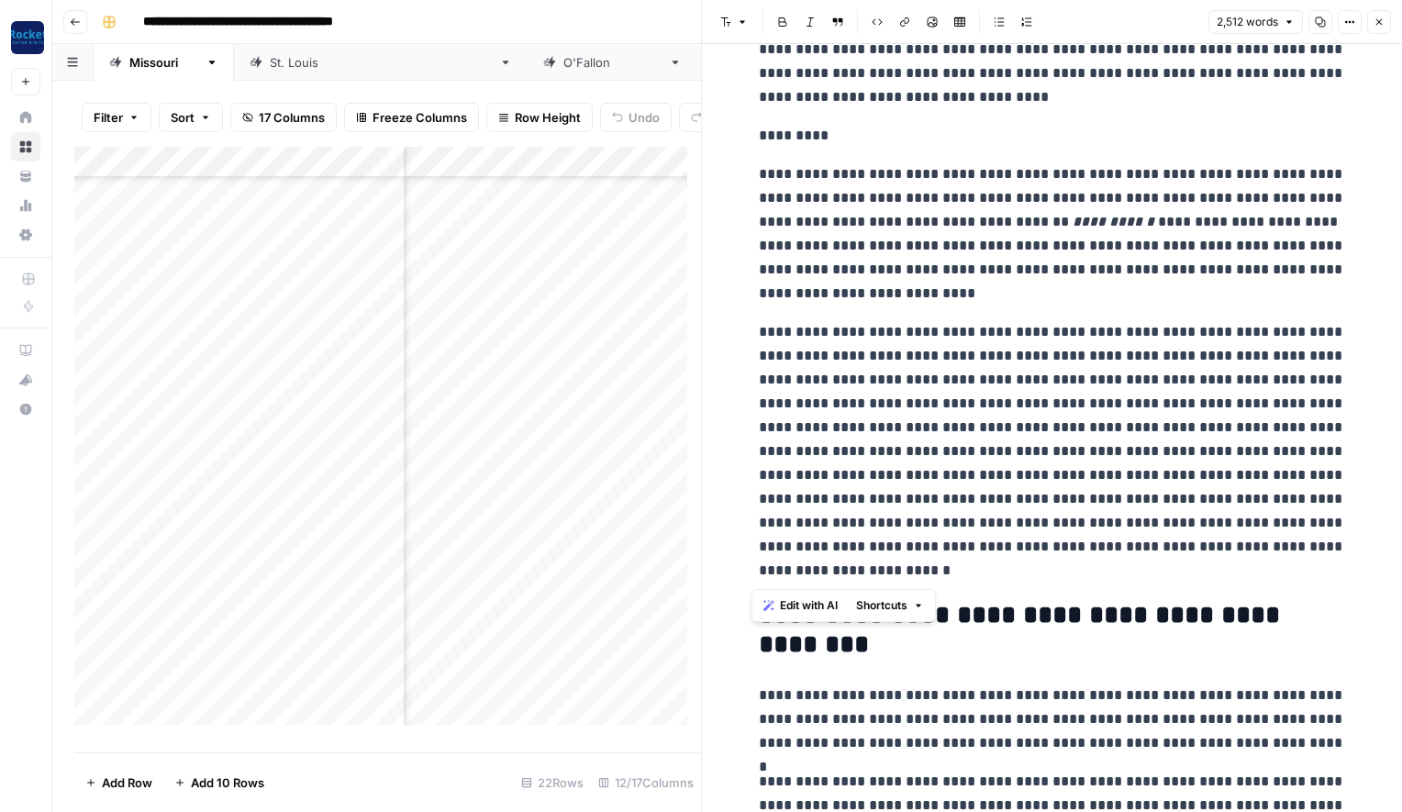
drag, startPoint x: 796, startPoint y: 569, endPoint x: 739, endPoint y: 172, distance: 400.5
copy div "**********"
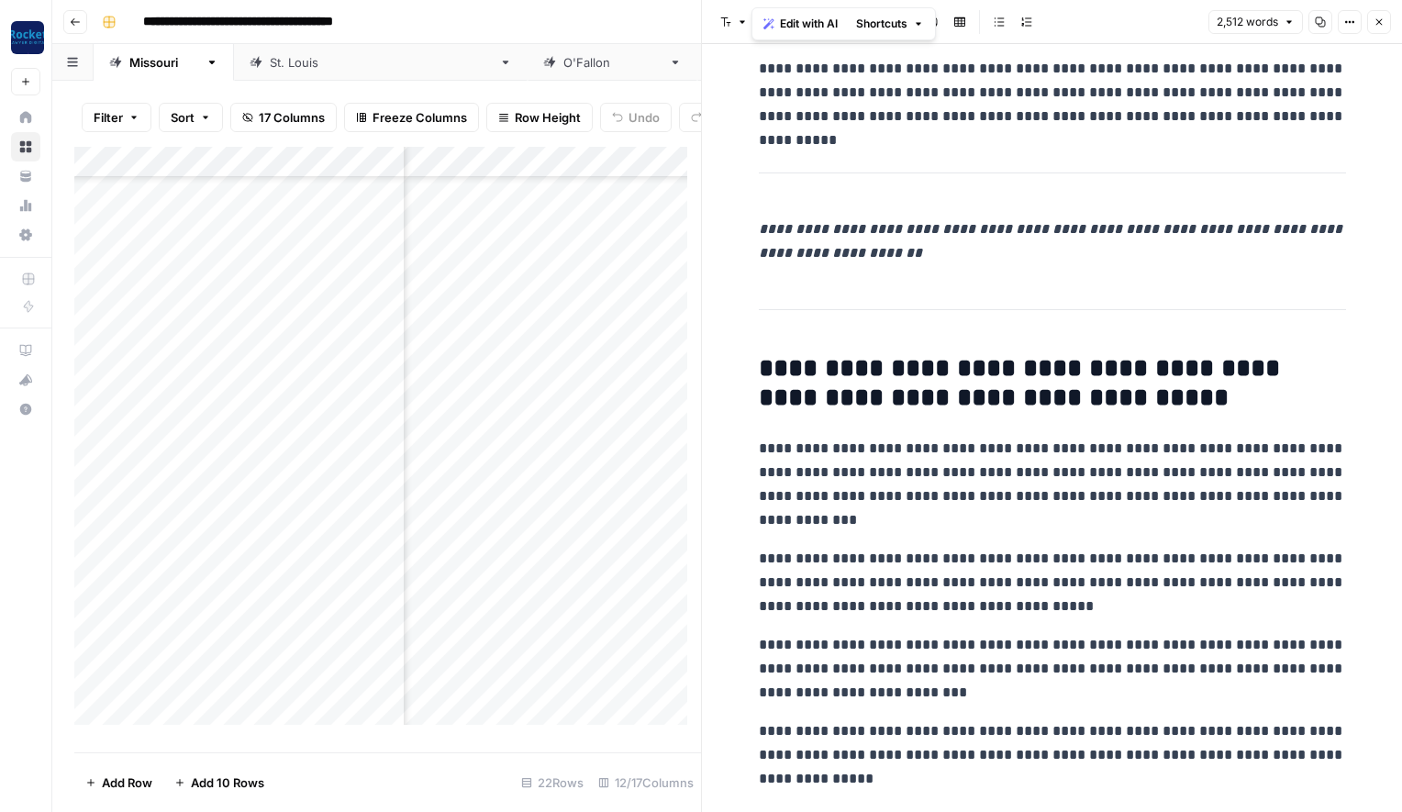
scroll to position [7539, 0]
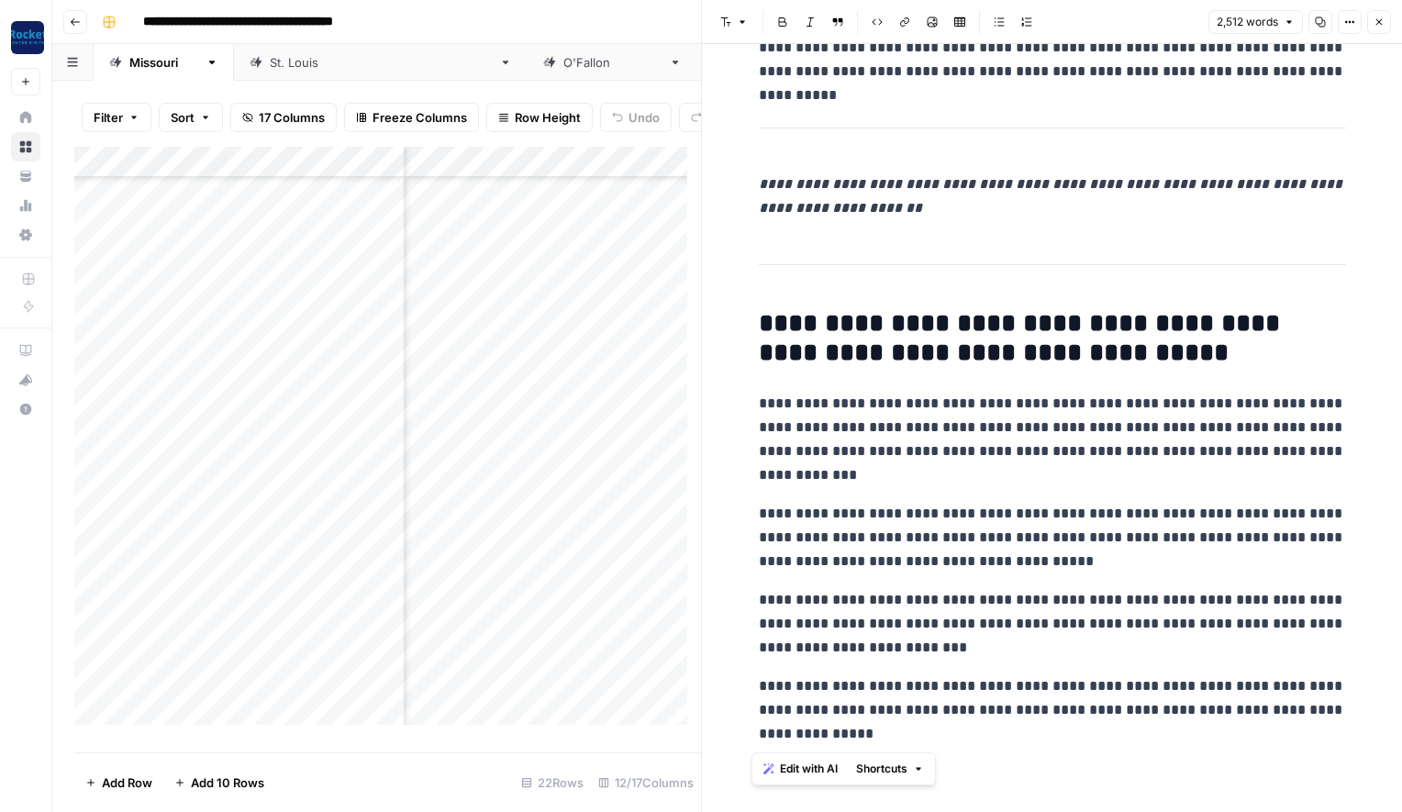
drag, startPoint x: 793, startPoint y: 733, endPoint x: 748, endPoint y: 404, distance: 332.4
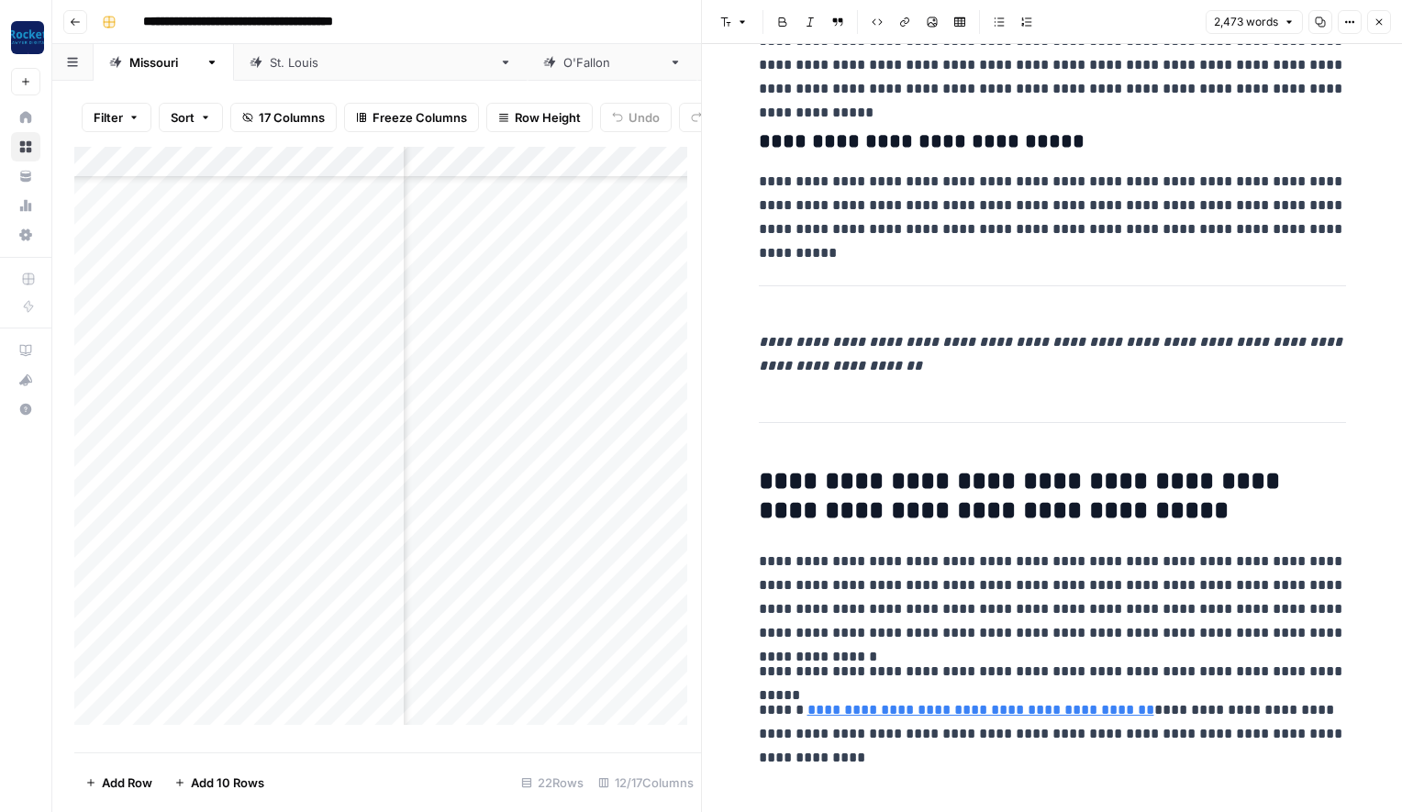
scroll to position [7381, 0]
drag, startPoint x: 1323, startPoint y: 733, endPoint x: 745, endPoint y: 563, distance: 602.4
click at [802, 766] on span "Edit with AI" at bounding box center [809, 769] width 58 height 17
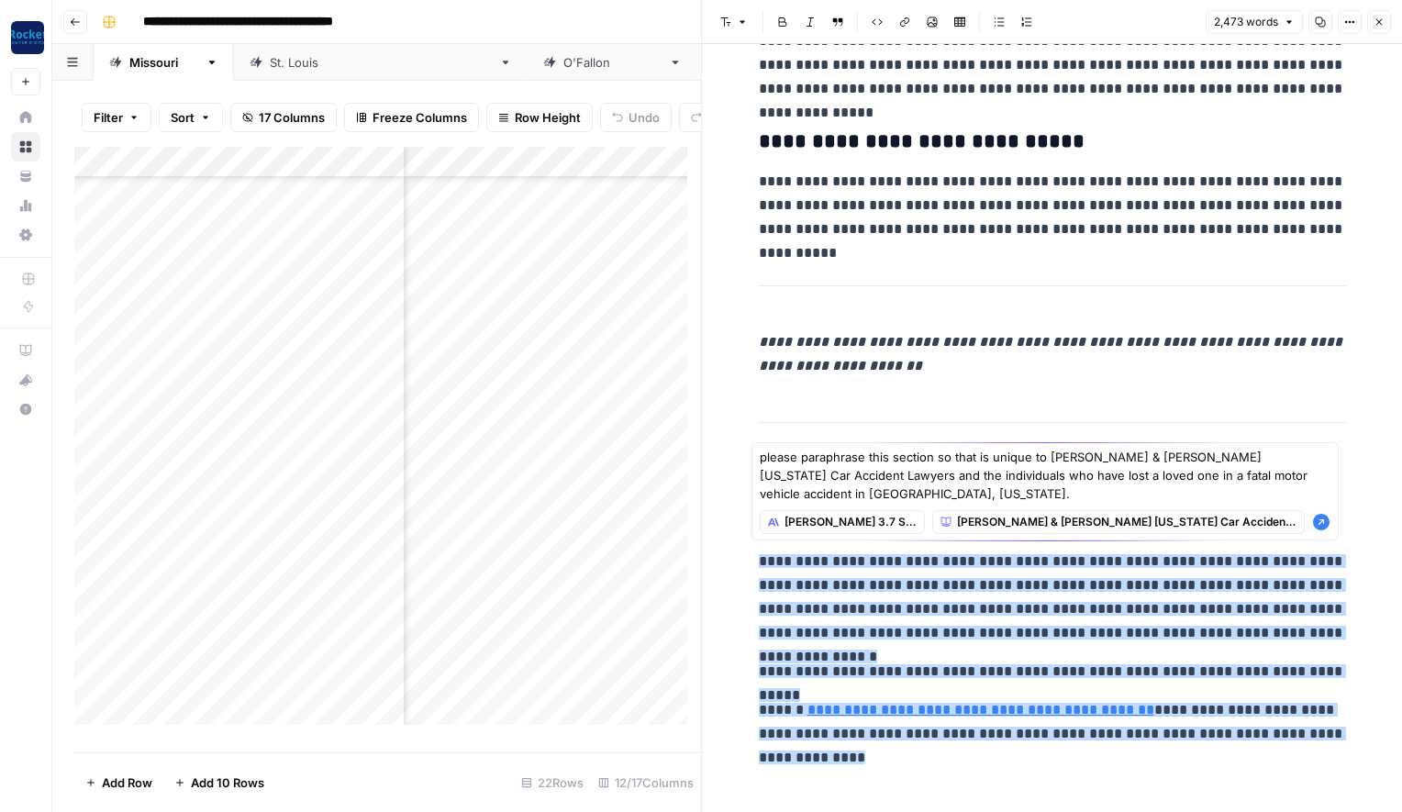
type textarea "please paraphrase this section so that is unique to [PERSON_NAME] & [PERSON_NAM…"
click at [1319, 517] on icon "button" at bounding box center [1321, 522] width 17 height 17
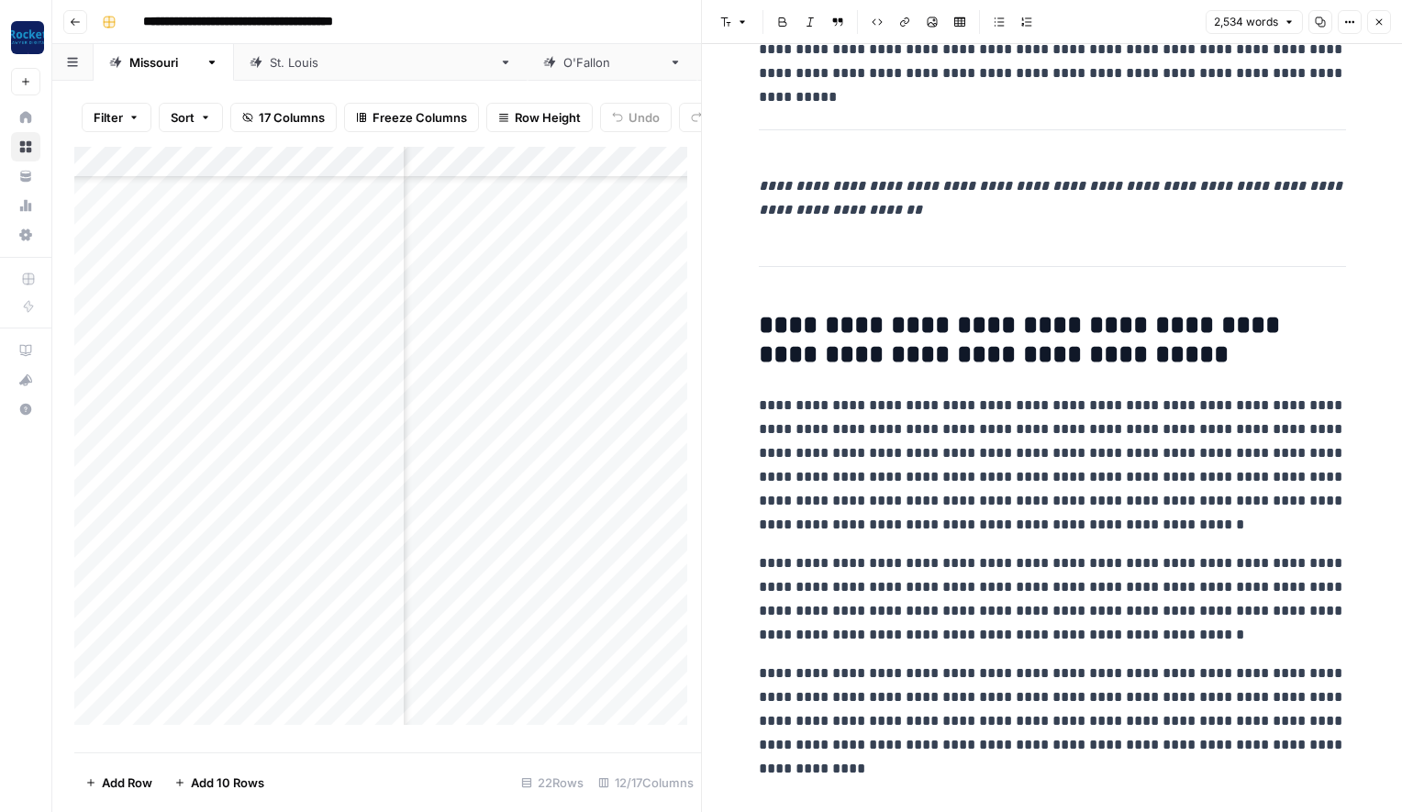
scroll to position [7548, 0]
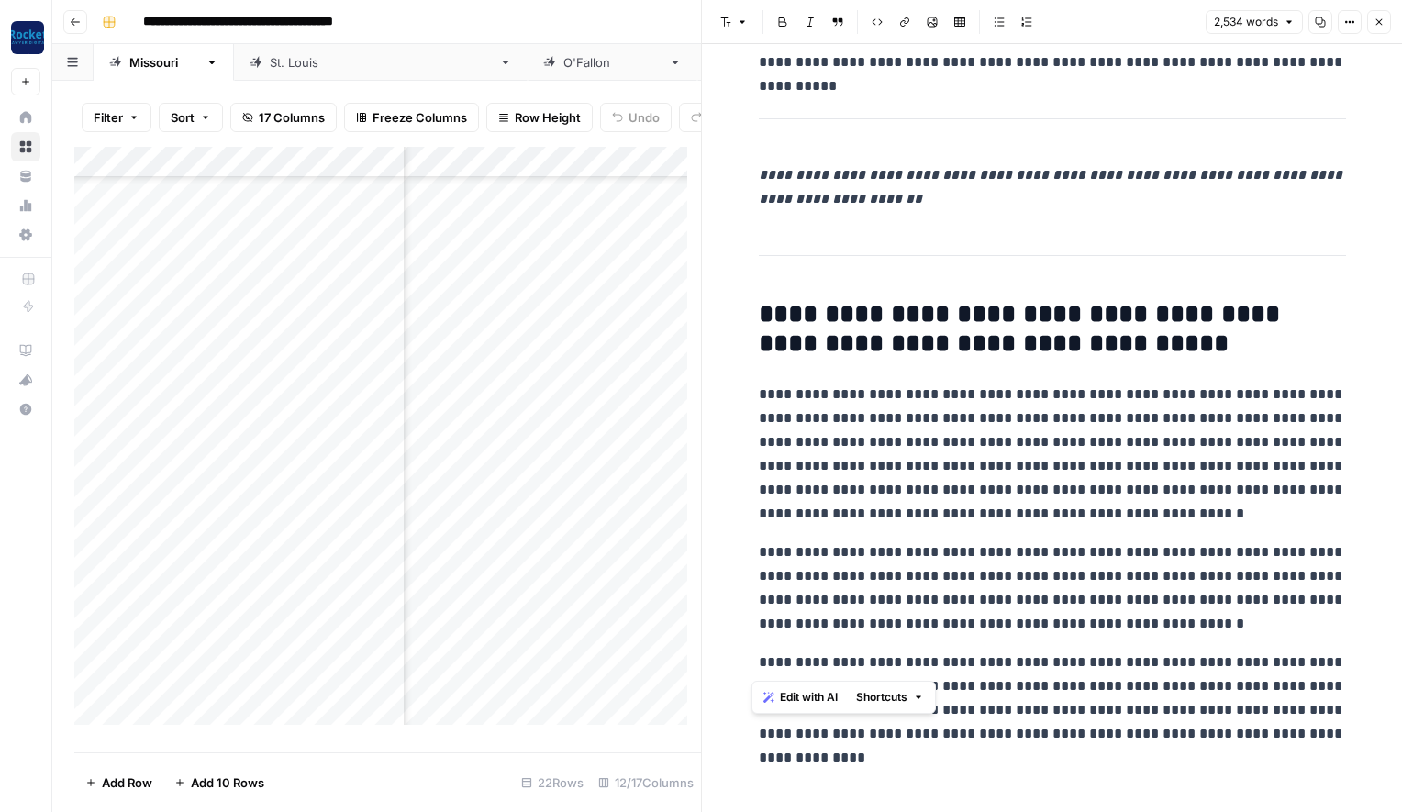
drag, startPoint x: 753, startPoint y: 664, endPoint x: 737, endPoint y: 559, distance: 106.8
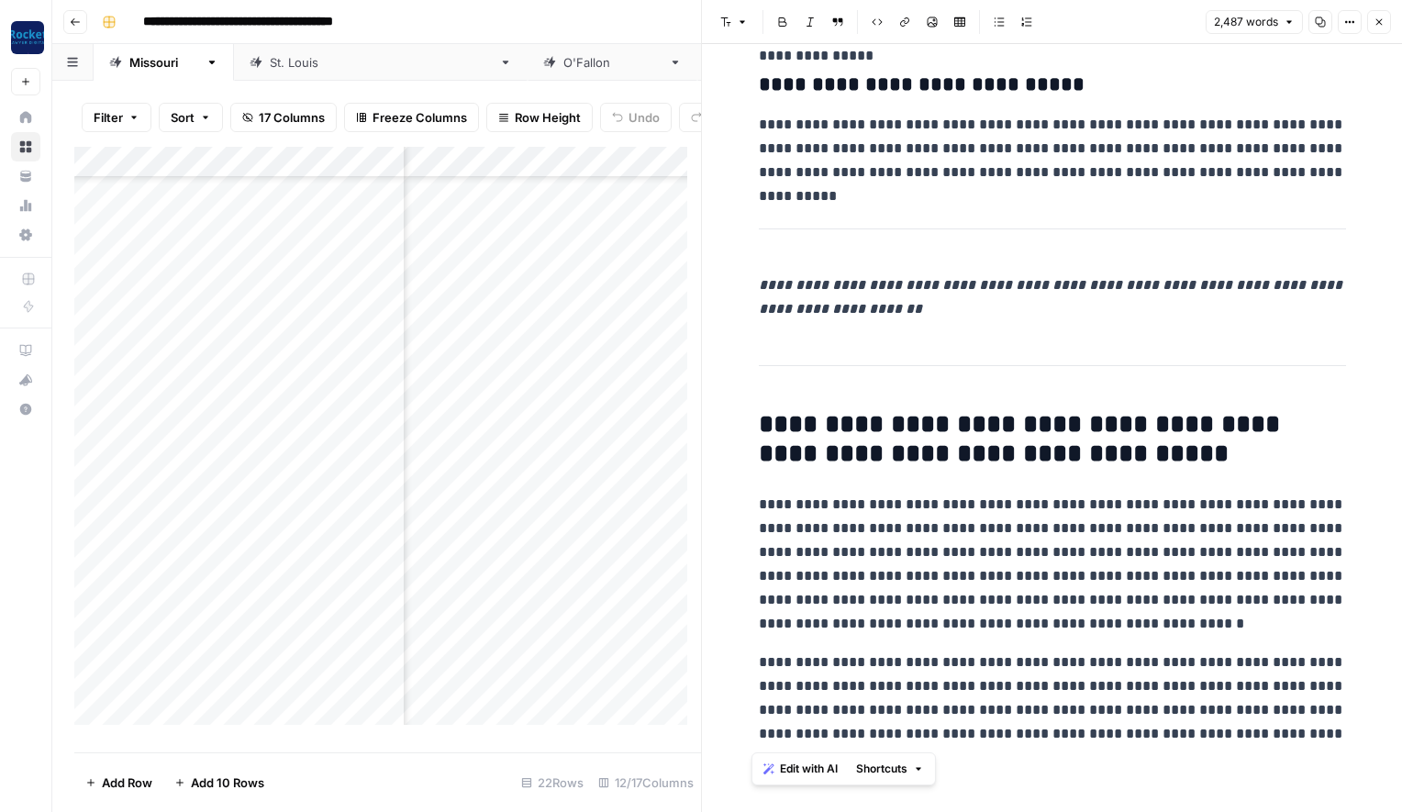
drag, startPoint x: 1289, startPoint y: 737, endPoint x: 738, endPoint y: 509, distance: 596.5
copy div "**********"
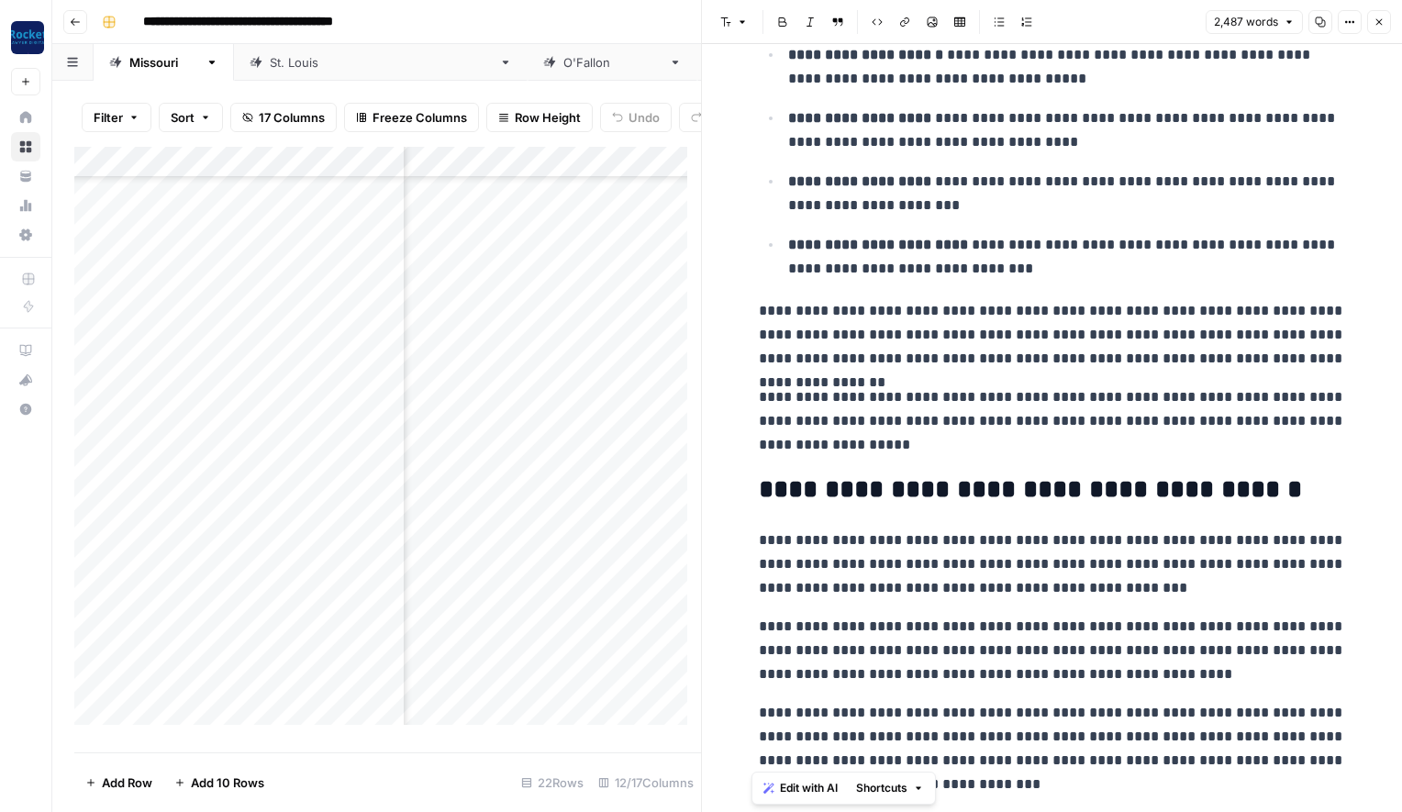
scroll to position [4999, 0]
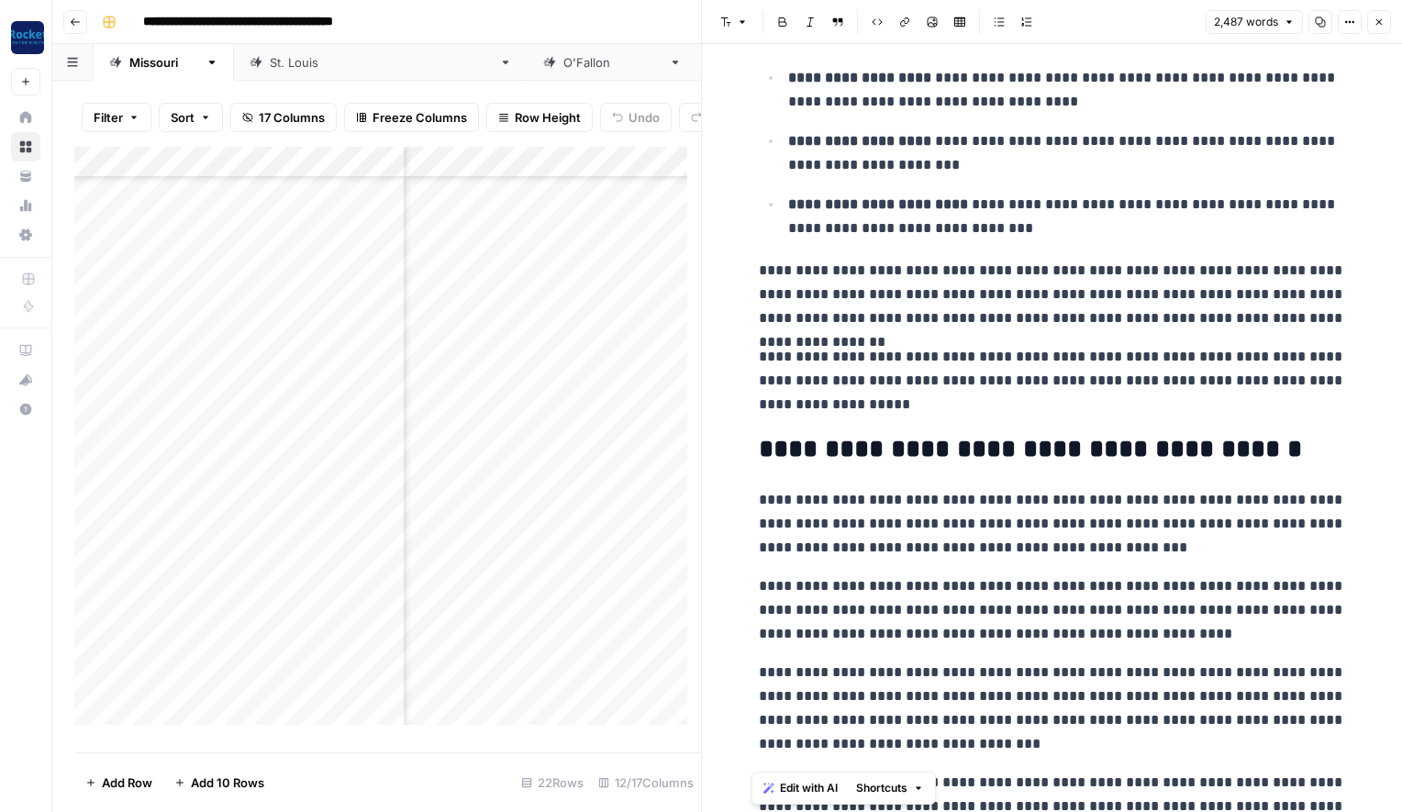
click at [904, 404] on p "**********" at bounding box center [1052, 381] width 587 height 72
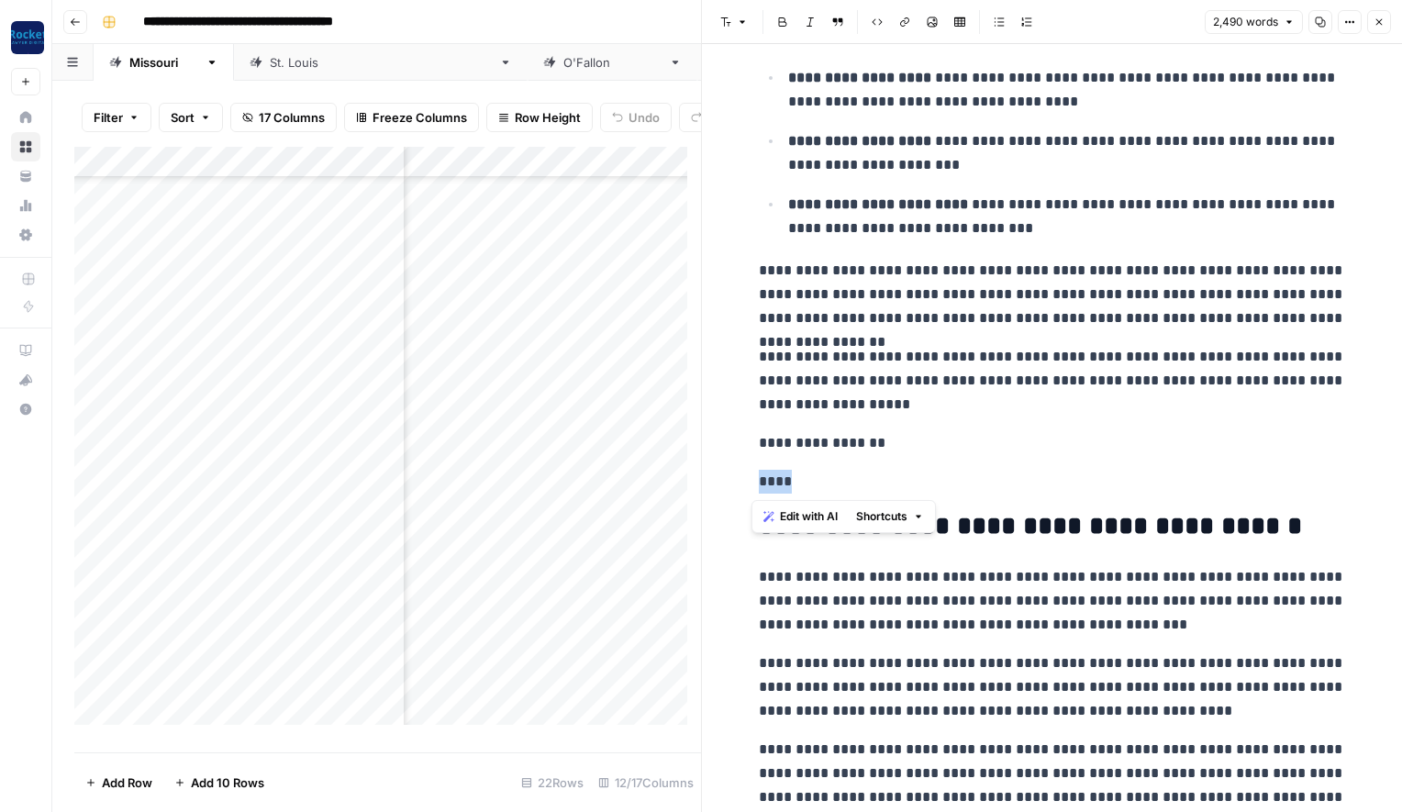
drag, startPoint x: 789, startPoint y: 481, endPoint x: 741, endPoint y: 476, distance: 47.9
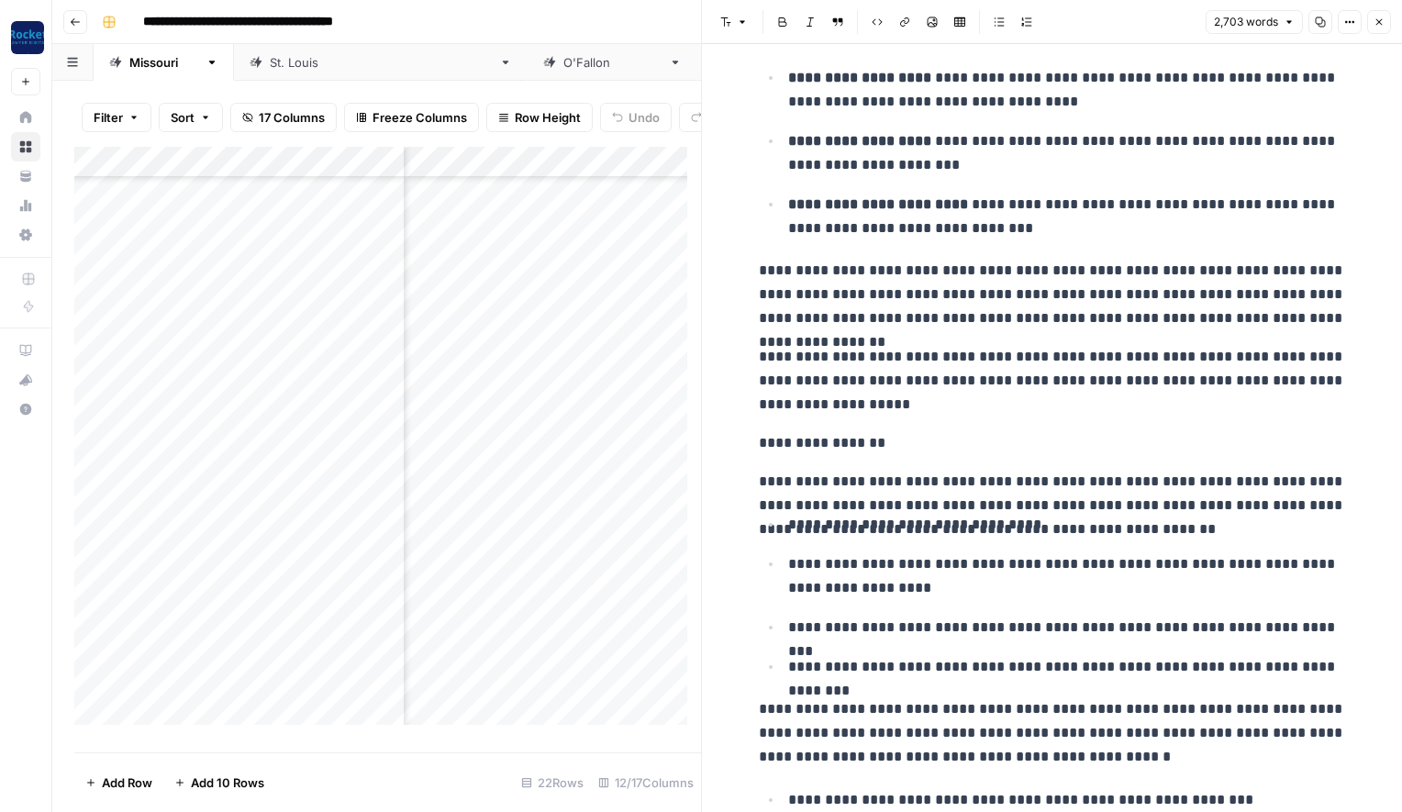
scroll to position [5320, 0]
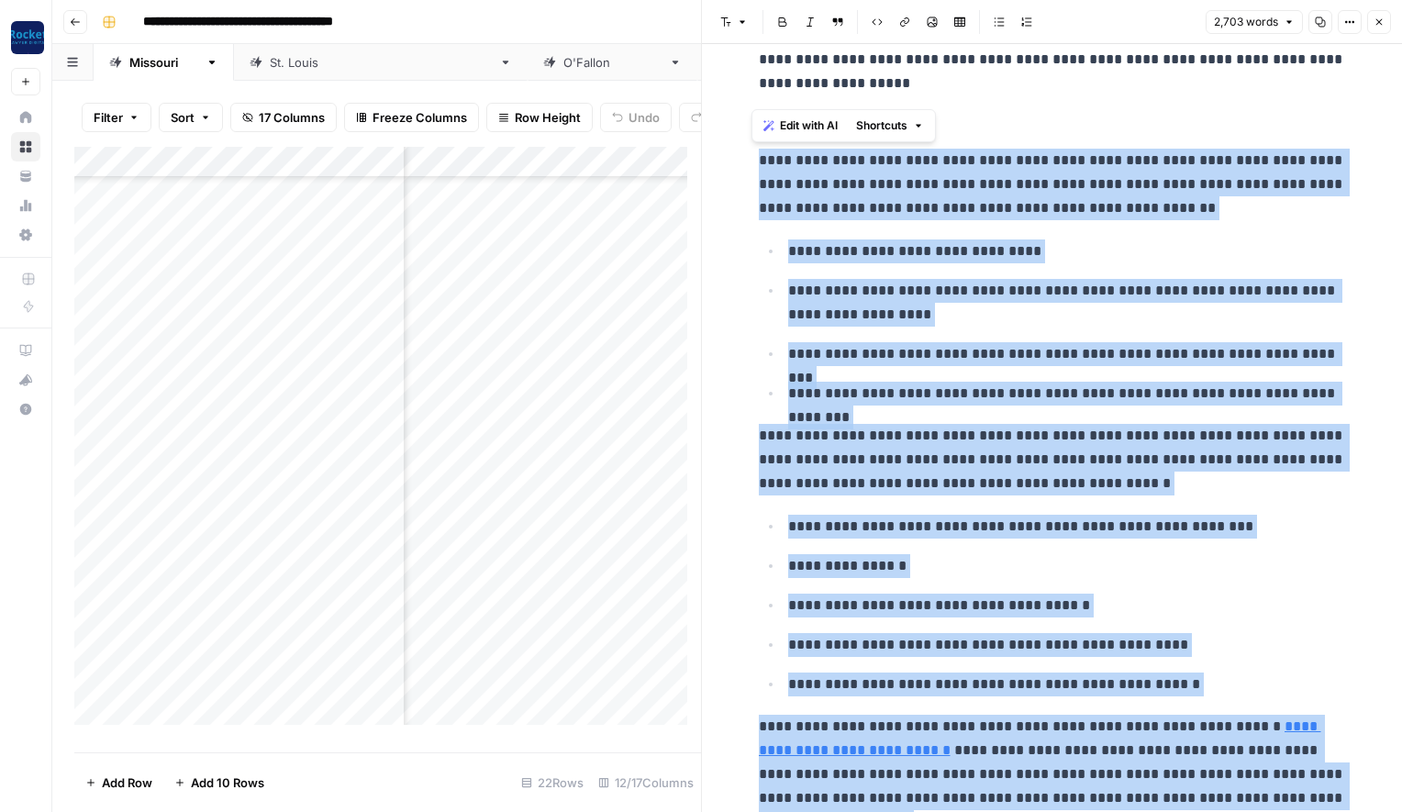
drag, startPoint x: 1197, startPoint y: 795, endPoint x: 753, endPoint y: 165, distance: 770.2
click at [799, 126] on span "Edit with AI" at bounding box center [809, 125] width 58 height 17
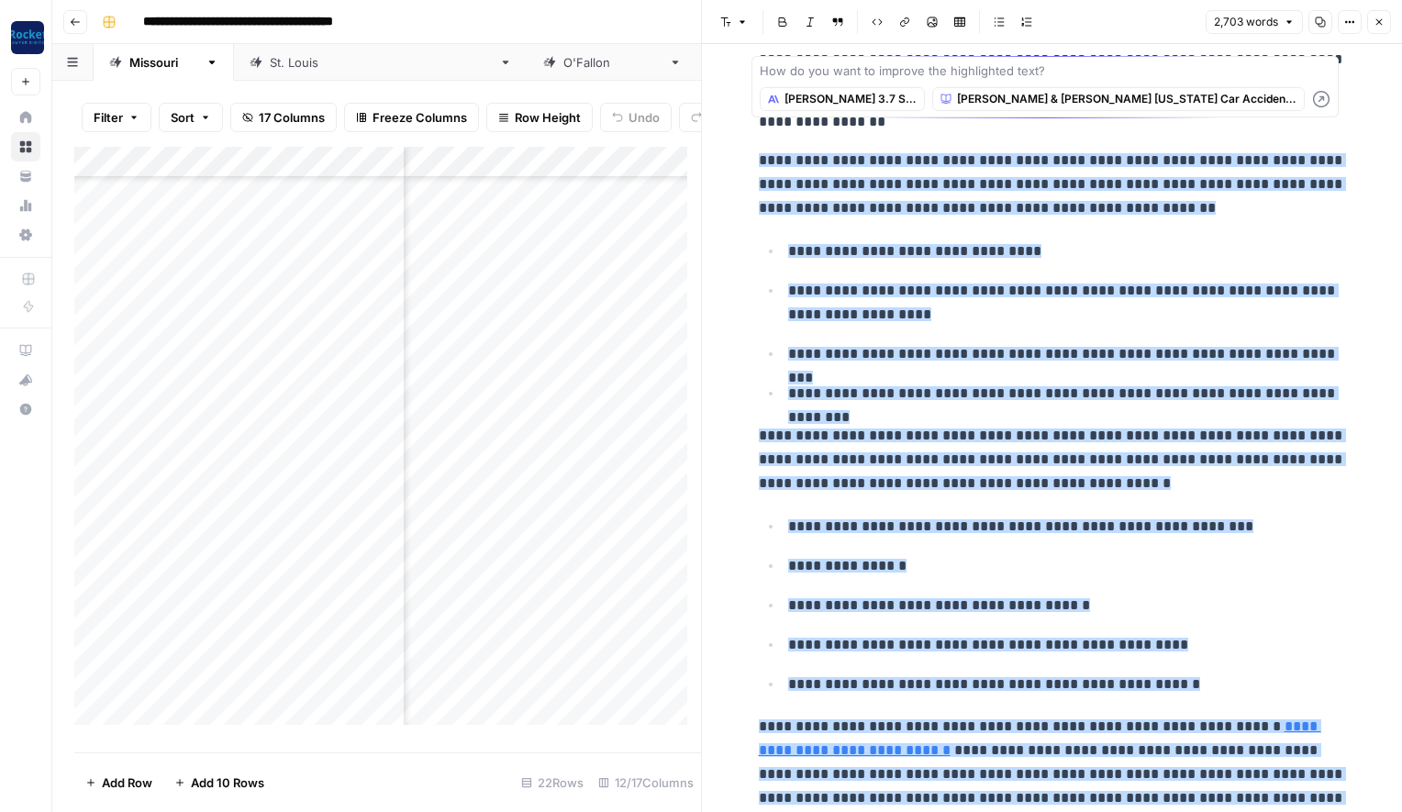
scroll to position [5342, 0]
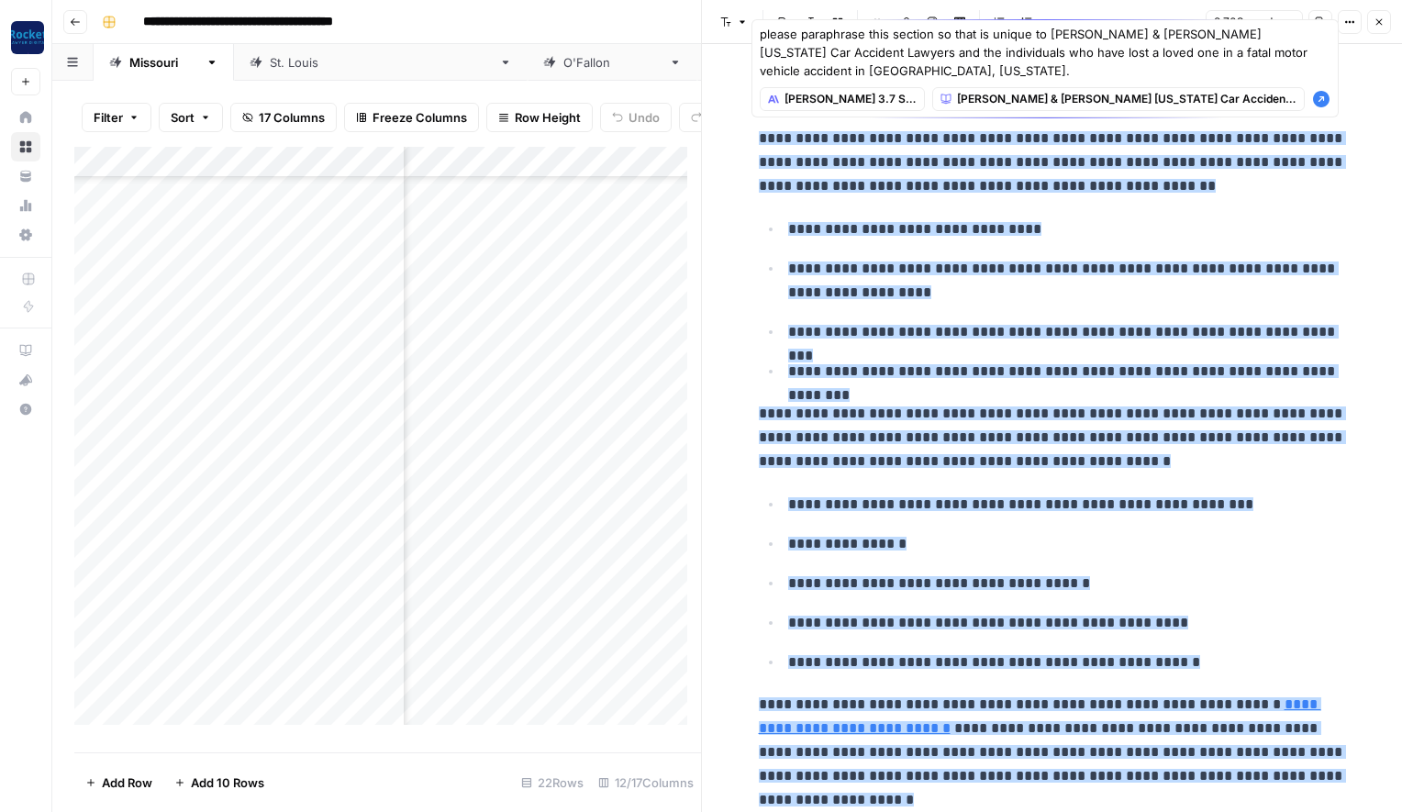
type textarea "please paraphrase this section so that is unique to [PERSON_NAME] & [PERSON_NAM…"
click at [1323, 95] on icon "button" at bounding box center [1321, 99] width 17 height 17
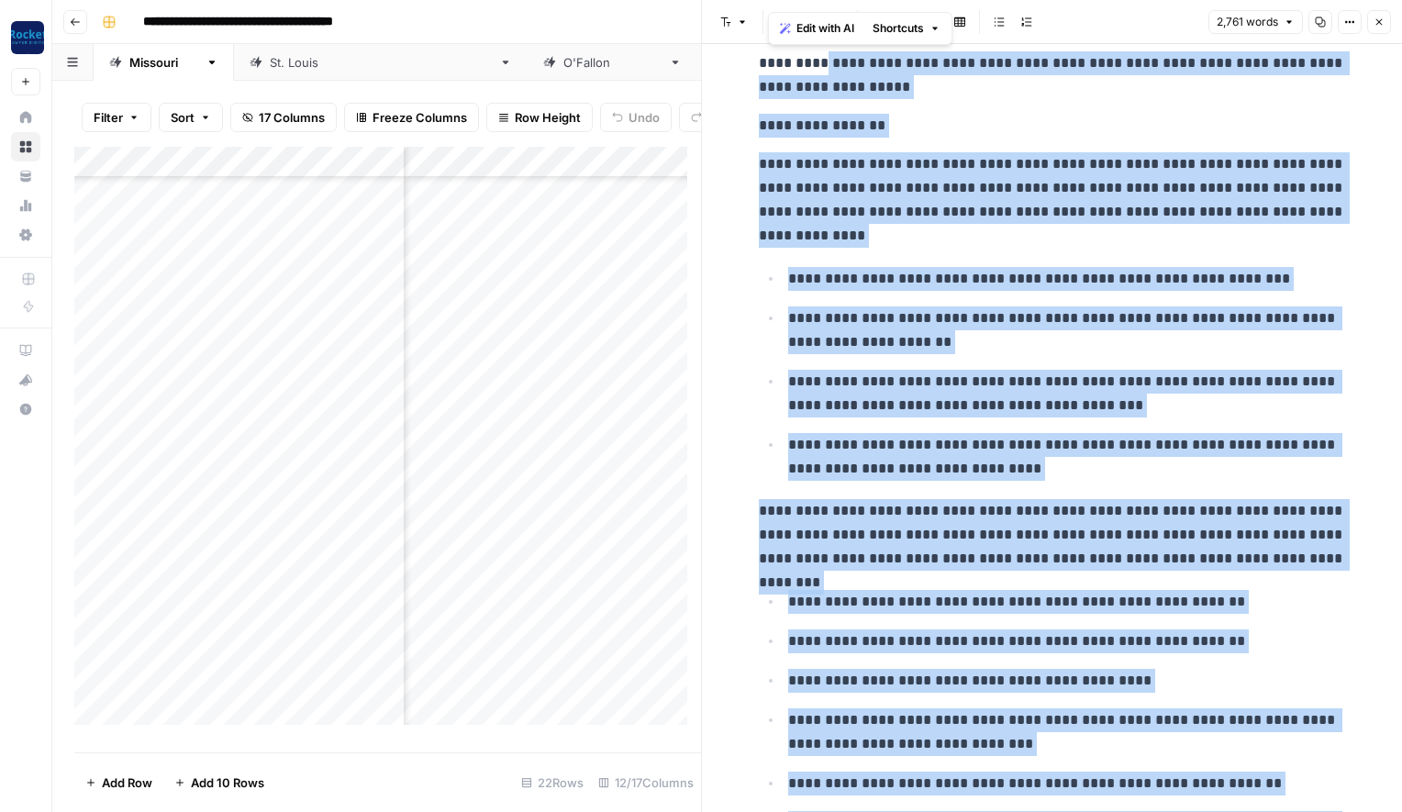
scroll to position [5312, 0]
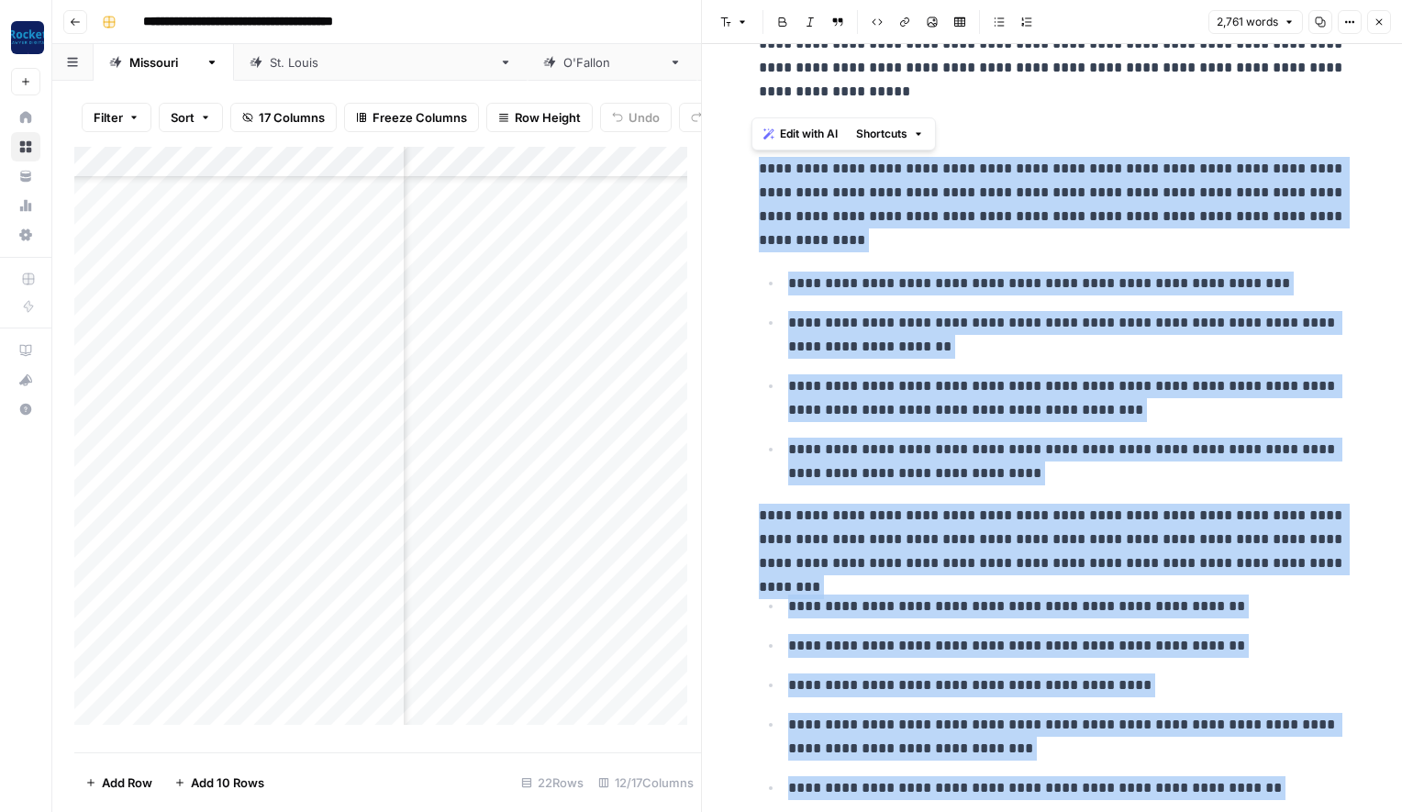
drag, startPoint x: 1231, startPoint y: 757, endPoint x: 752, endPoint y: 179, distance: 750.6
copy p
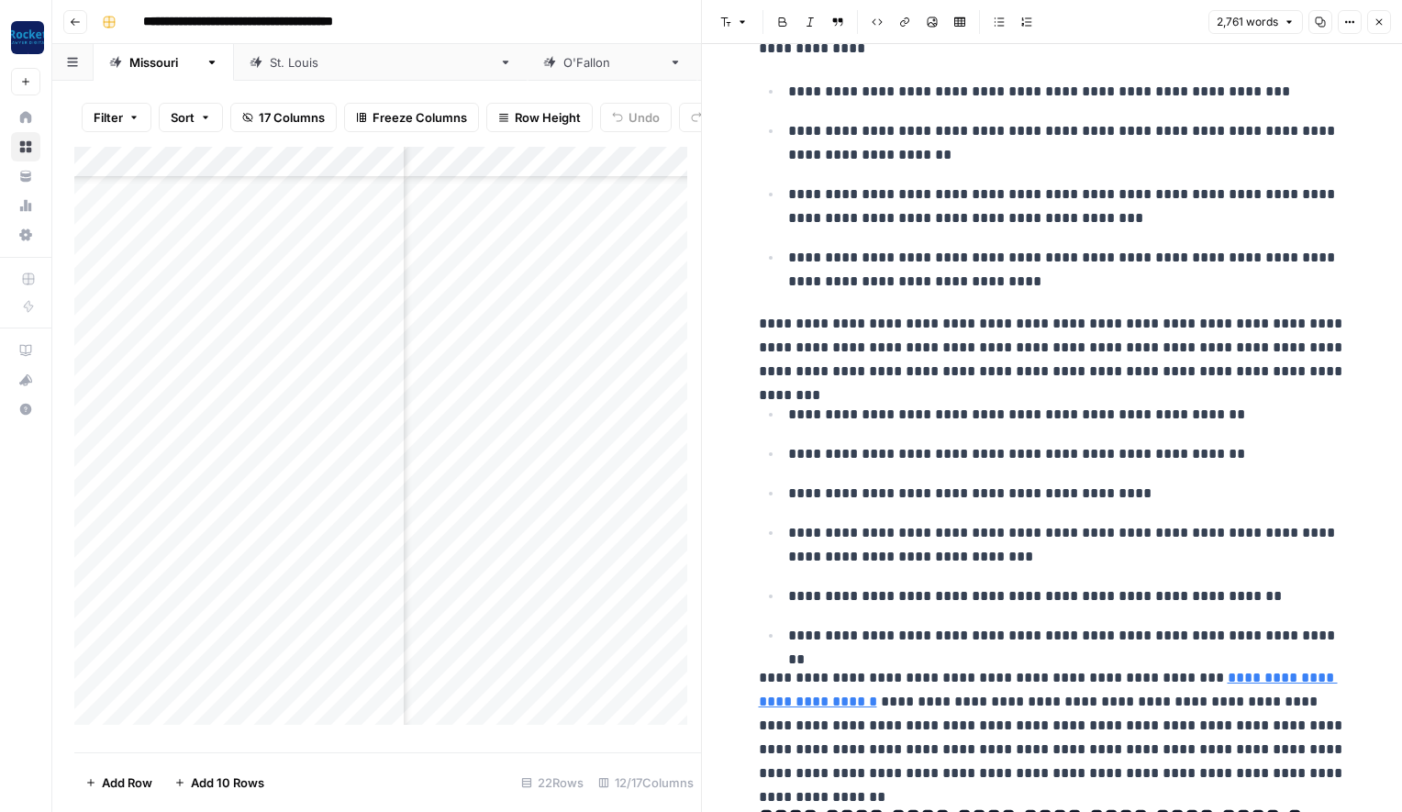
scroll to position [5607, 0]
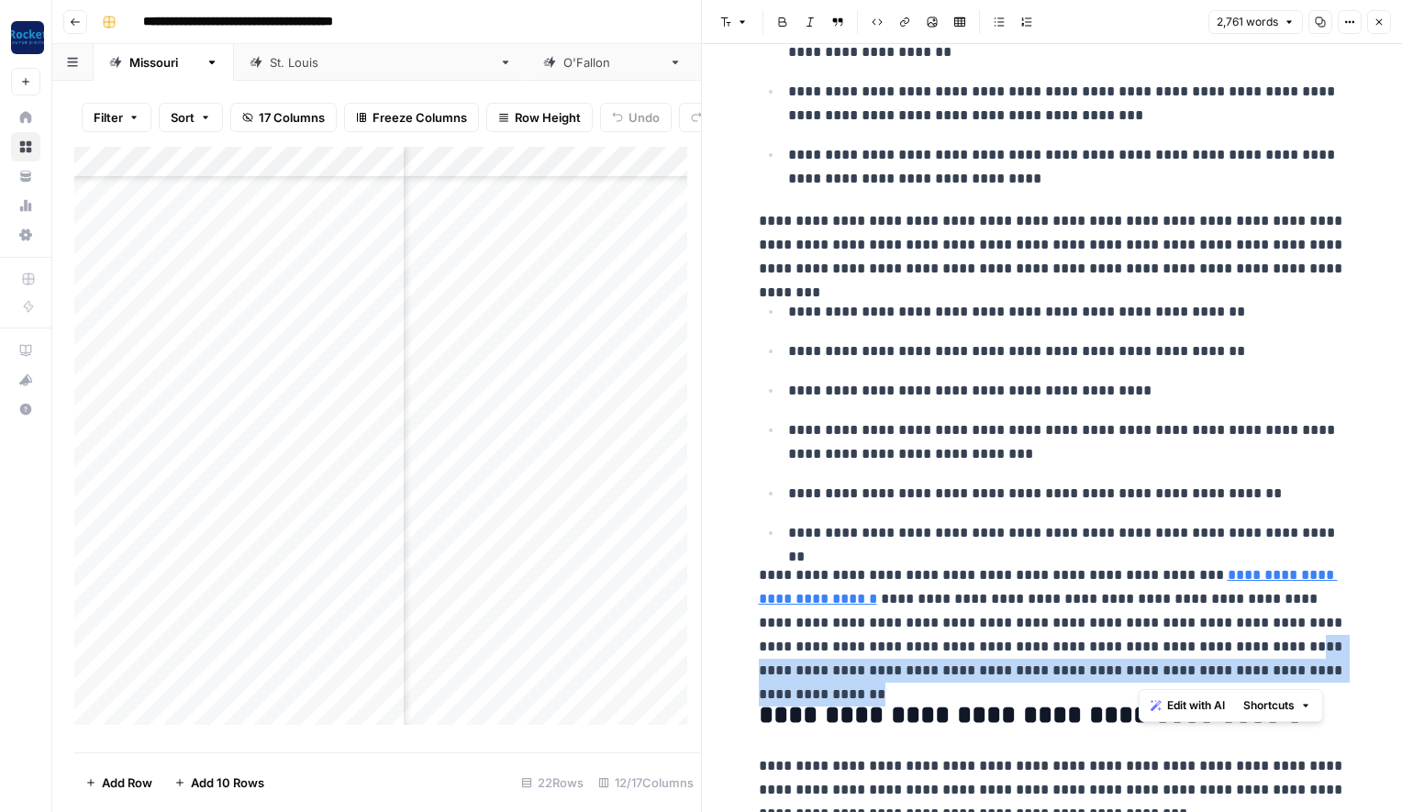
drag, startPoint x: 1235, startPoint y: 663, endPoint x: 1137, endPoint y: 647, distance: 99.5
click at [1137, 647] on p "**********" at bounding box center [1052, 622] width 587 height 119
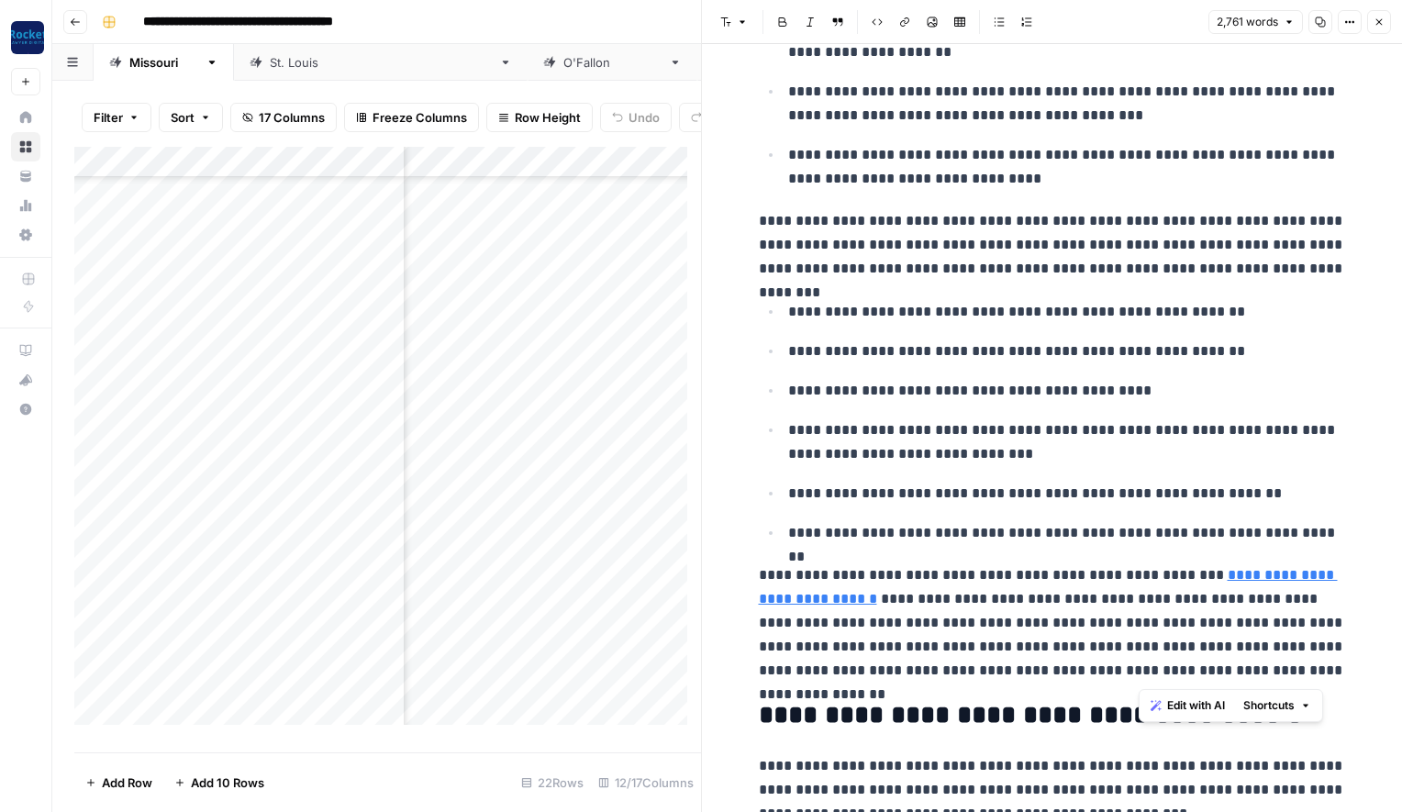
click at [1045, 608] on p "**********" at bounding box center [1052, 622] width 587 height 119
click at [1233, 667] on p "**********" at bounding box center [1052, 622] width 587 height 119
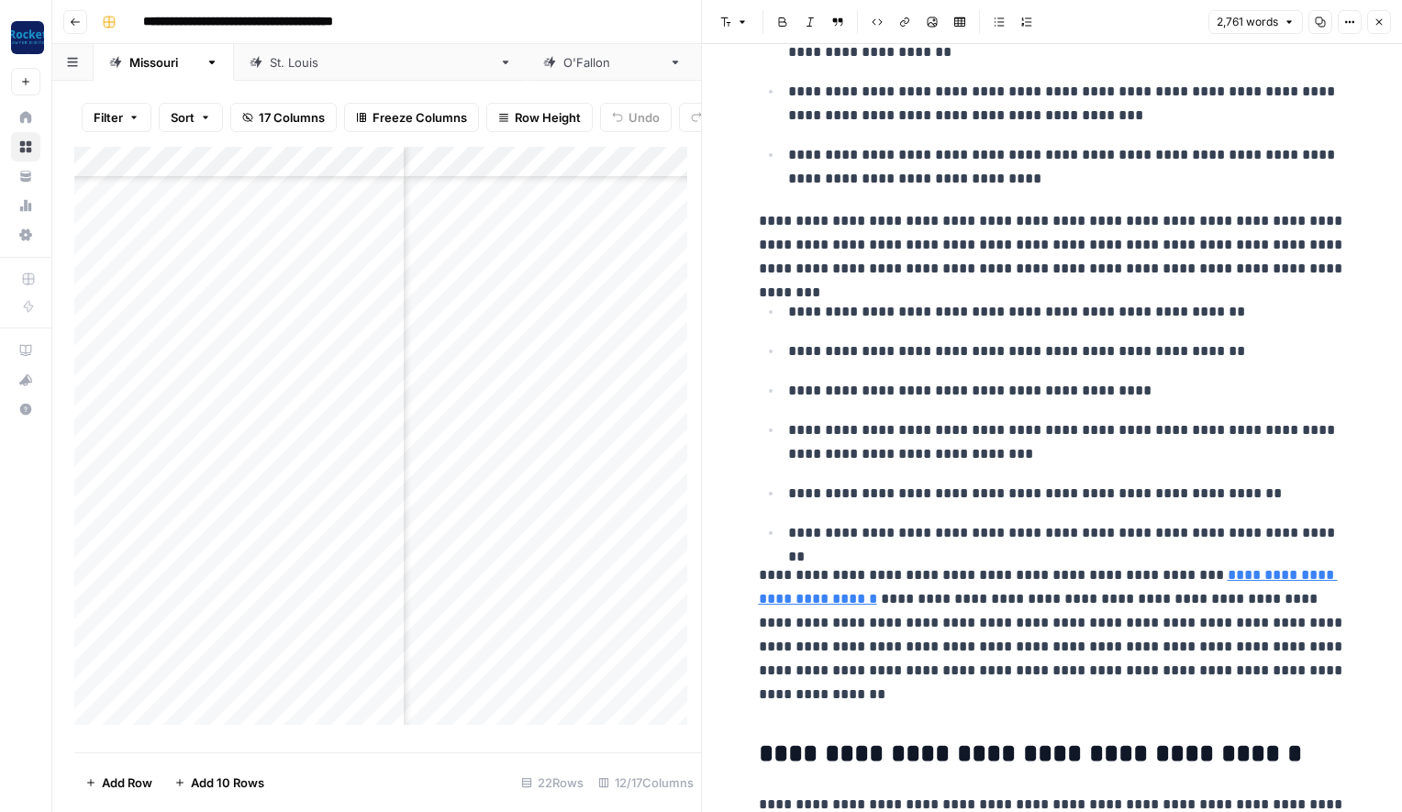
scroll to position [5661, 0]
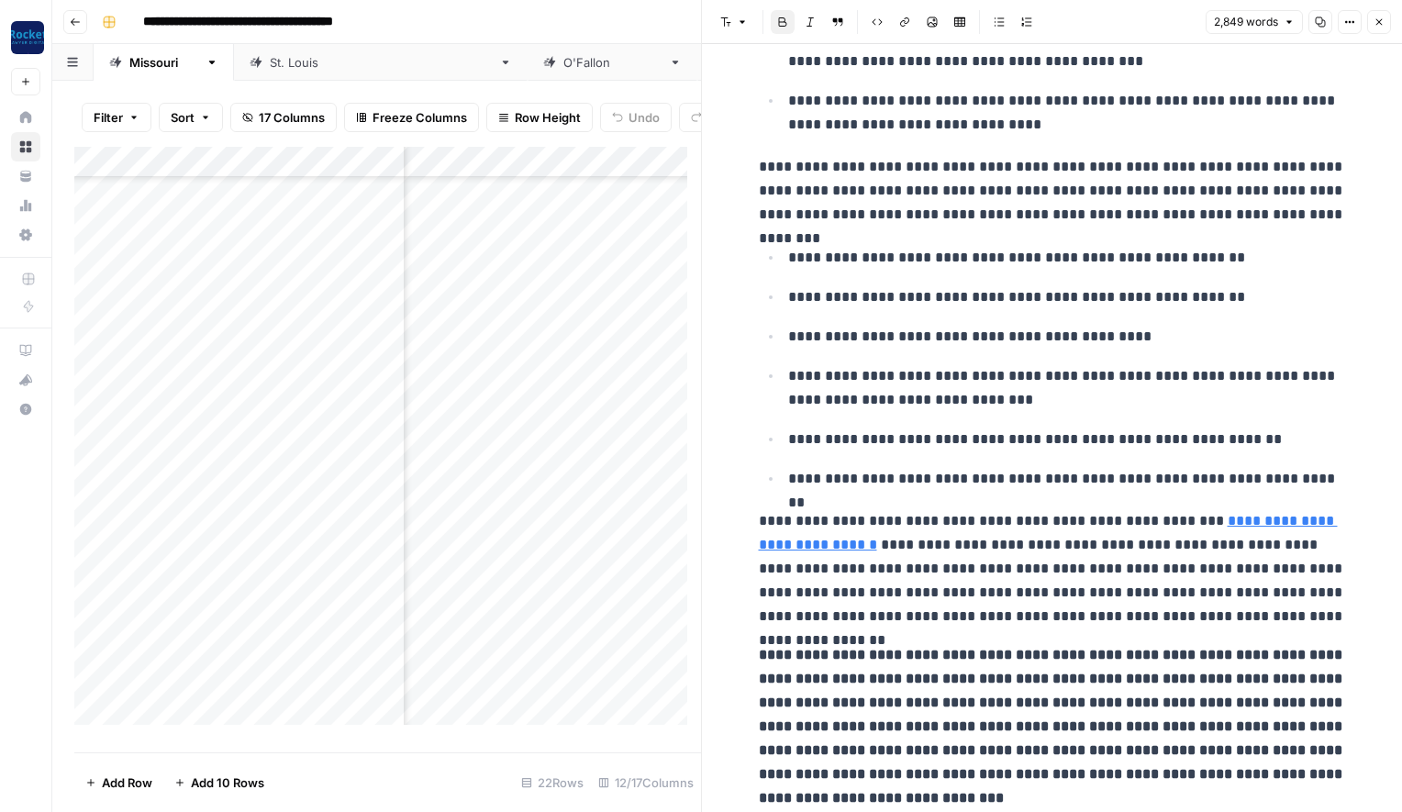
click at [759, 656] on strong "**********" at bounding box center [1052, 726] width 587 height 157
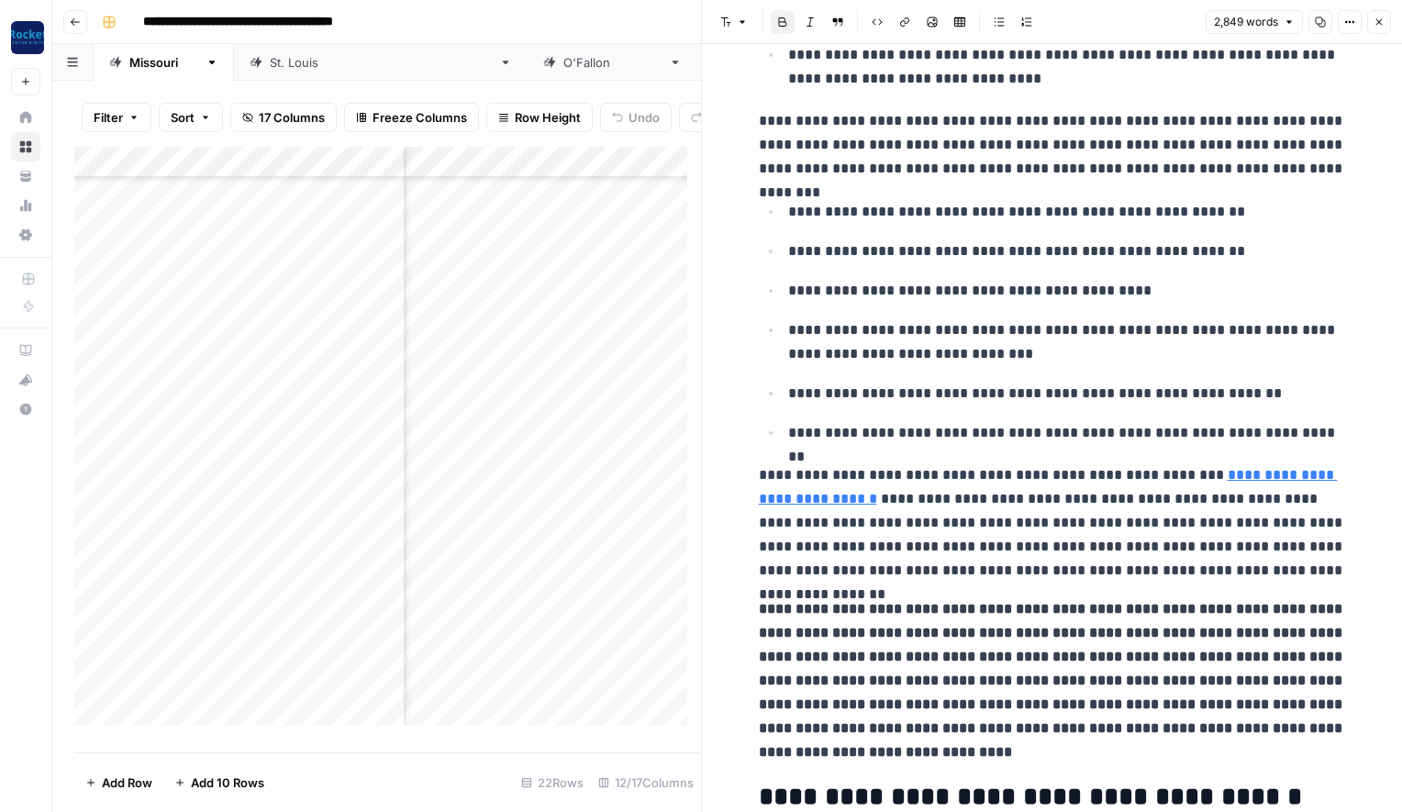
scroll to position [5718, 0]
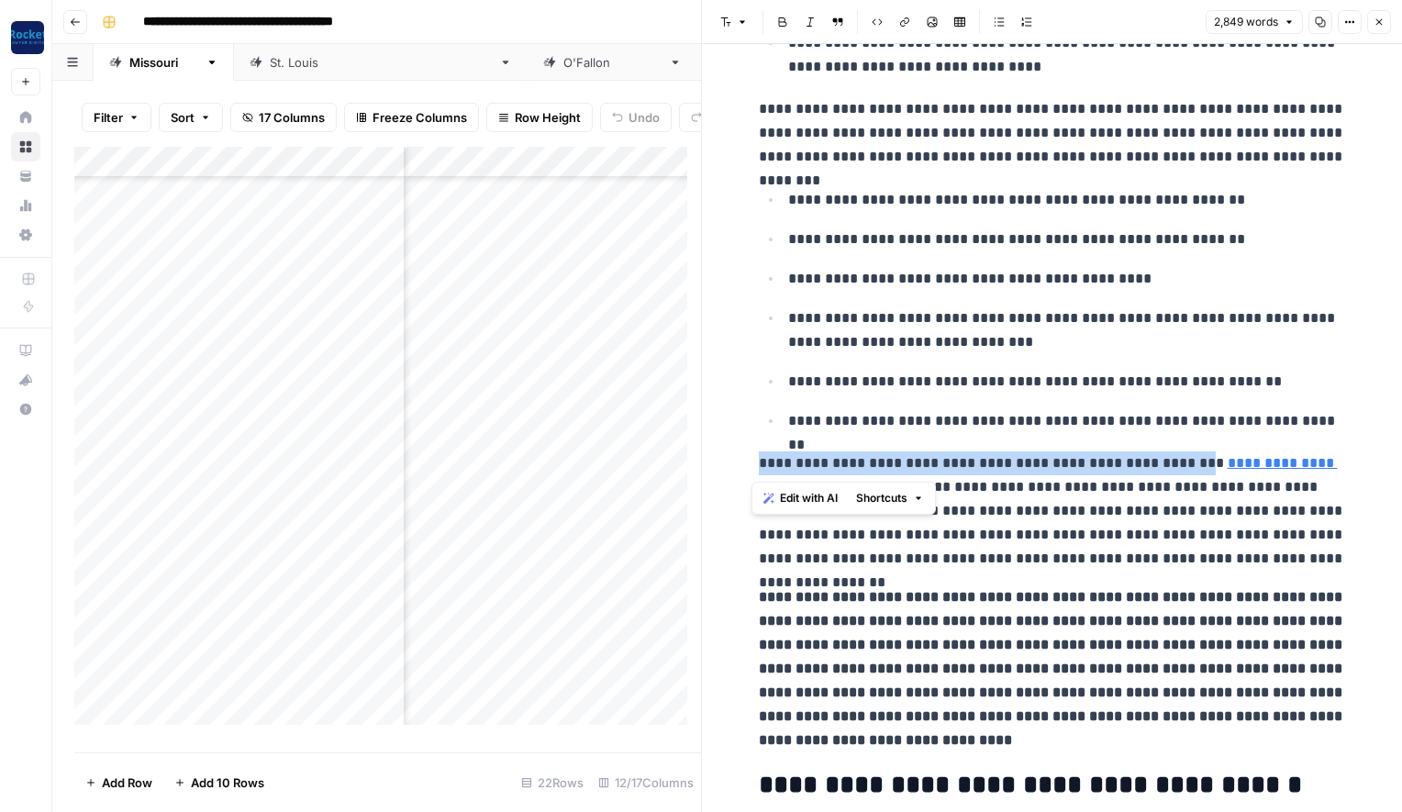
drag, startPoint x: 751, startPoint y: 461, endPoint x: 1172, endPoint y: 457, distance: 420.2
click at [1172, 457] on p "**********" at bounding box center [1052, 510] width 587 height 119
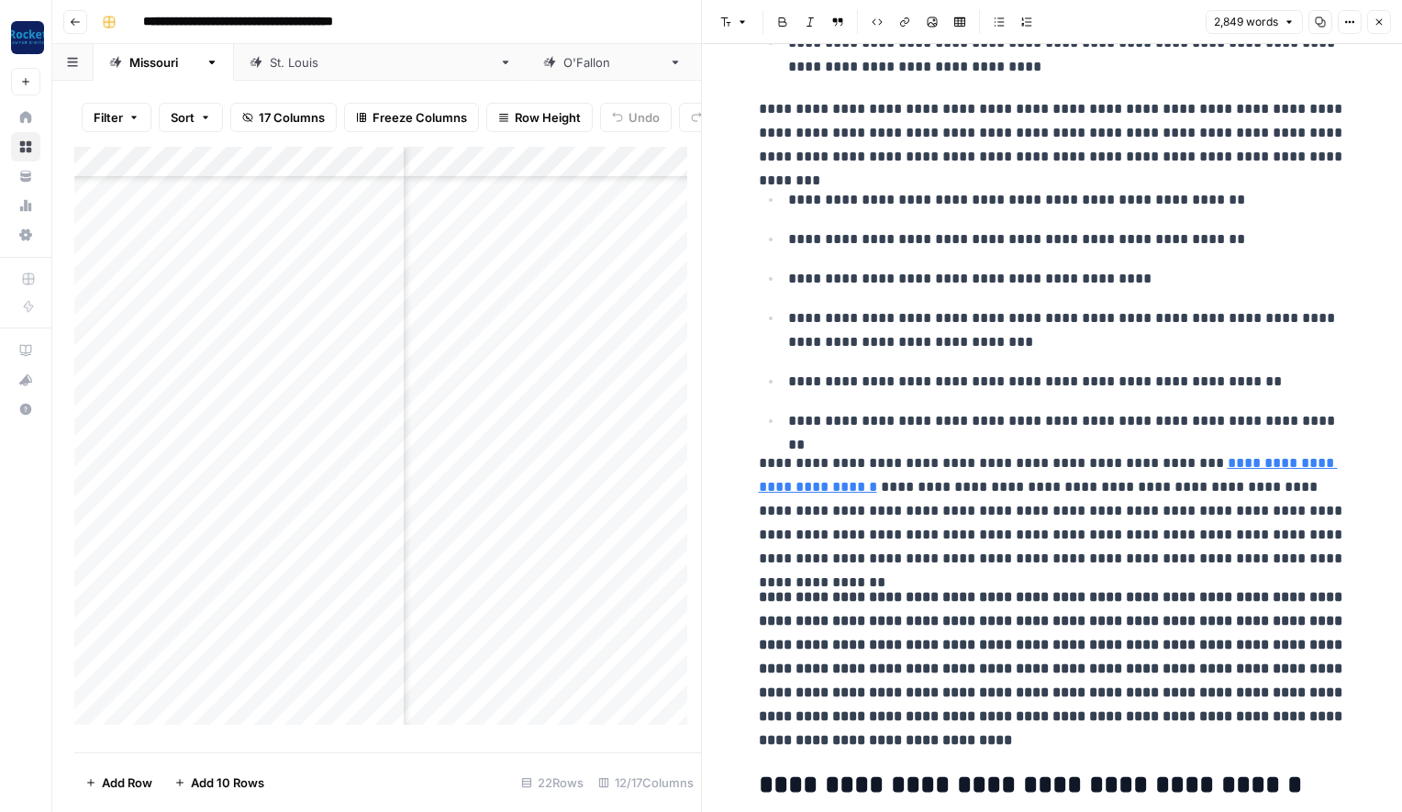
click at [1210, 523] on p "**********" at bounding box center [1052, 510] width 587 height 119
